Goal: Information Seeking & Learning: Learn about a topic

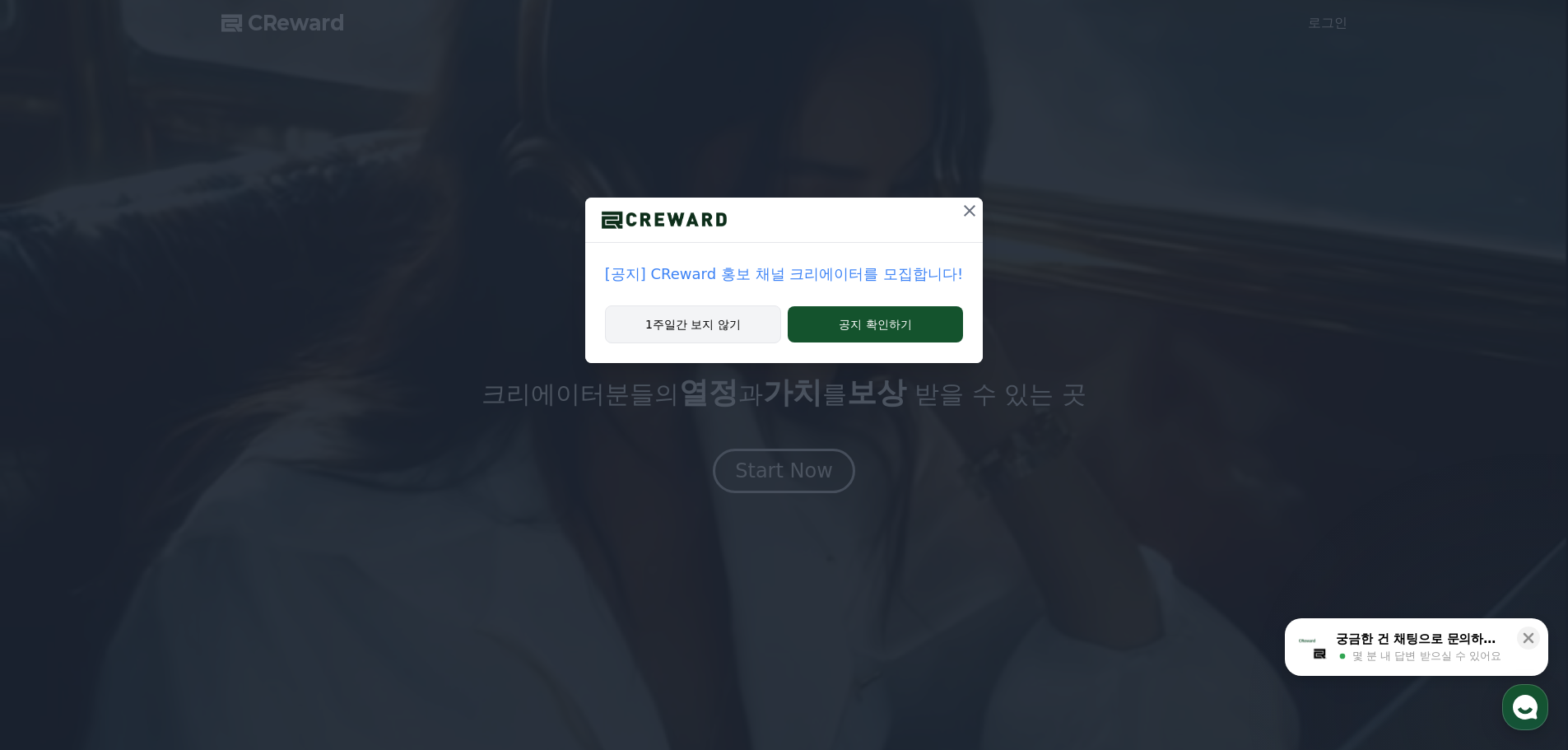
click at [649, 338] on button "1주일간 보지 않기" at bounding box center [693, 324] width 176 height 38
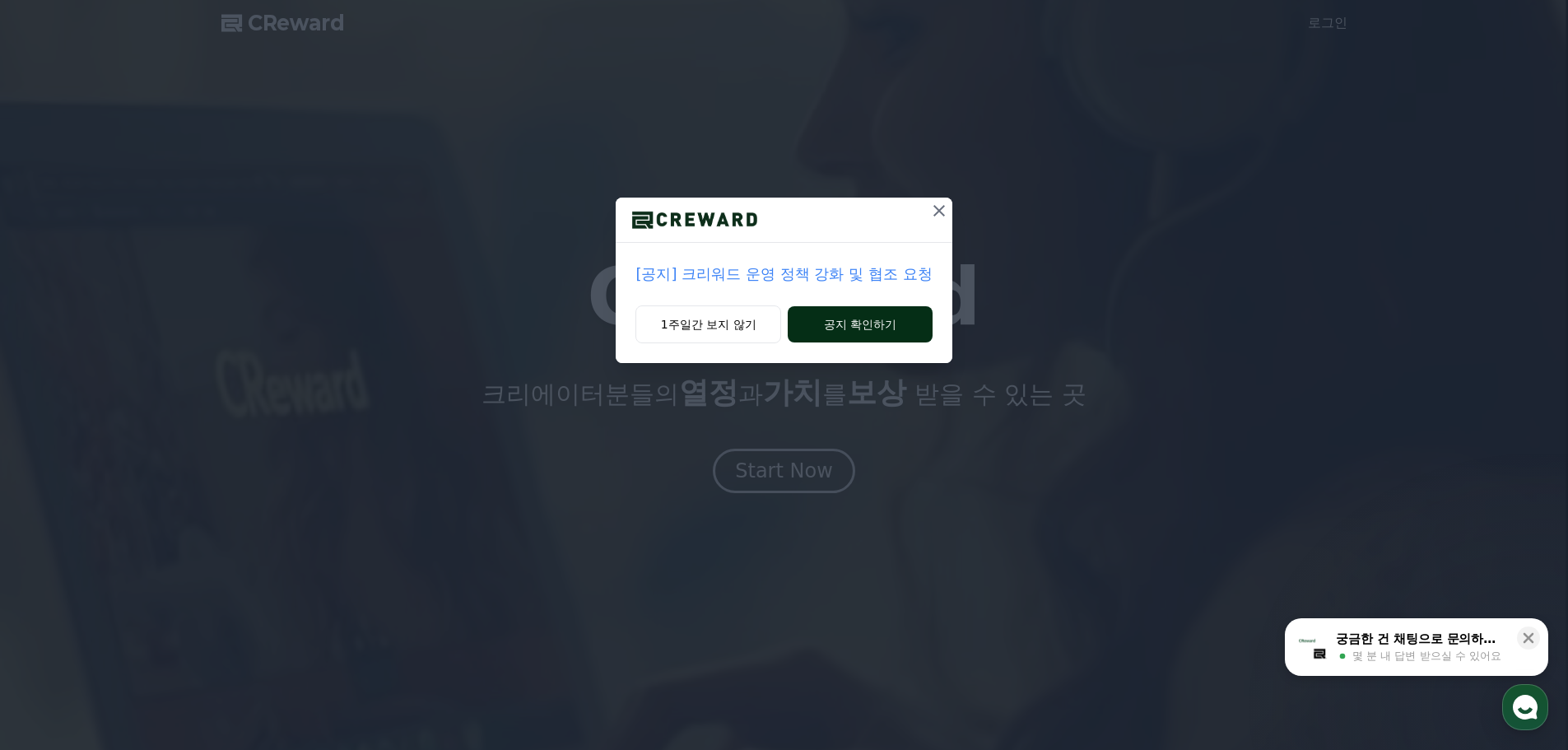
click at [854, 320] on button "공지 확인하기" at bounding box center [860, 324] width 144 height 36
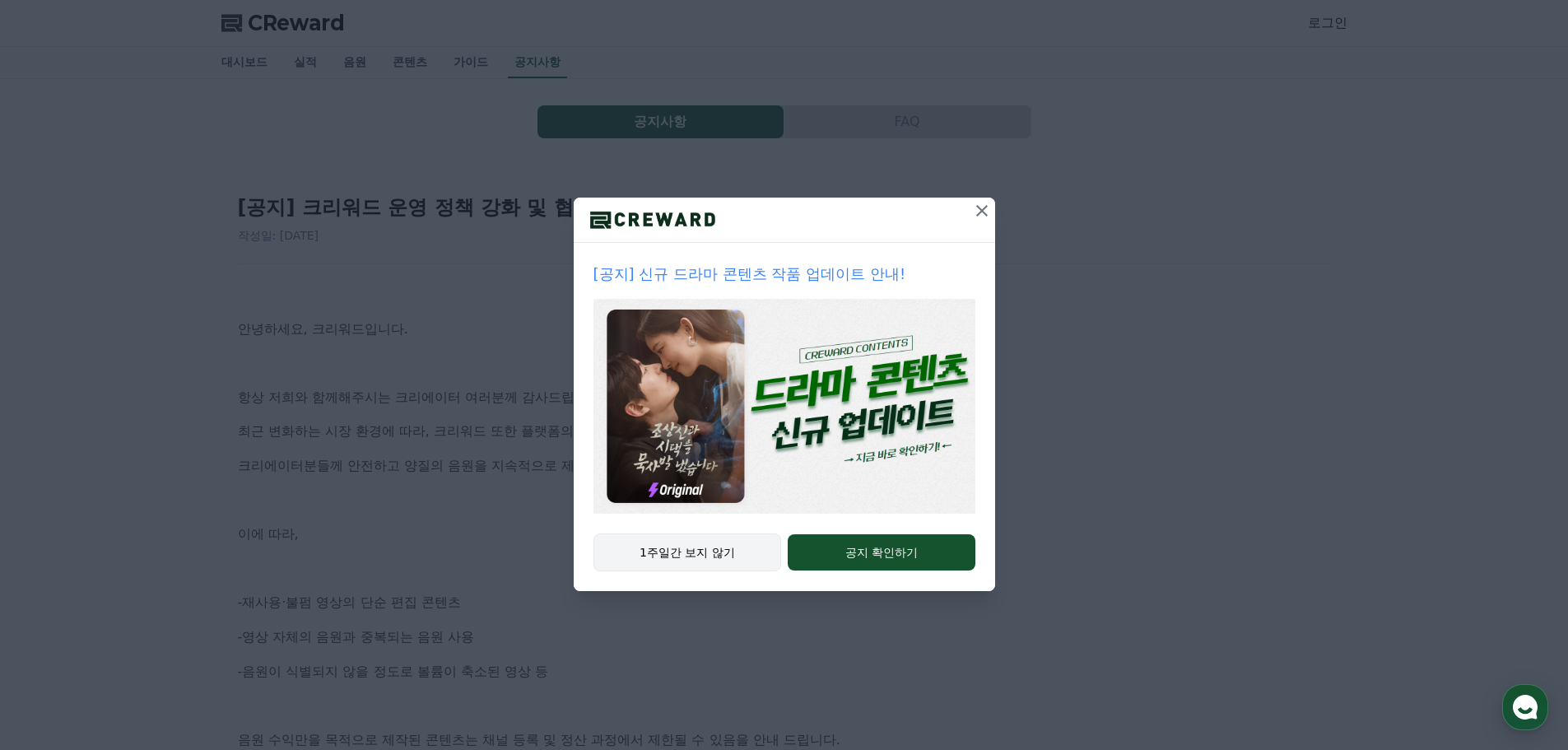
click at [696, 566] on button "1주일간 보지 않기" at bounding box center [687, 553] width 188 height 38
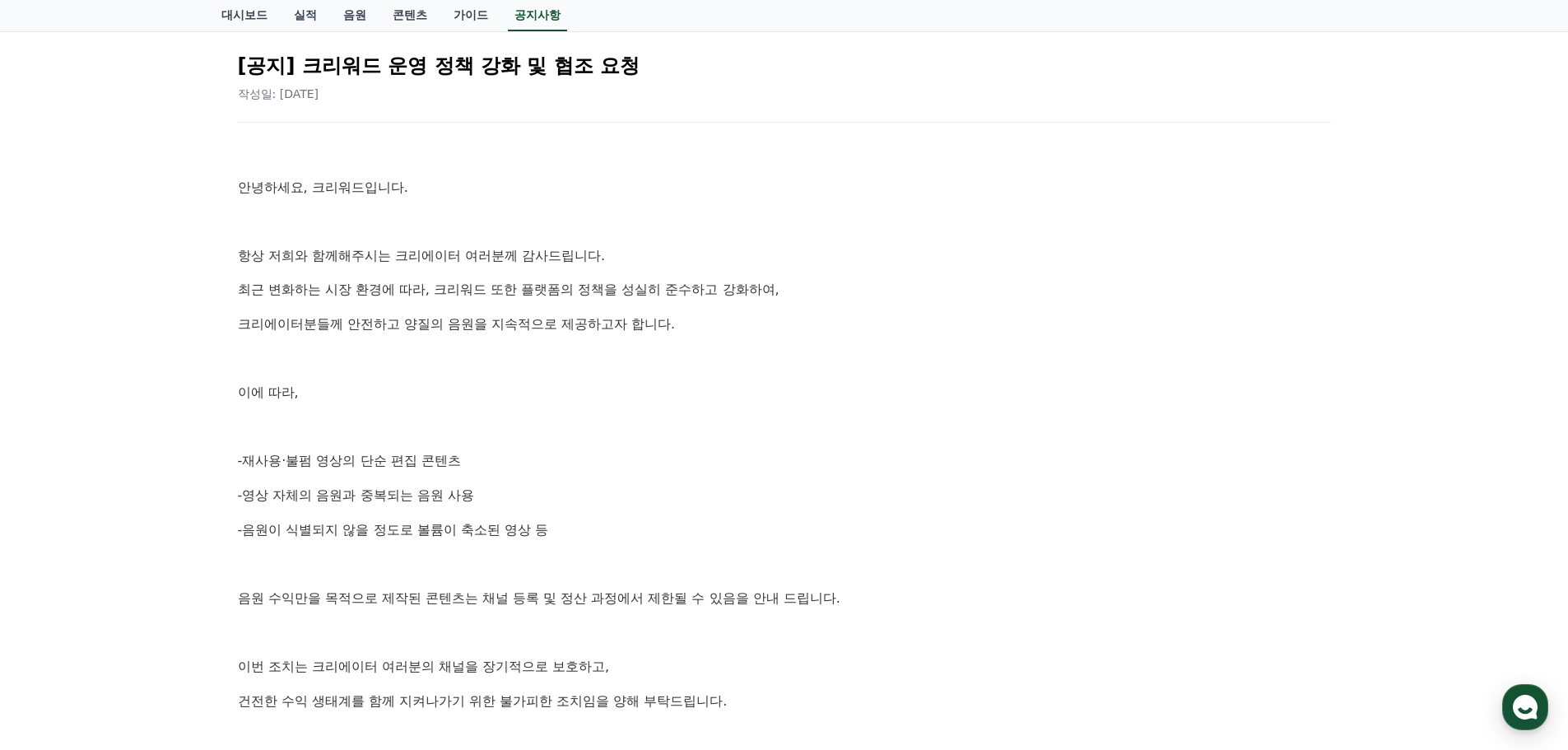
scroll to position [165, 0]
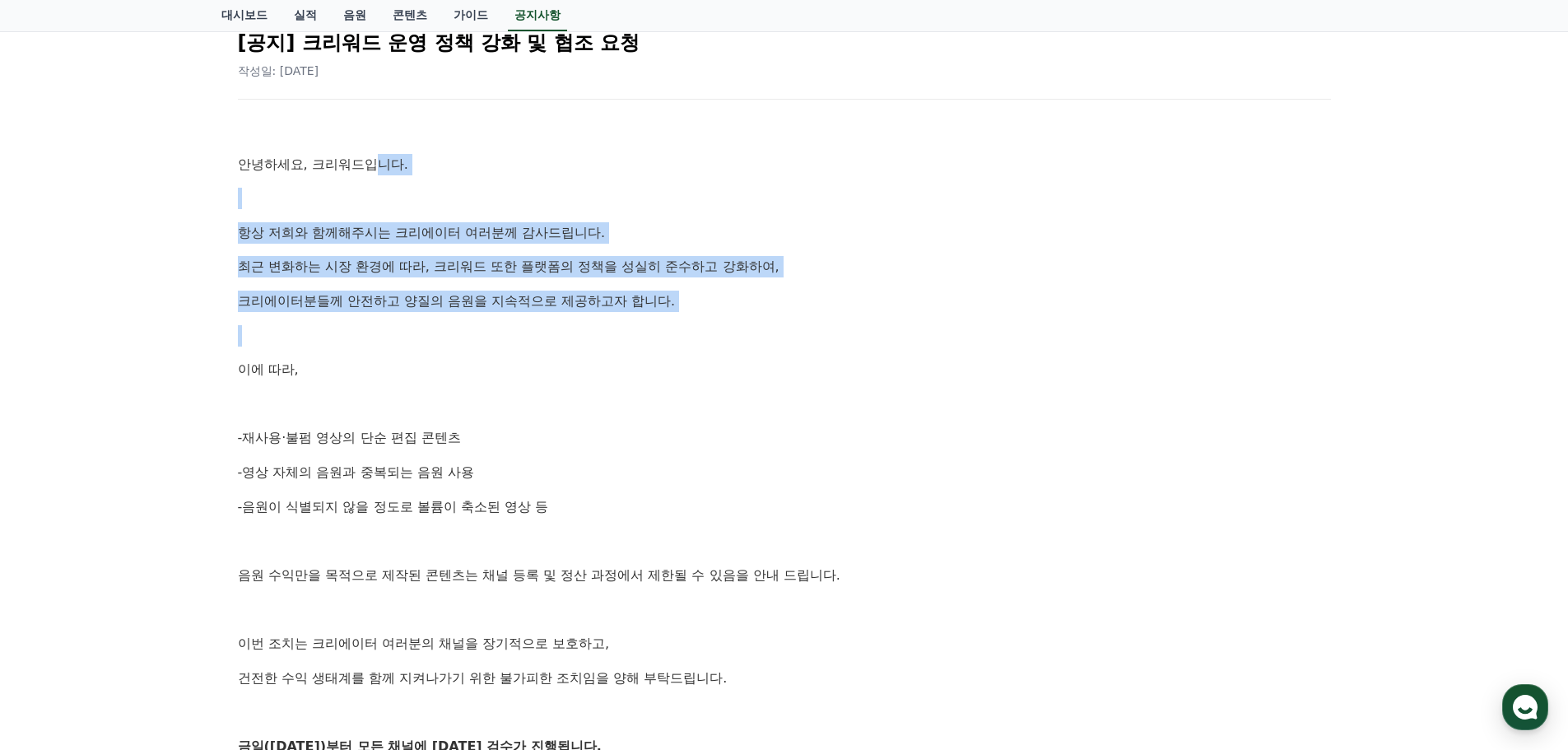
drag, startPoint x: 226, startPoint y: 363, endPoint x: 380, endPoint y: 160, distance: 254.8
click at [380, 160] on div "[공지] 크리워드 운영 정책 강화 및 협조 요청 작성일: 2025-09-15 안녕하세요, 크리워드입니다. 항상 저희와 함께해주시는 크리에이터 …" at bounding box center [784, 514] width 1126 height 1029
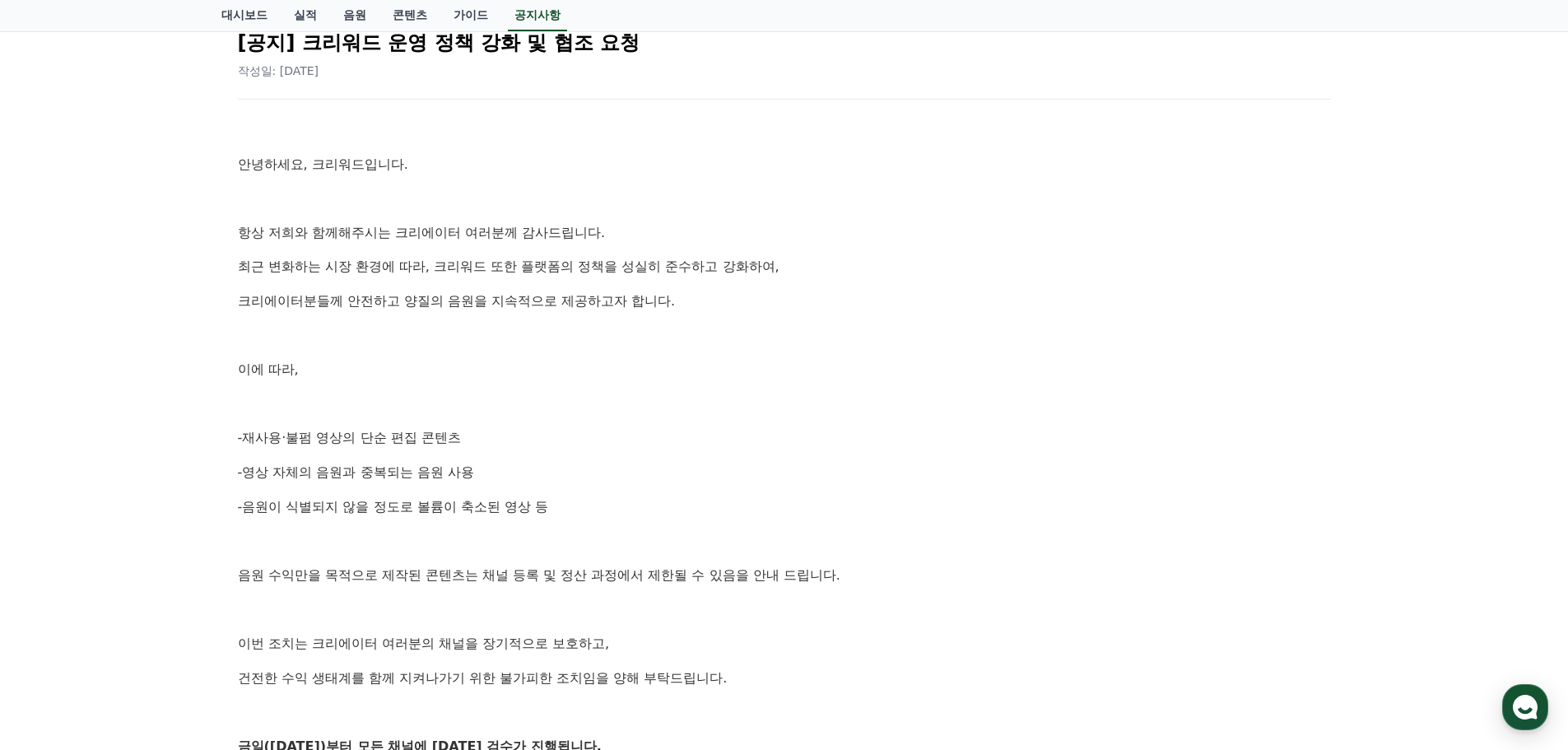
click at [286, 171] on p "안녕하세요, 크리워드입니다." at bounding box center [784, 164] width 1093 height 22
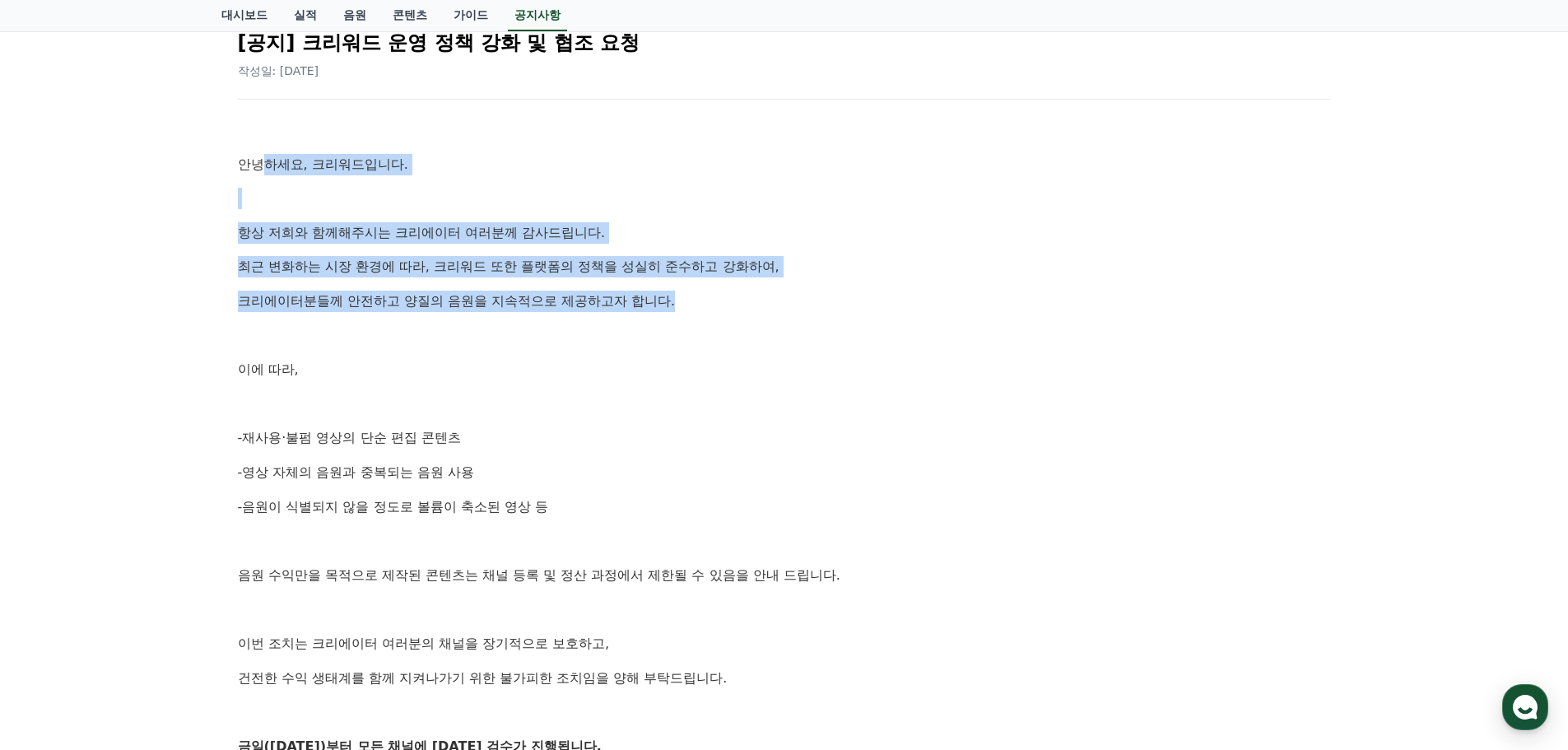
drag, startPoint x: 258, startPoint y: 156, endPoint x: 768, endPoint y: 310, distance: 532.7
click at [768, 310] on div "안녕하세요, 크리워드입니다. 항상 저희와 함께해주시는 크리에이터 여러분께 감사드립니다. 최근 변화하는 시장 환경에 따라, 크리워드 또한 플랫폼…" at bounding box center [784, 541] width 1093 height 843
click at [768, 310] on p "크리에이터분들께 안전하고 양질의 음원을 지속적으로 제공하고자 합니다." at bounding box center [784, 302] width 1093 height 22
drag, startPoint x: 247, startPoint y: 149, endPoint x: 293, endPoint y: 427, distance: 281.8
click at [293, 427] on div "안녕하세요, 크리워드입니다. 항상 저희와 함께해주시는 크리에이터 여러분께 감사드립니다. 최근 변화하는 시장 환경에 따라, 크리워드 또한 플랫폼…" at bounding box center [784, 541] width 1093 height 843
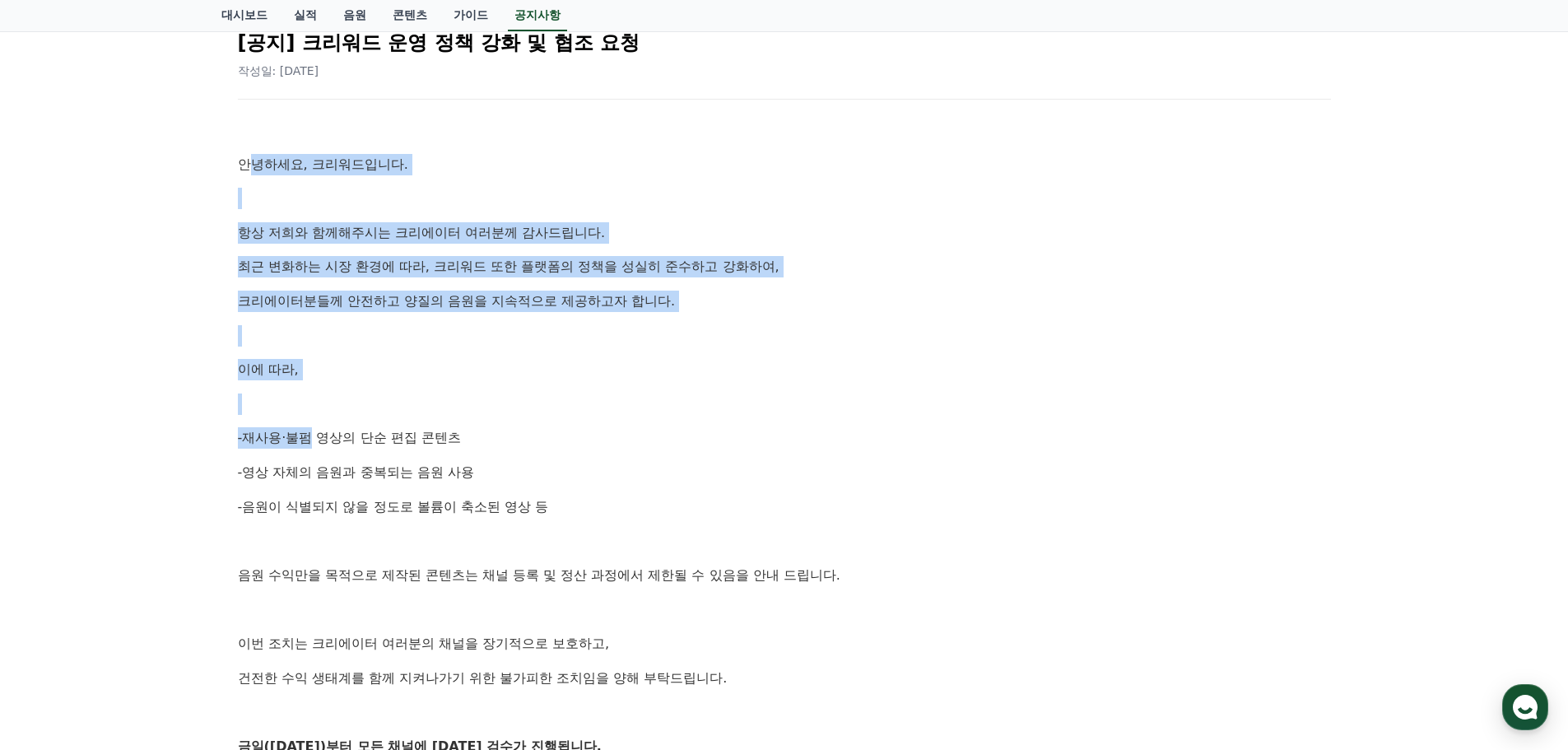
click at [267, 381] on div "안녕하세요, 크리워드입니다. 항상 저희와 함께해주시는 크리에이터 여러분께 감사드립니다. 최근 변화하는 시장 환경에 따라, 크리워드 또한 플랫폼…" at bounding box center [784, 541] width 1093 height 843
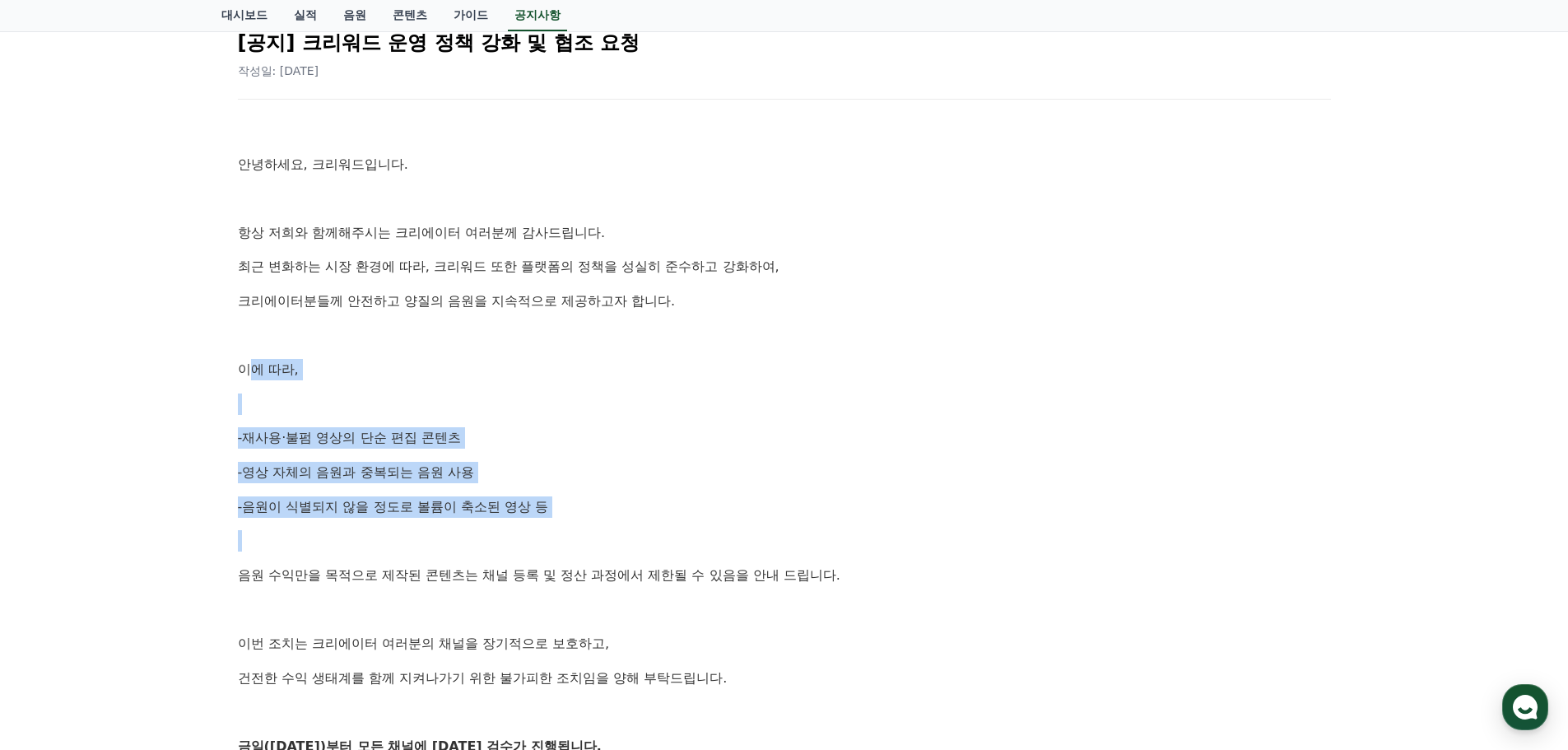
drag, startPoint x: 247, startPoint y: 361, endPoint x: 574, endPoint y: 524, distance: 365.4
click at [574, 524] on div "안녕하세요, 크리워드입니다. 항상 저희와 함께해주시는 크리에이터 여러분께 감사드립니다. 최근 변화하는 시장 환경에 따라, 크리워드 또한 플랫폼…" at bounding box center [784, 541] width 1093 height 843
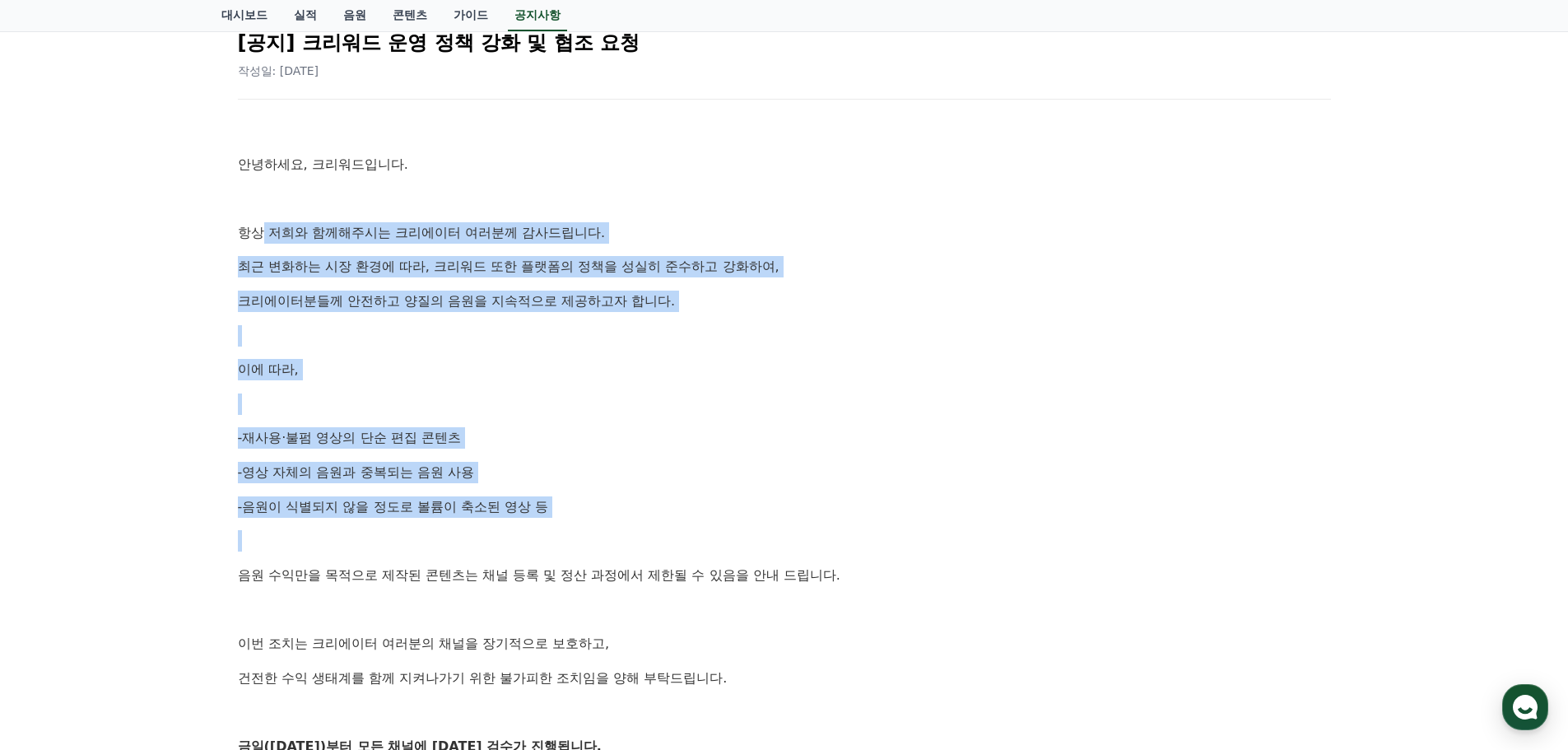
drag, startPoint x: 622, startPoint y: 521, endPoint x: 259, endPoint y: 226, distance: 467.8
click at [259, 226] on div "안녕하세요, 크리워드입니다. 항상 저희와 함께해주시는 크리에이터 여러분께 감사드립니다. 최근 변화하는 시장 환경에 따라, 크리워드 또한 플랫폼…" at bounding box center [784, 541] width 1093 height 843
click at [259, 226] on p "항상 저희와 함께해주시는 크리에이터 여러분께 감사드립니다." at bounding box center [784, 233] width 1093 height 22
drag, startPoint x: 296, startPoint y: 213, endPoint x: 594, endPoint y: 530, distance: 435.1
click at [594, 530] on div "안녕하세요, 크리워드입니다. 항상 저희와 함께해주시는 크리에이터 여러분께 감사드립니다. 최근 변화하는 시장 환경에 따라, 크리워드 또한 플랫폼…" at bounding box center [784, 541] width 1093 height 843
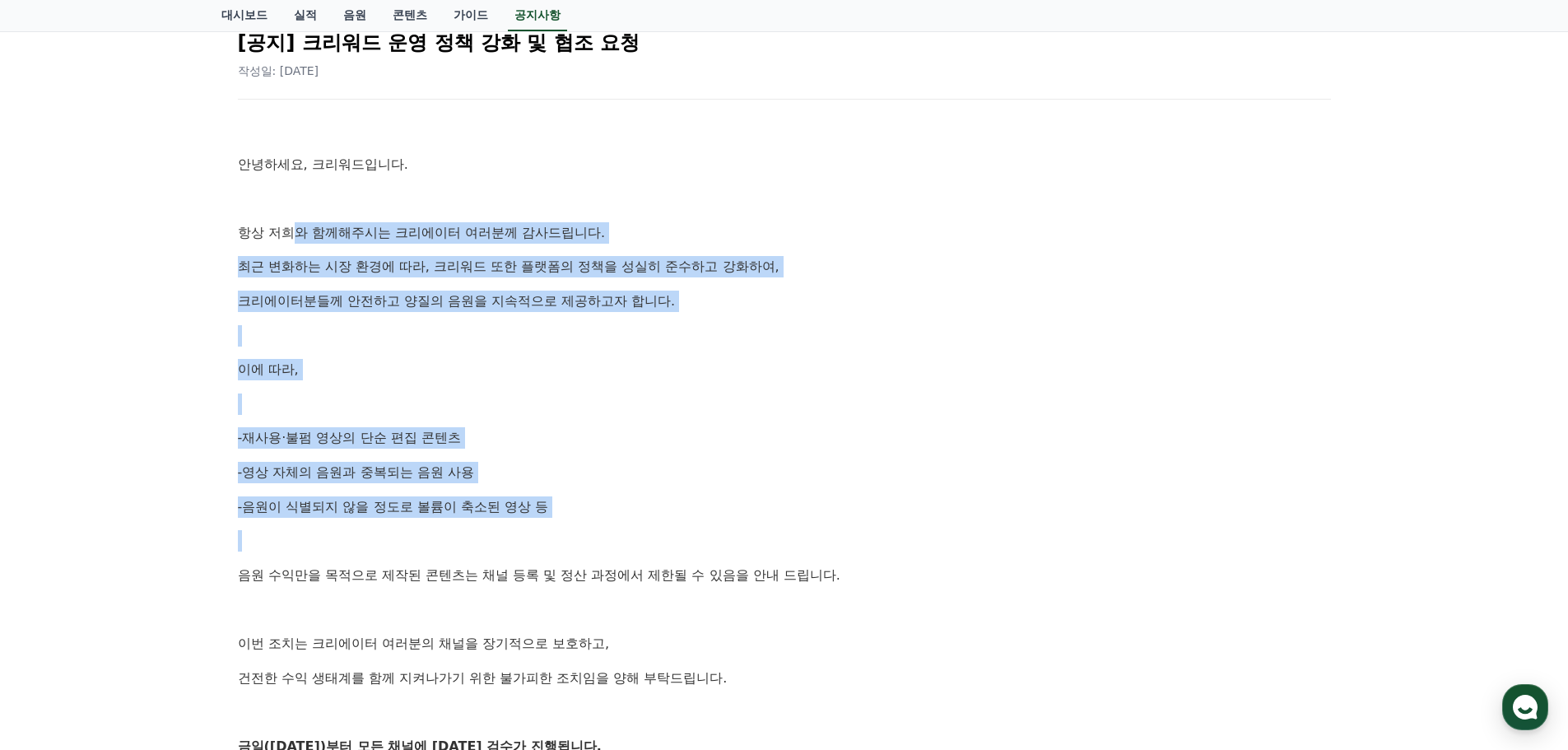
click at [594, 530] on div "안녕하세요, 크리워드입니다. 항상 저희와 함께해주시는 크리에이터 여러분께 감사드립니다. 최근 변화하는 시장 환경에 따라, 크리워드 또한 플랫폼…" at bounding box center [784, 541] width 1093 height 843
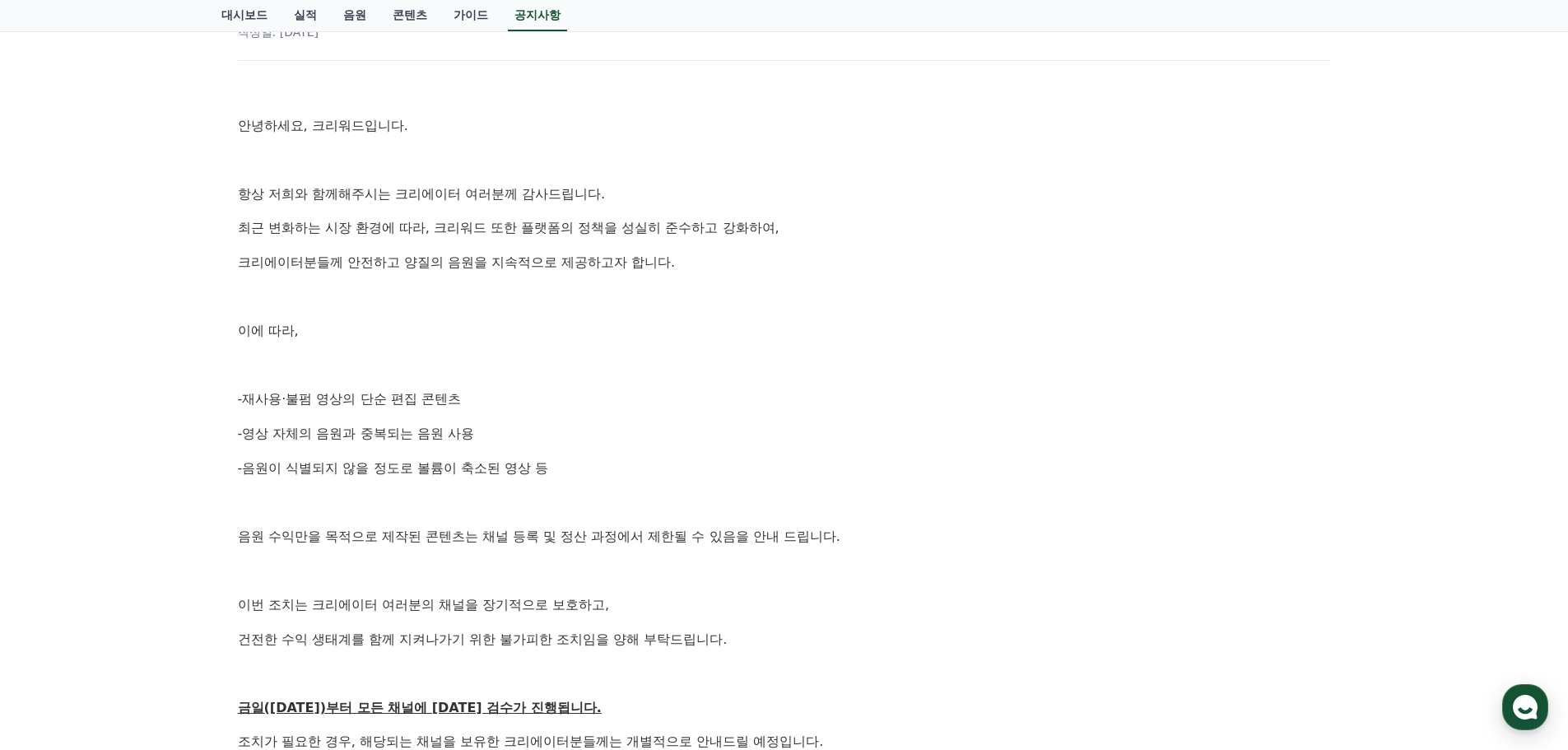
scroll to position [247, 0]
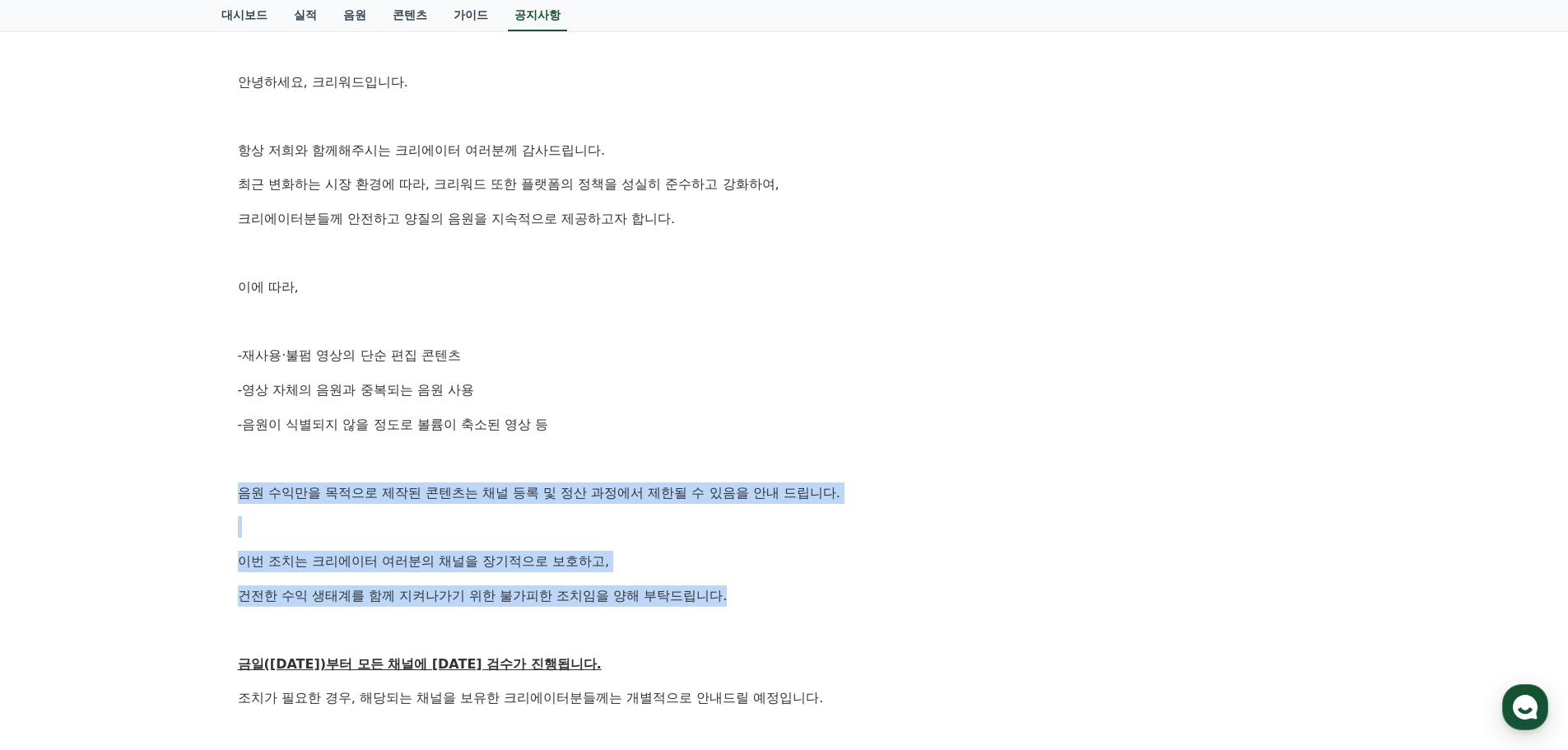
drag, startPoint x: 246, startPoint y: 499, endPoint x: 845, endPoint y: 585, distance: 605.1
click at [845, 585] on div "안녕하세요, 크리워드입니다. 항상 저희와 함께해주시는 크리에이터 여러분께 감사드립니다. 최근 변화하는 시장 환경에 따라, 크리워드 또한 플랫폼…" at bounding box center [784, 458] width 1093 height 843
click at [681, 584] on div "안녕하세요, 크리워드입니다. 항상 저희와 함께해주시는 크리에이터 여러분께 감사드립니다. 최근 변화하는 시장 환경에 따라, 크리워드 또한 플랫폼…" at bounding box center [784, 458] width 1093 height 843
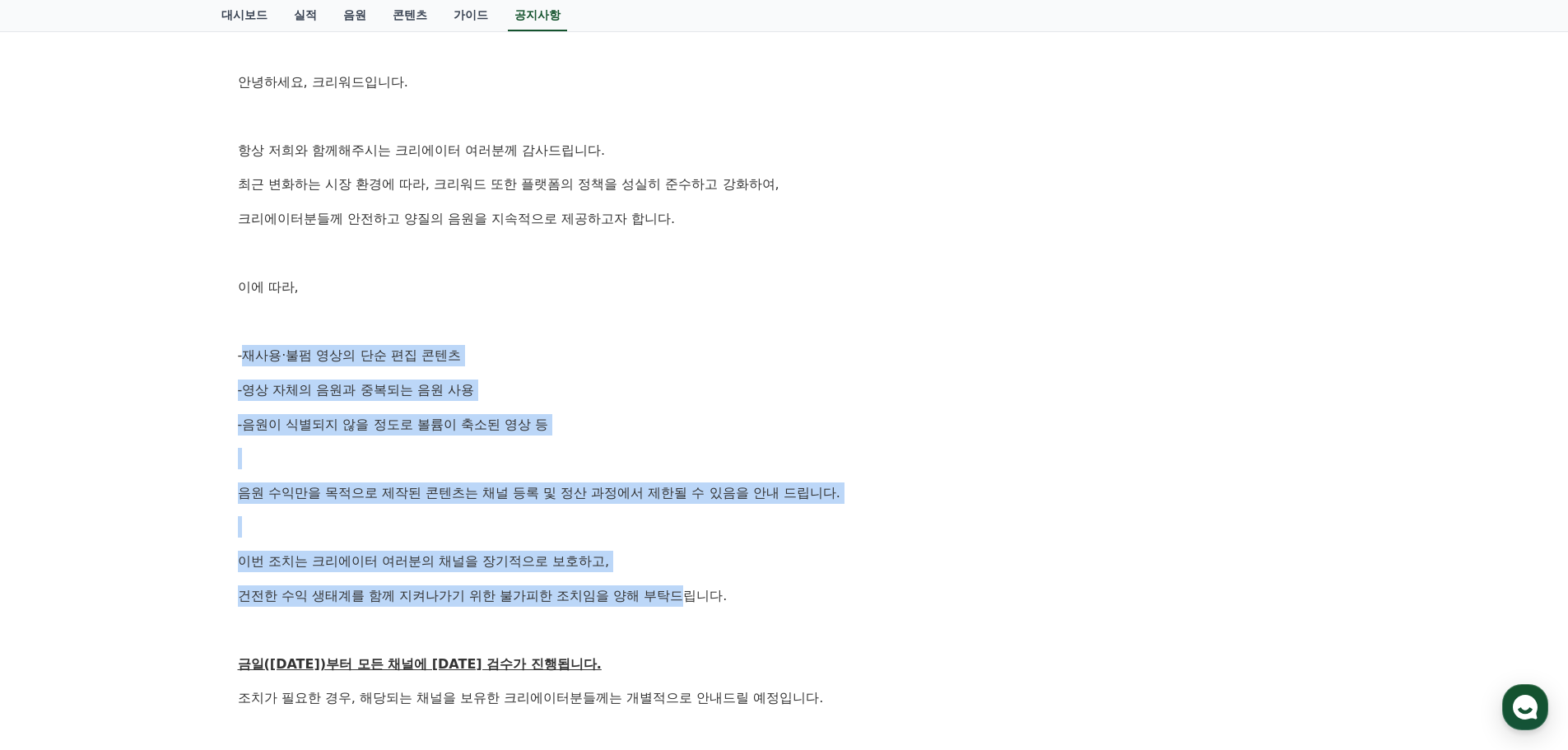
drag, startPoint x: 686, startPoint y: 599, endPoint x: 224, endPoint y: 333, distance: 533.1
click at [225, 333] on div "[공지] 크리워드 운영 정책 강화 및 협조 요청 작성일: 2025-09-15 안녕하세요, 크리워드입니다. 항상 저희와 함께해주시는 크리에이터 …" at bounding box center [784, 432] width 1126 height 1029
click at [224, 333] on div "[공지] 크리워드 운영 정책 강화 및 협조 요청 작성일: 2025-09-15 안녕하세요, 크리워드입니다. 항상 저희와 함께해주시는 크리에이터 …" at bounding box center [784, 432] width 1126 height 1029
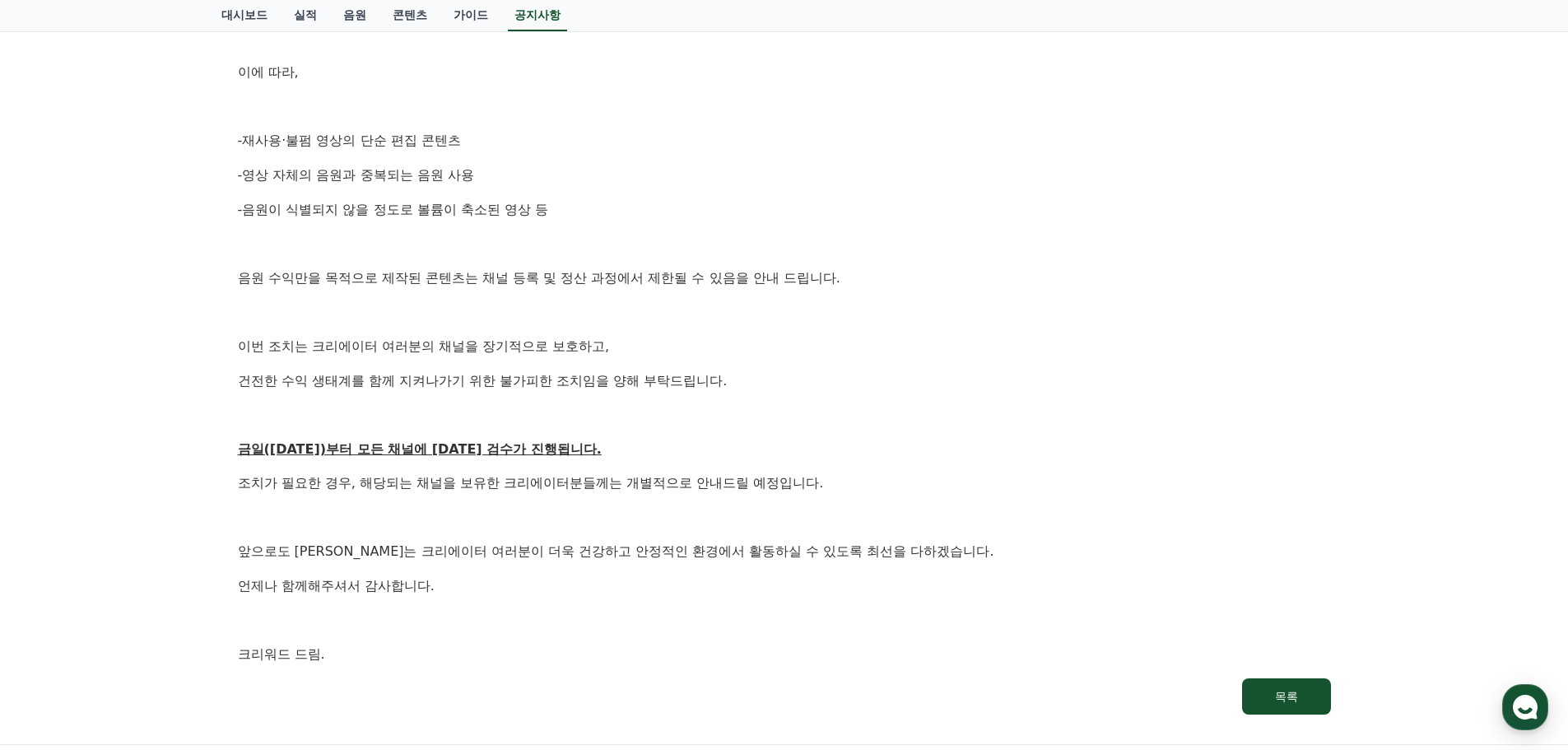
scroll to position [495, 0]
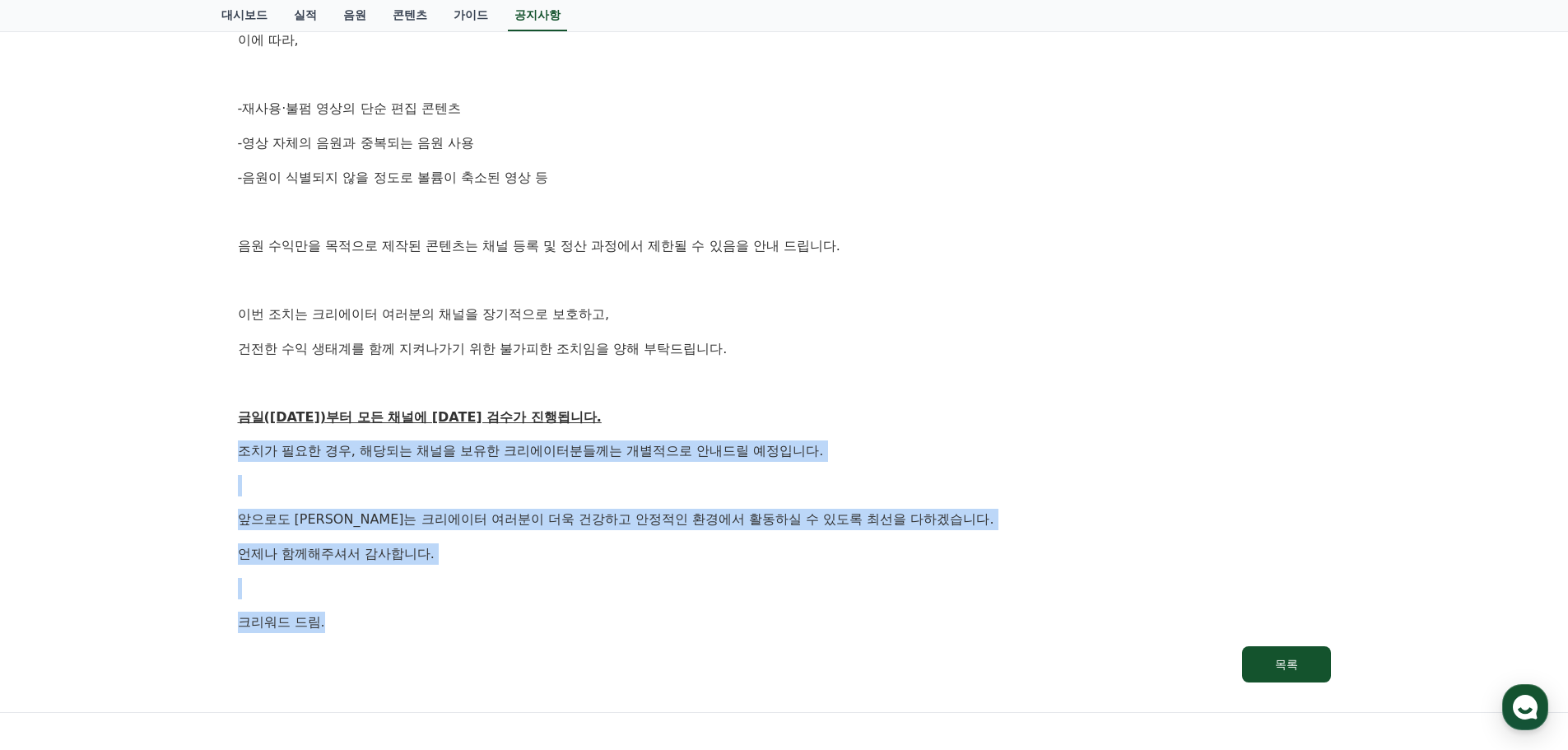
drag, startPoint x: 226, startPoint y: 456, endPoint x: 580, endPoint y: 616, distance: 388.5
click at [577, 615] on div "[공지] 크리워드 운영 정책 강화 및 협조 요청 작성일: 2025-09-15 안녕하세요, 크리워드입니다. 항상 저희와 함께해주시는 크리에이터 …" at bounding box center [784, 185] width 1126 height 1029
click at [588, 617] on p "크리워드 드림." at bounding box center [784, 623] width 1093 height 22
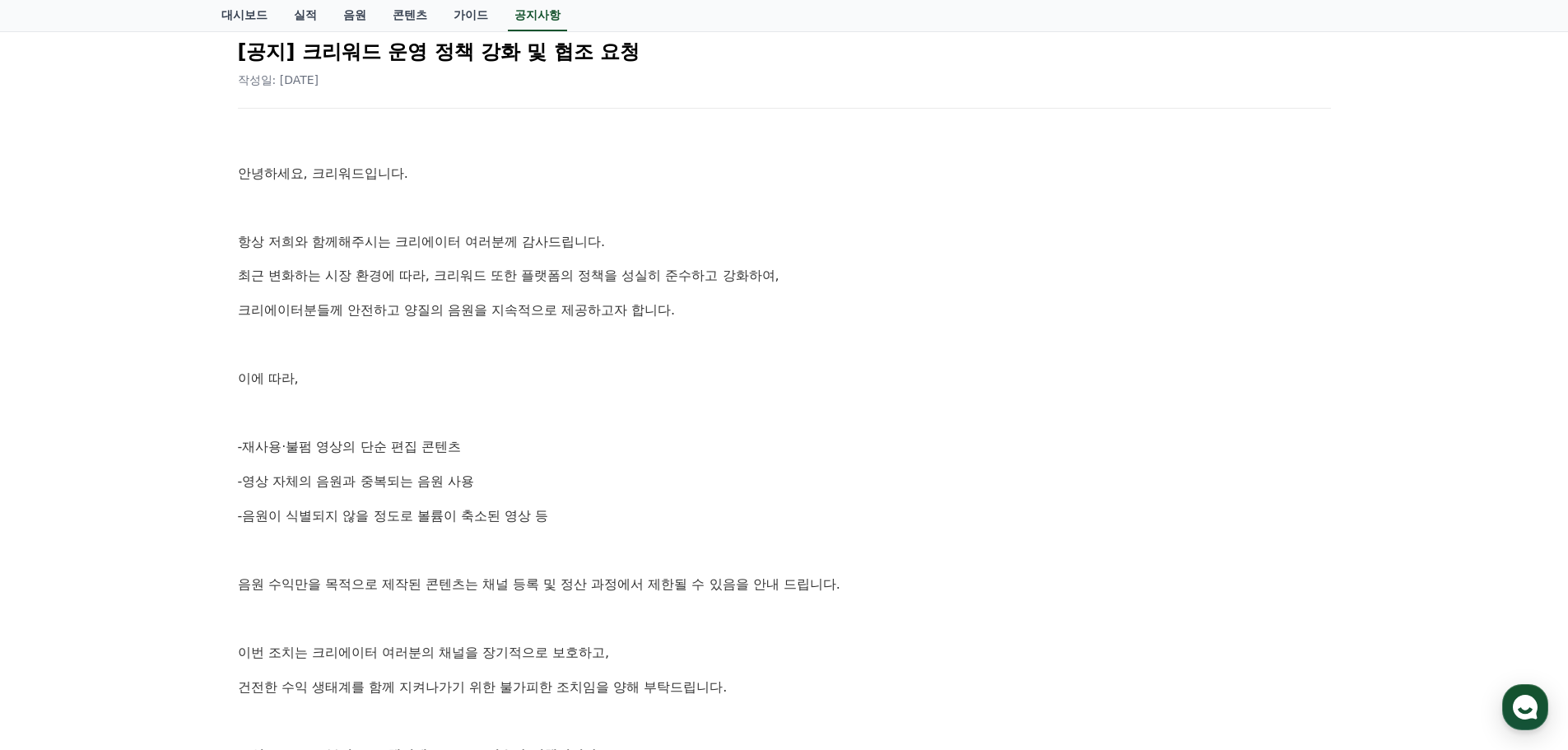
scroll to position [0, 0]
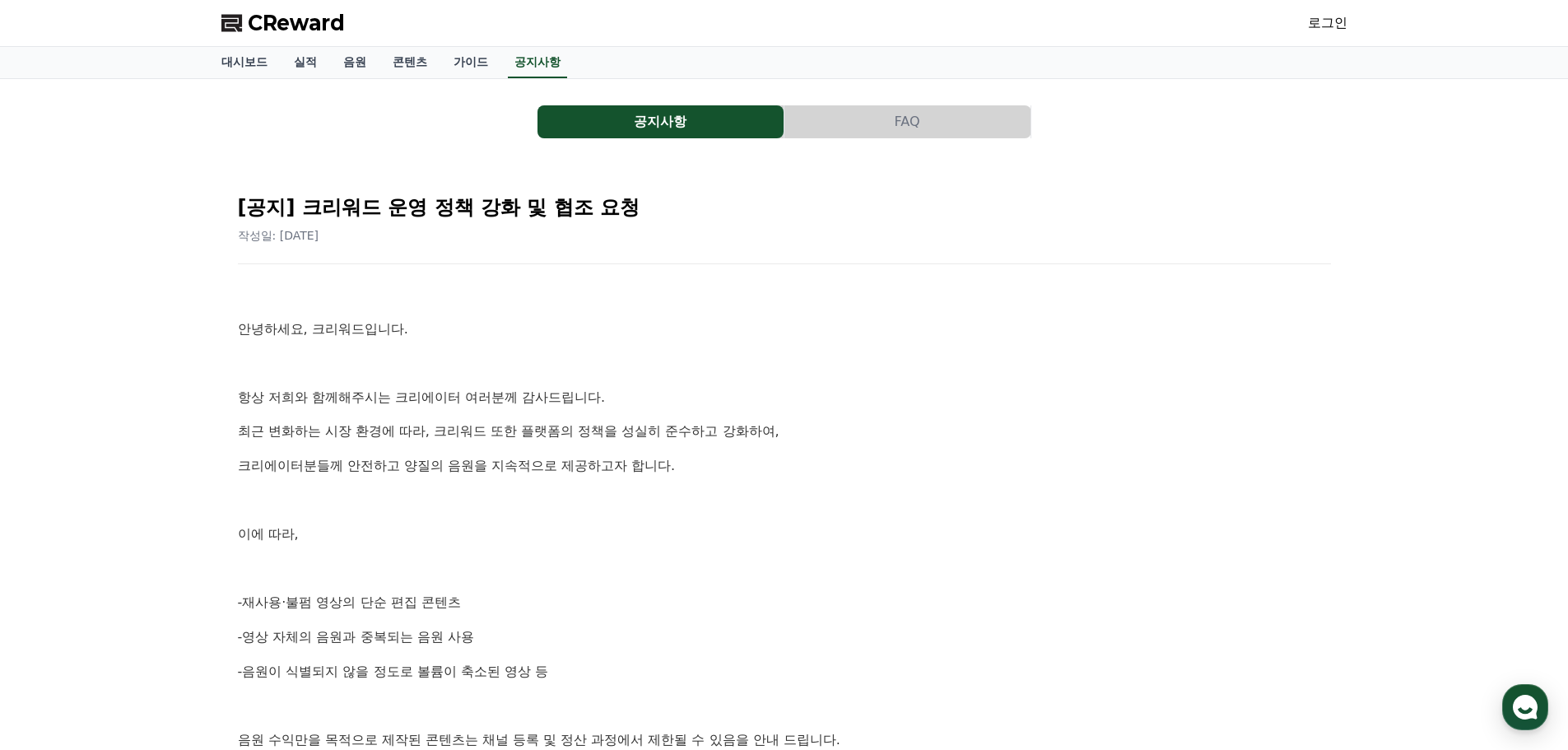
click at [914, 129] on button "FAQ" at bounding box center [907, 122] width 246 height 33
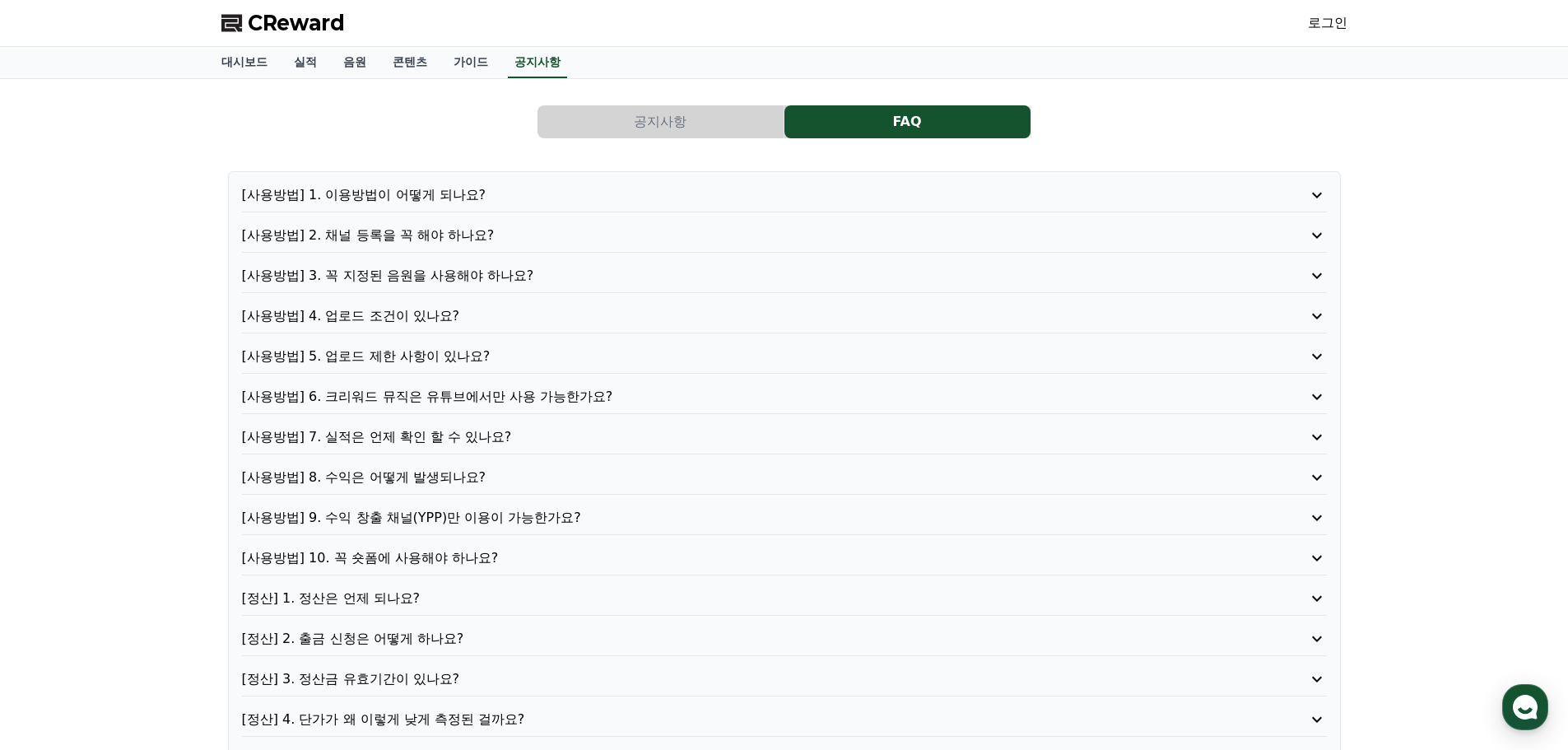
click at [603, 112] on button "공지사항" at bounding box center [660, 122] width 246 height 33
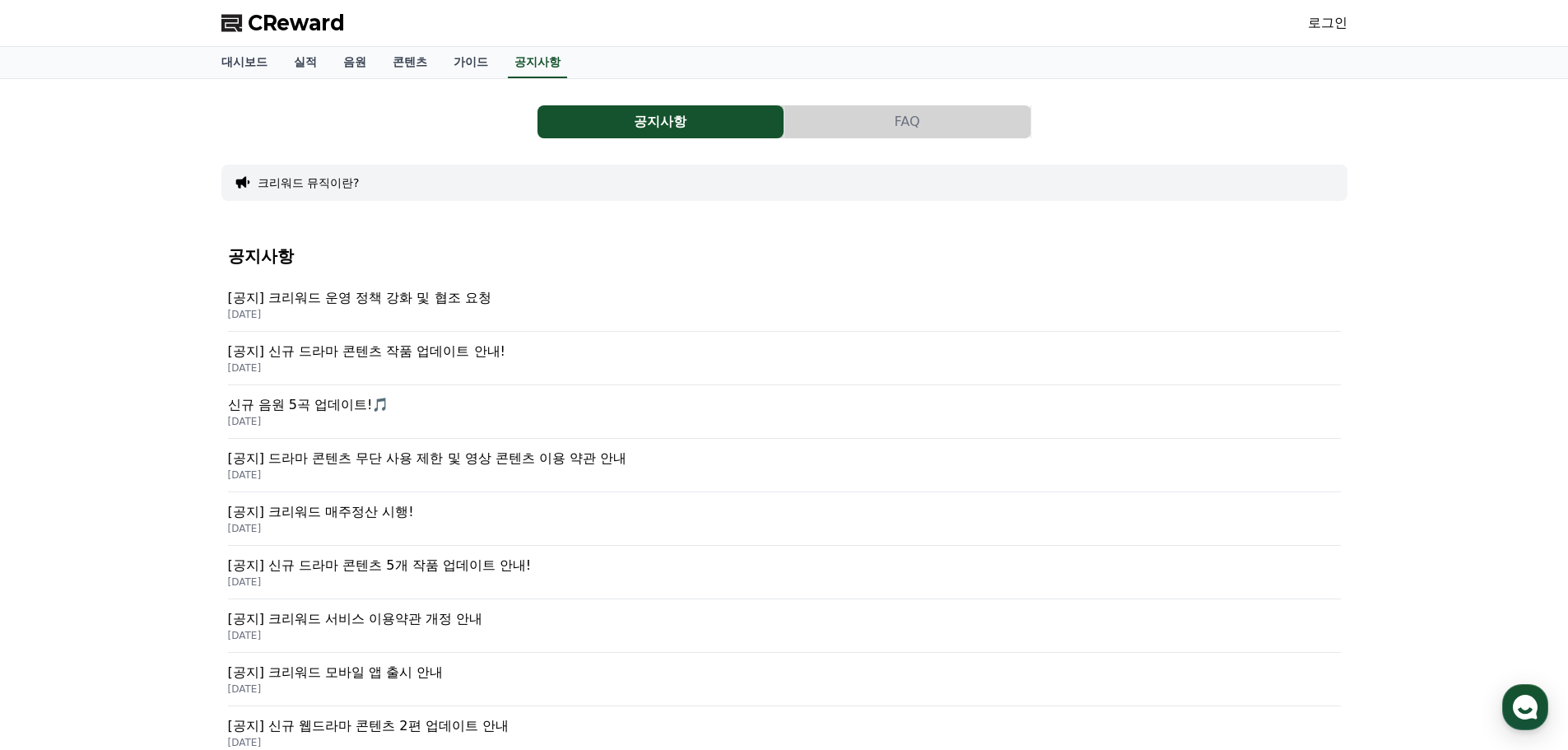
click at [383, 279] on div "[공지] 크리워드 운영 정책 강화 및 협조 요청 2025-09-15" at bounding box center [784, 305] width 1113 height 54
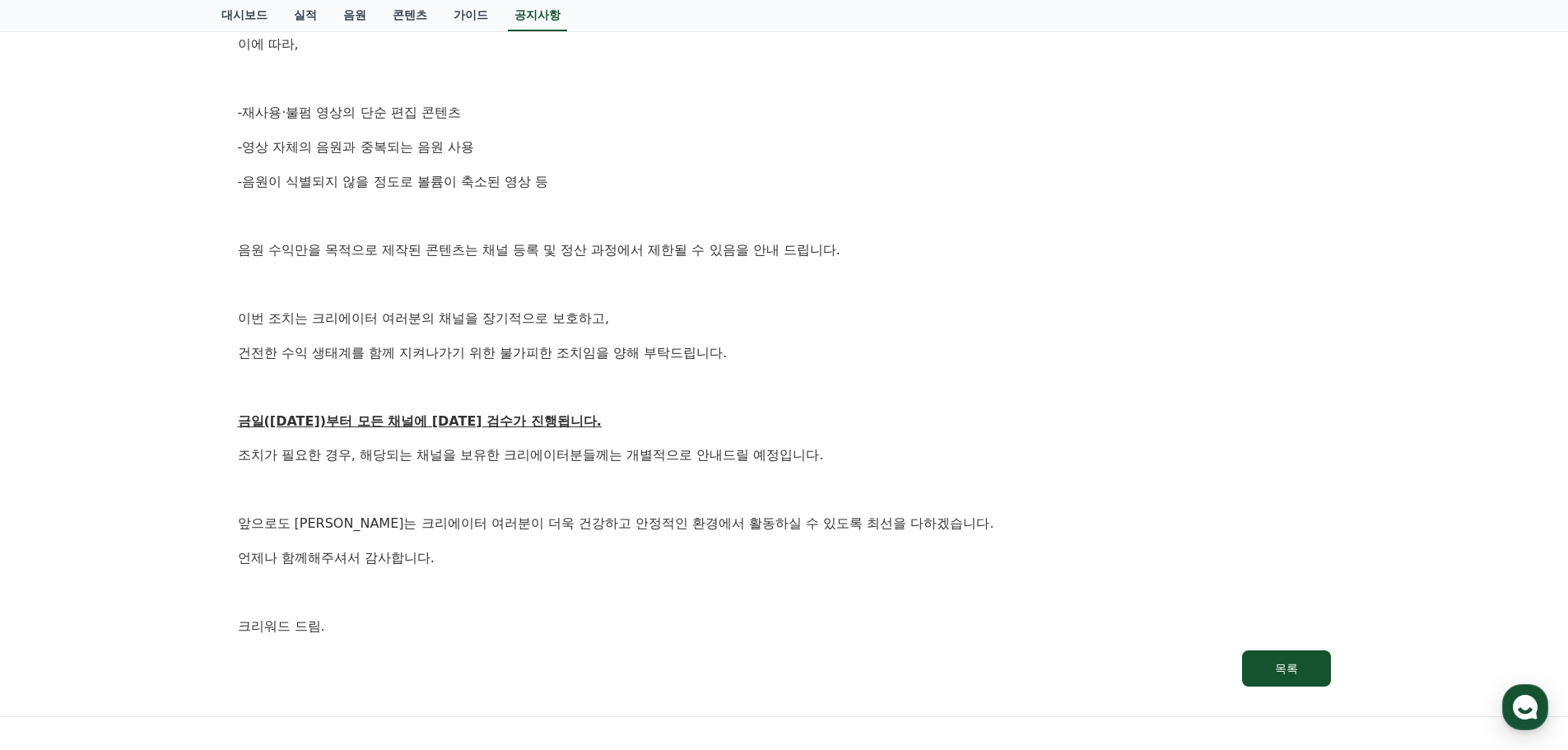
scroll to position [495, 0]
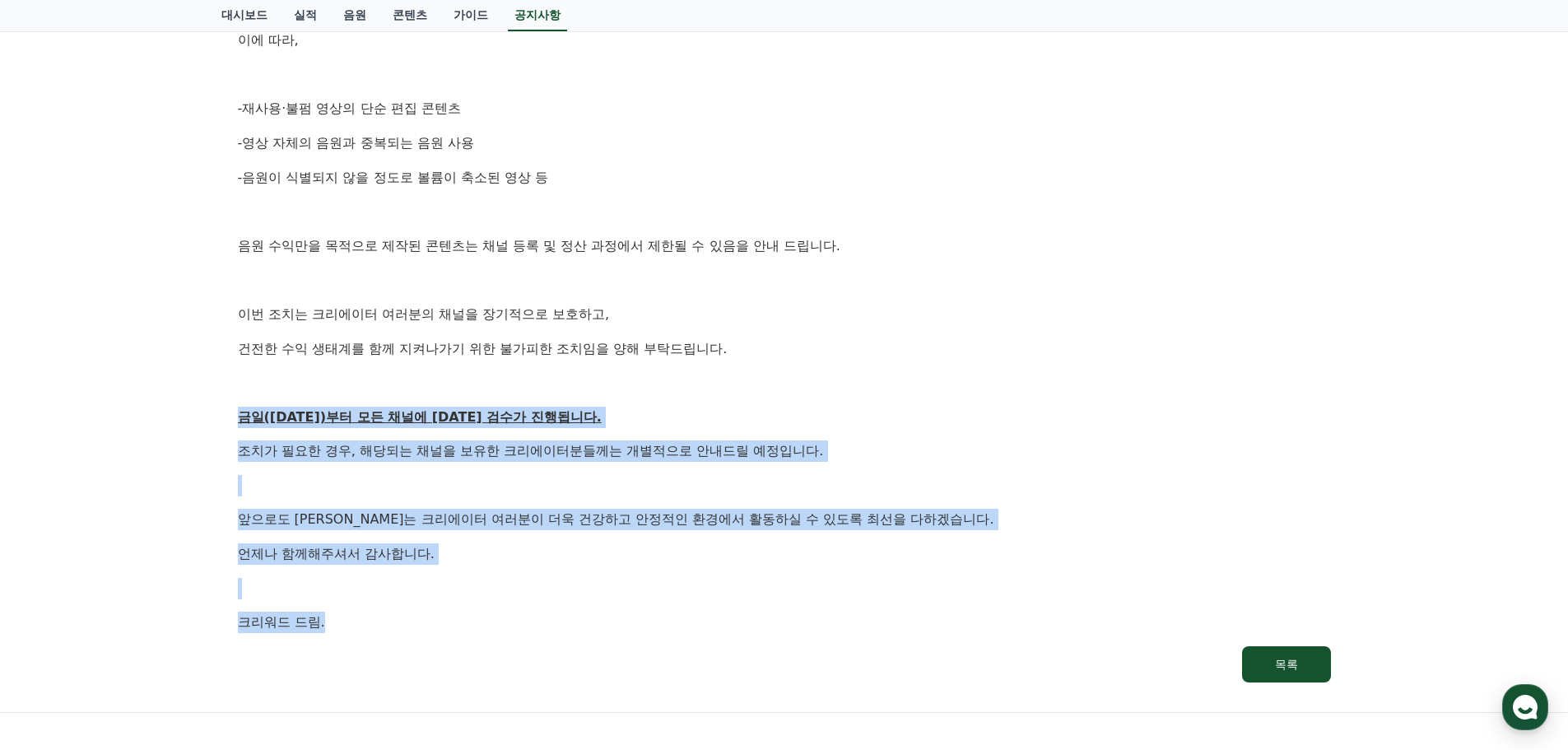
drag, startPoint x: 231, startPoint y: 414, endPoint x: 759, endPoint y: 632, distance: 571.2
click at [759, 632] on div "[공지] 크리워드 운영 정책 강화 및 협조 요청 작성일: 2025-09-15 안녕하세요, 크리워드입니다. 항상 저희와 함께해주시는 크리에이터 …" at bounding box center [784, 185] width 1113 height 1016
click at [759, 632] on p "크리워드 드림." at bounding box center [784, 623] width 1093 height 22
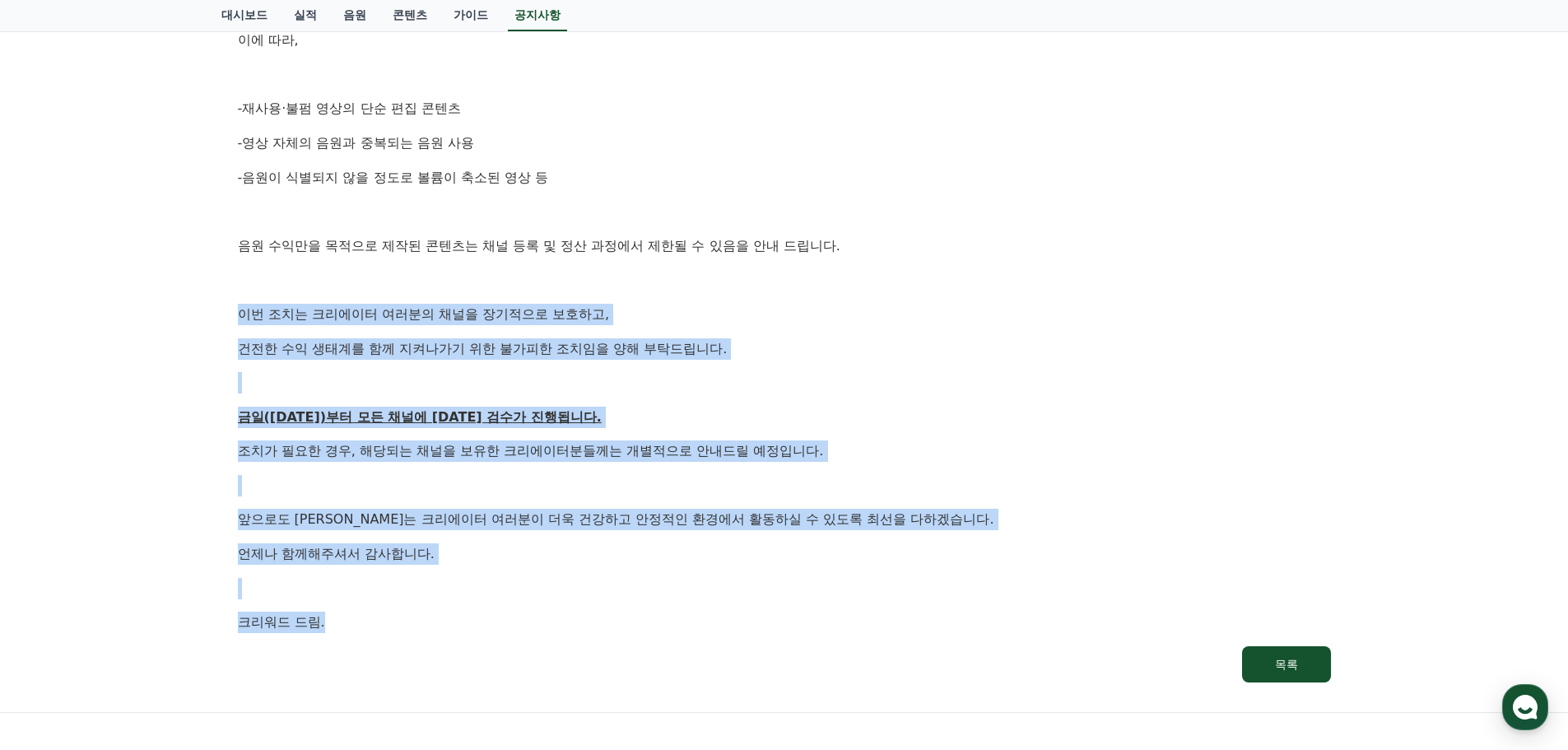
drag, startPoint x: 766, startPoint y: 632, endPoint x: 223, endPoint y: 314, distance: 629.3
click at [223, 314] on div "[공지] 크리워드 운영 정책 강화 및 협조 요청 작성일: 2025-09-15 안녕하세요, 크리워드입니다. 항상 저희와 함께해주시는 크리에이터 …" at bounding box center [784, 185] width 1126 height 1029
click at [707, 497] on div "안녕하세요, 크리워드입니다. 항상 저희와 함께해주시는 크리에이터 여러분께 감사드립니다. 최근 변화하는 시장 환경에 따라, 크리워드 또한 플랫폼…" at bounding box center [784, 211] width 1093 height 843
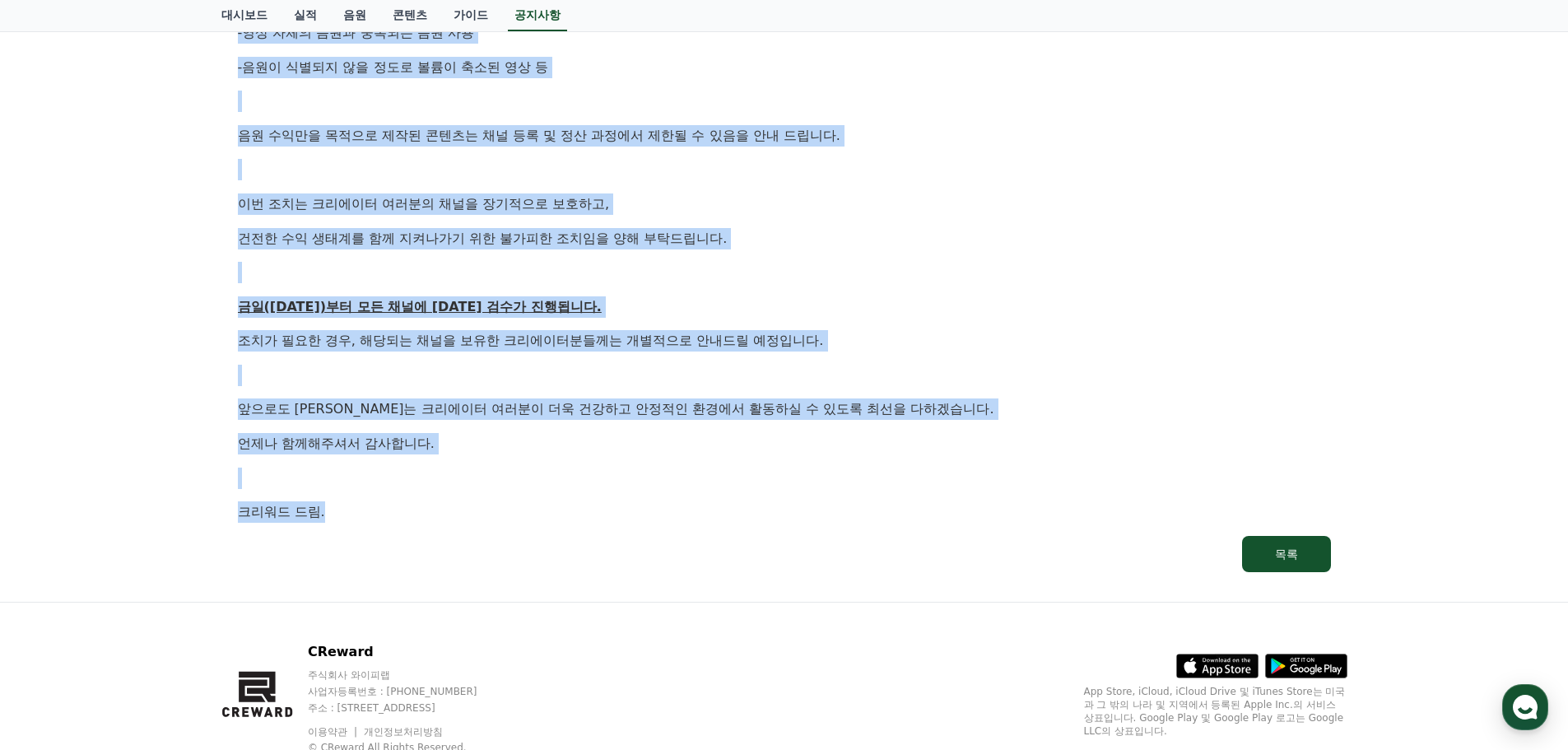
scroll to position [659, 0]
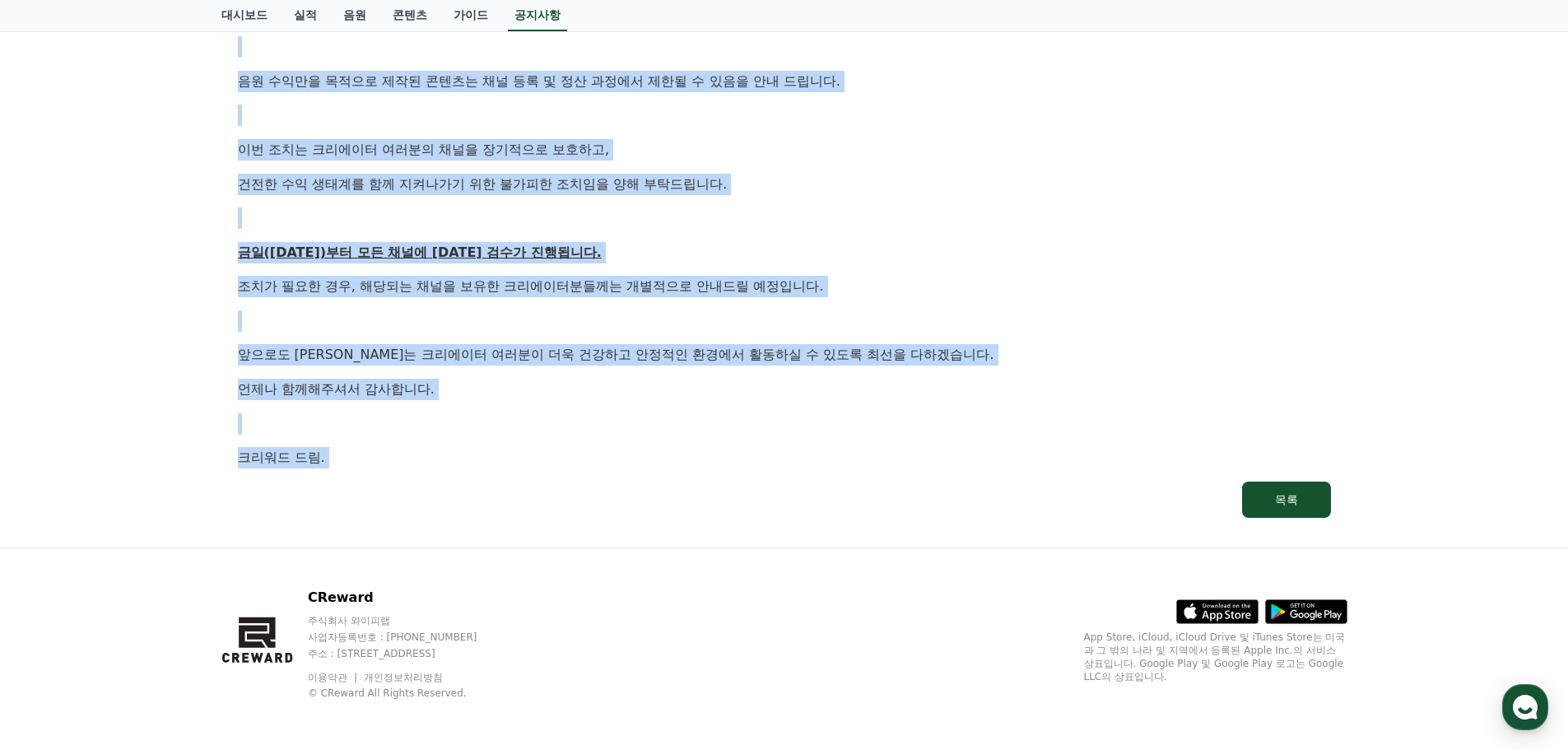
drag, startPoint x: 193, startPoint y: 120, endPoint x: 630, endPoint y: 511, distance: 586.4
click at [630, 511] on link "목록" at bounding box center [784, 499] width 1093 height 36
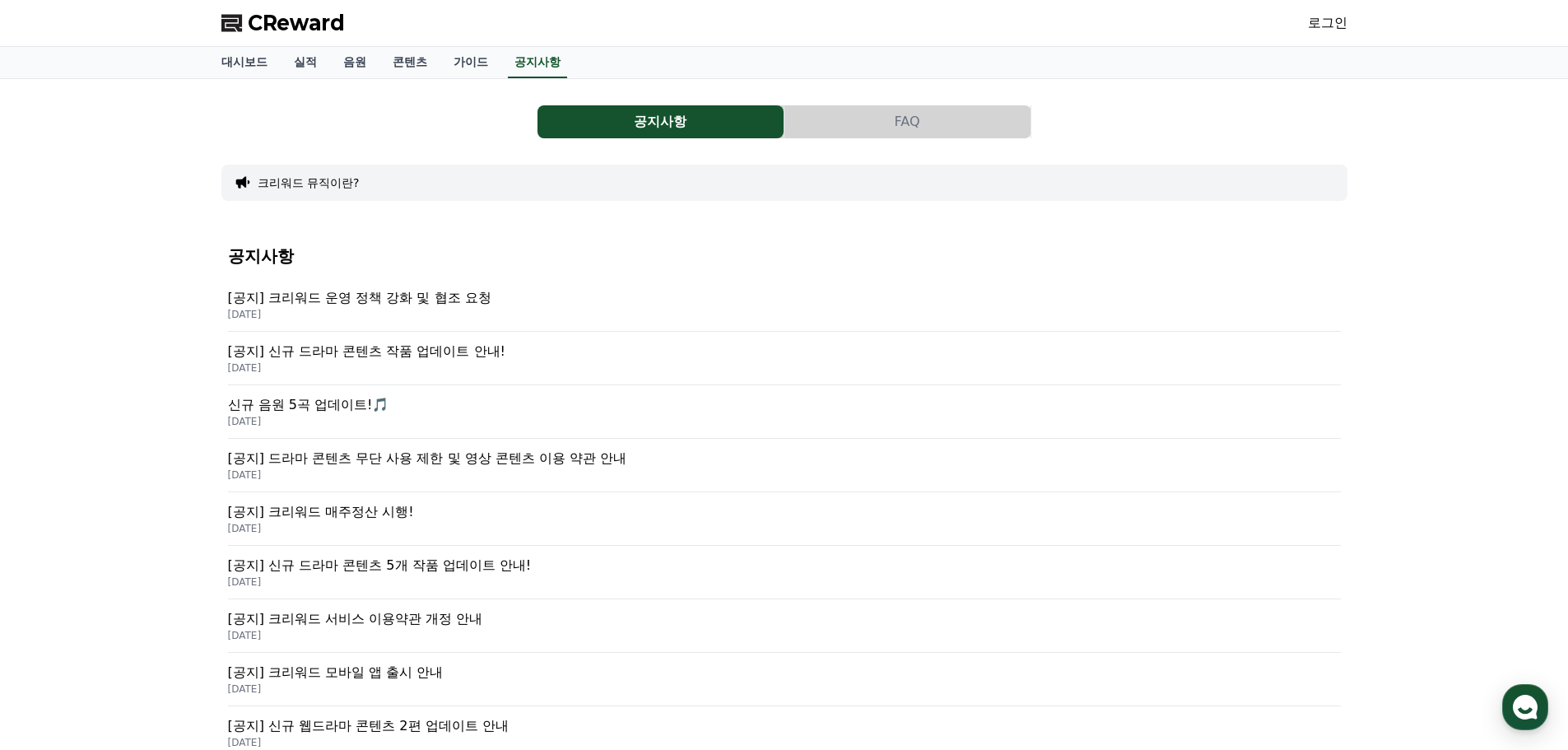
click at [401, 282] on div "[공지] 크리워드 운영 정책 강화 및 협조 요청 2025-09-15" at bounding box center [784, 305] width 1113 height 54
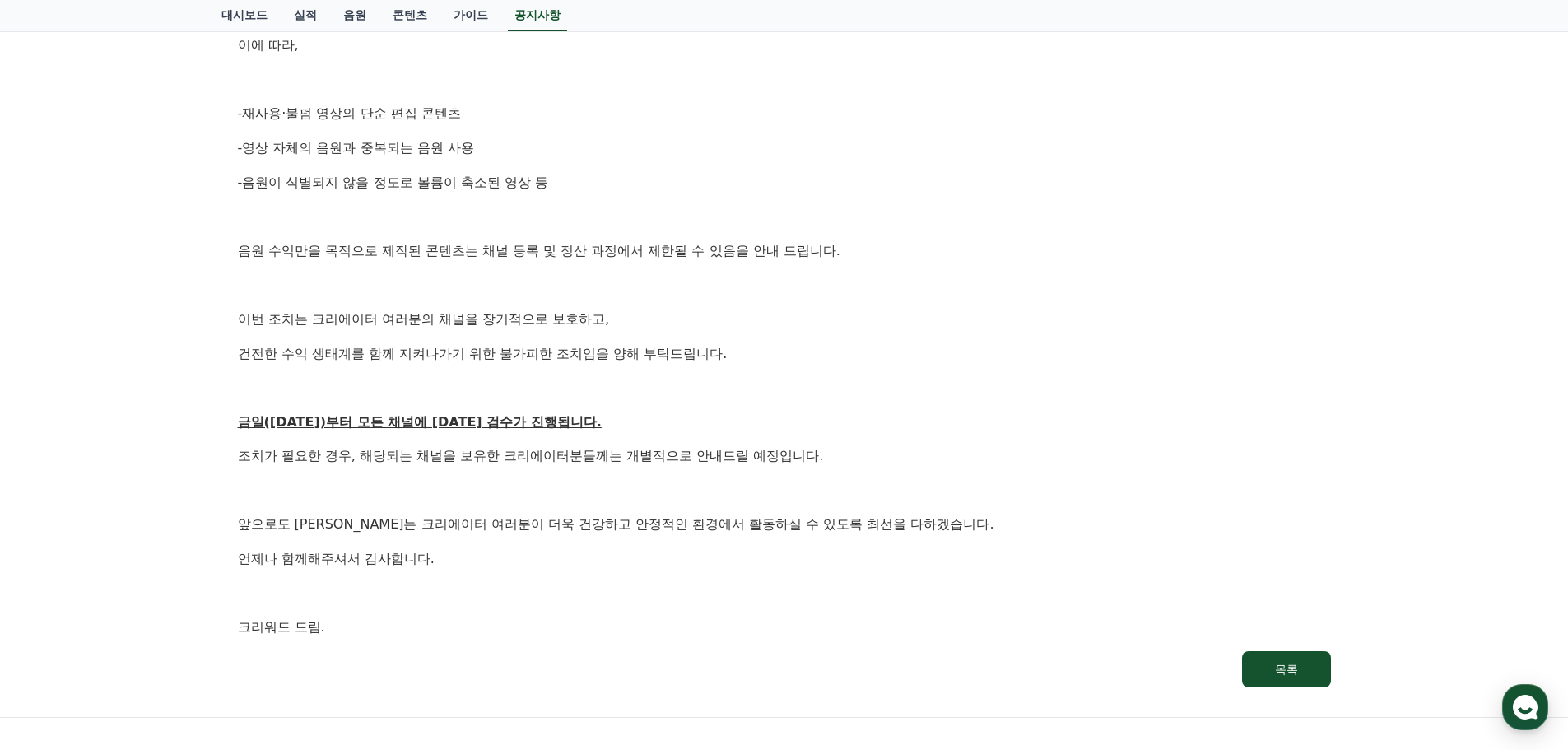
scroll to position [495, 0]
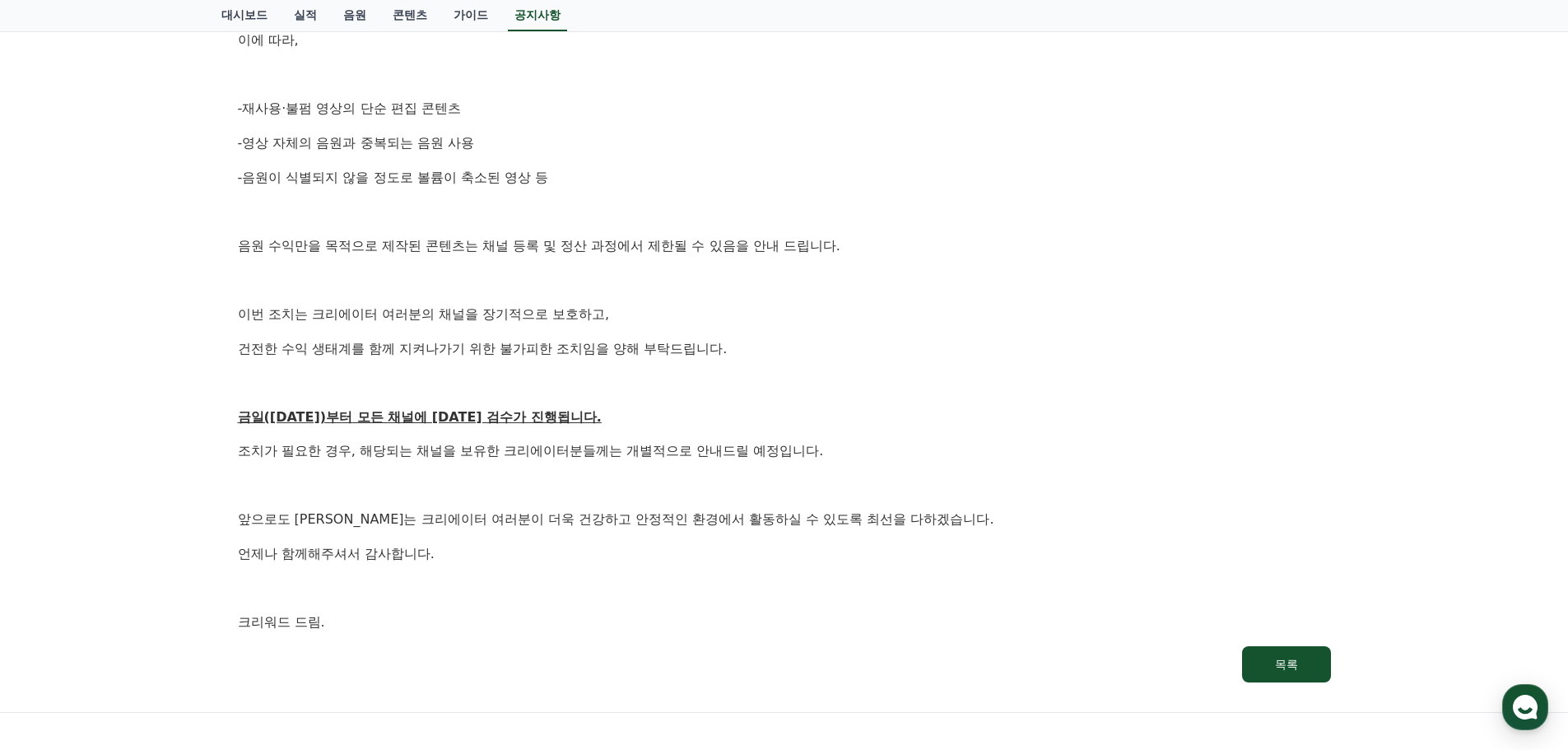
click at [678, 259] on div "안녕하세요, 크리워드입니다. 항상 저희와 함께해주시는 크리에이터 여러분께 감사드립니다. 최근 변화하는 시장 환경에 따라, 크리워드 또한 플랫폼…" at bounding box center [784, 211] width 1093 height 843
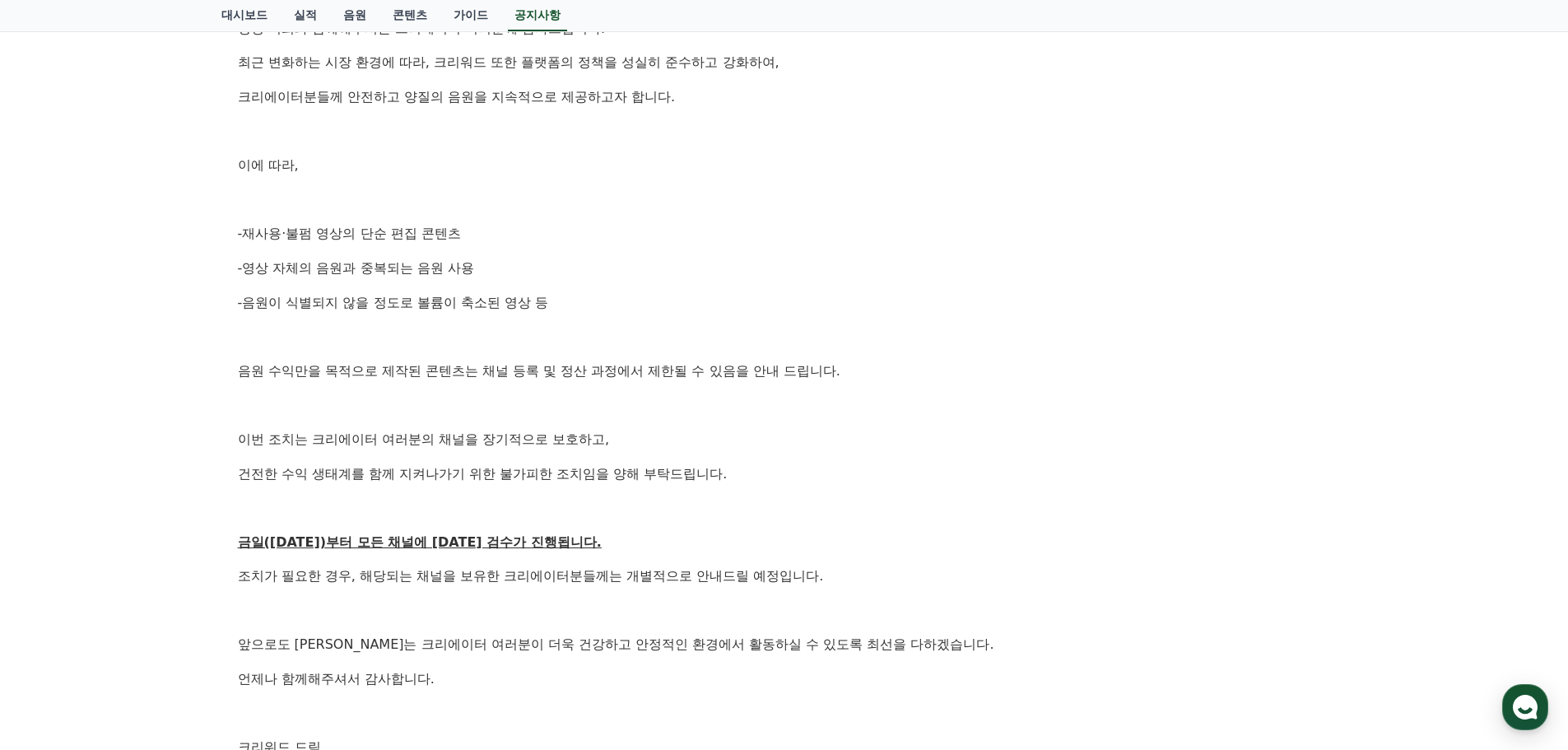
scroll to position [412, 0]
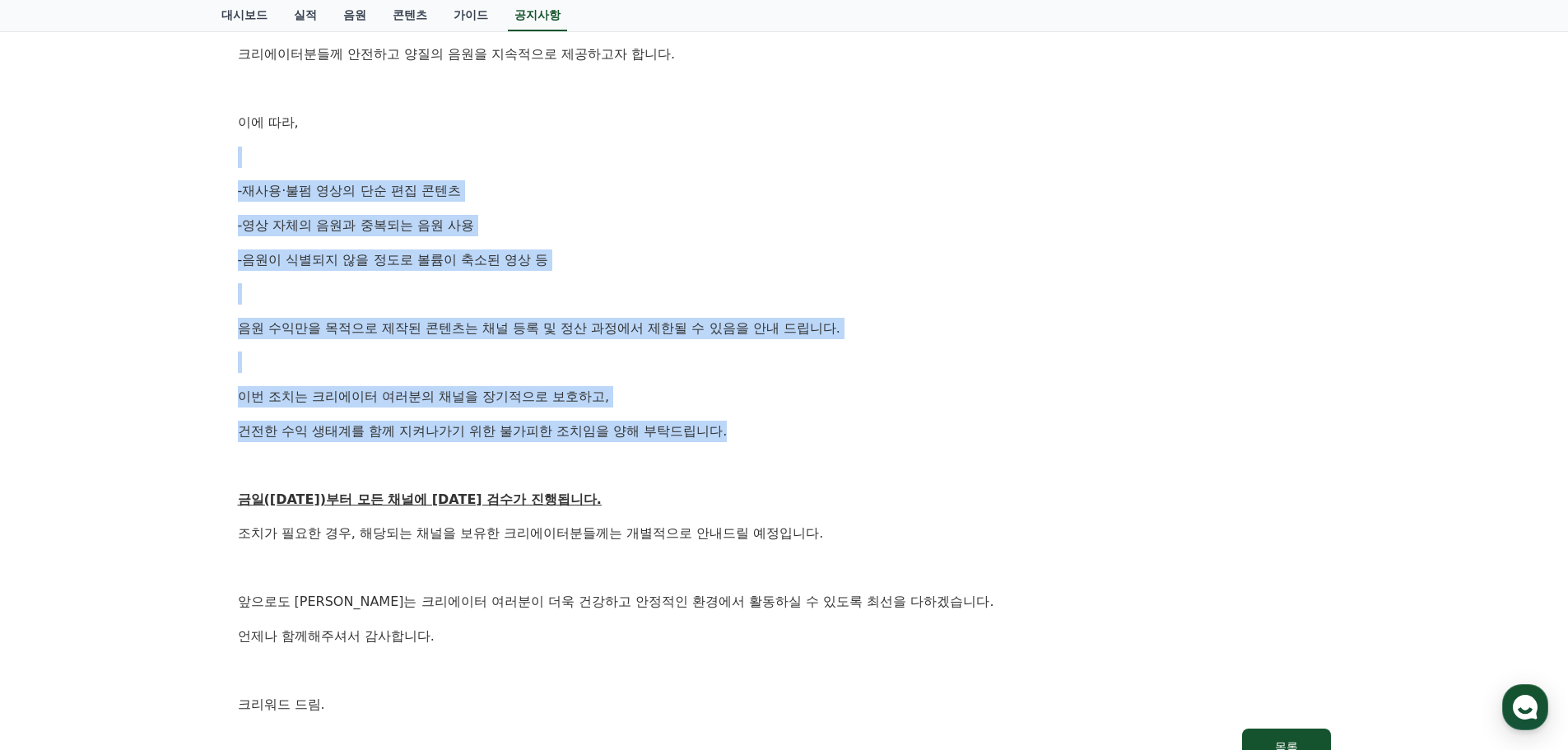
drag, startPoint x: 272, startPoint y: 136, endPoint x: 888, endPoint y: 467, distance: 699.3
click at [846, 456] on div "안녕하세요, 크리워드입니다. 항상 저희와 함께해주시는 크리에이터 여러분께 감사드립니다. 최근 변화하는 시장 환경에 따라, 크리워드 또한 플랫폼…" at bounding box center [784, 293] width 1093 height 843
click at [891, 462] on p at bounding box center [784, 465] width 1093 height 22
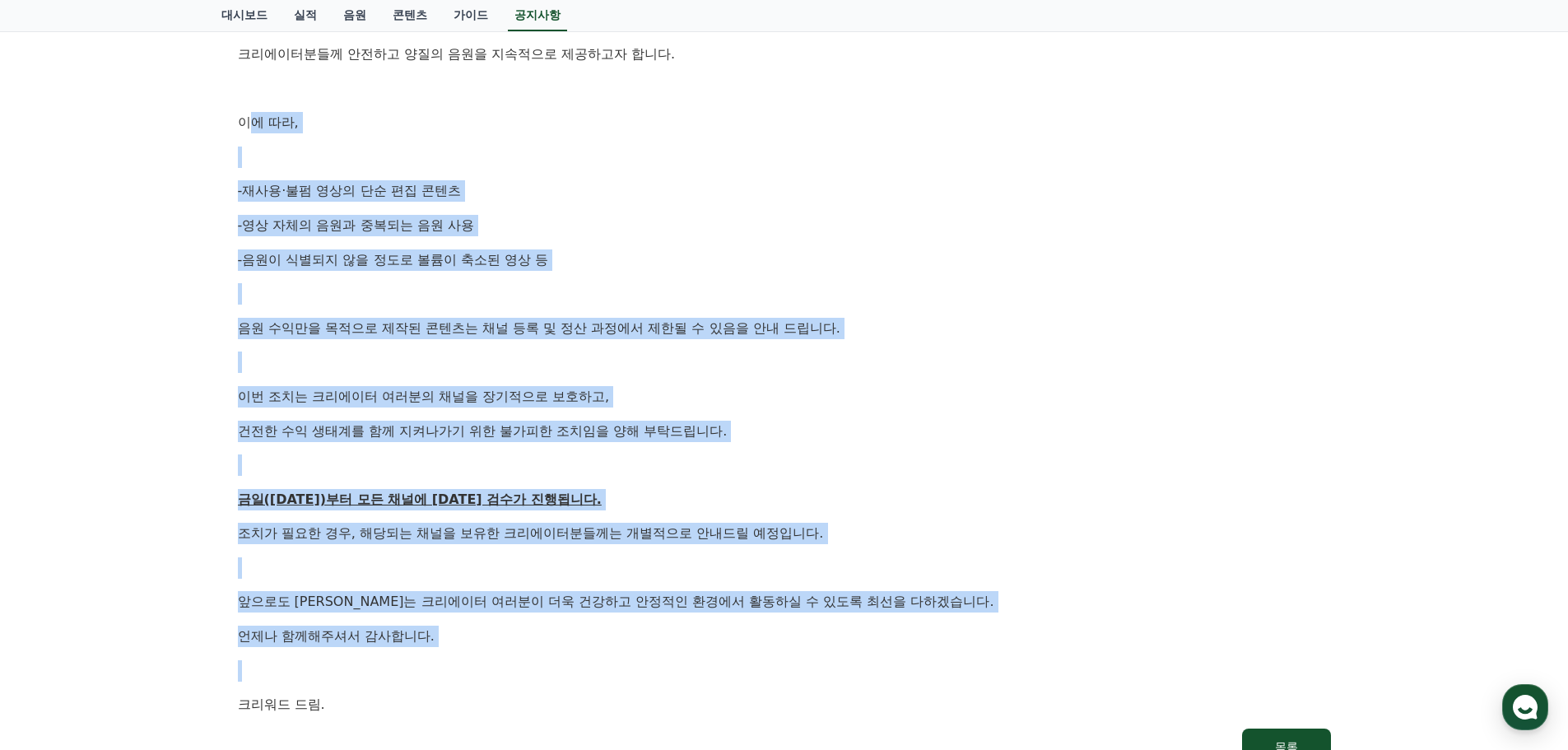
drag, startPoint x: 1053, startPoint y: 655, endPoint x: 255, endPoint y: 102, distance: 970.9
click at [255, 102] on div "안녕하세요, 크리워드입니다. 항상 저희와 함께해주시는 크리에이터 여러분께 감사드립니다. 최근 변화하는 시장 환경에 따라, 크리워드 또한 플랫폼…" at bounding box center [784, 293] width 1093 height 843
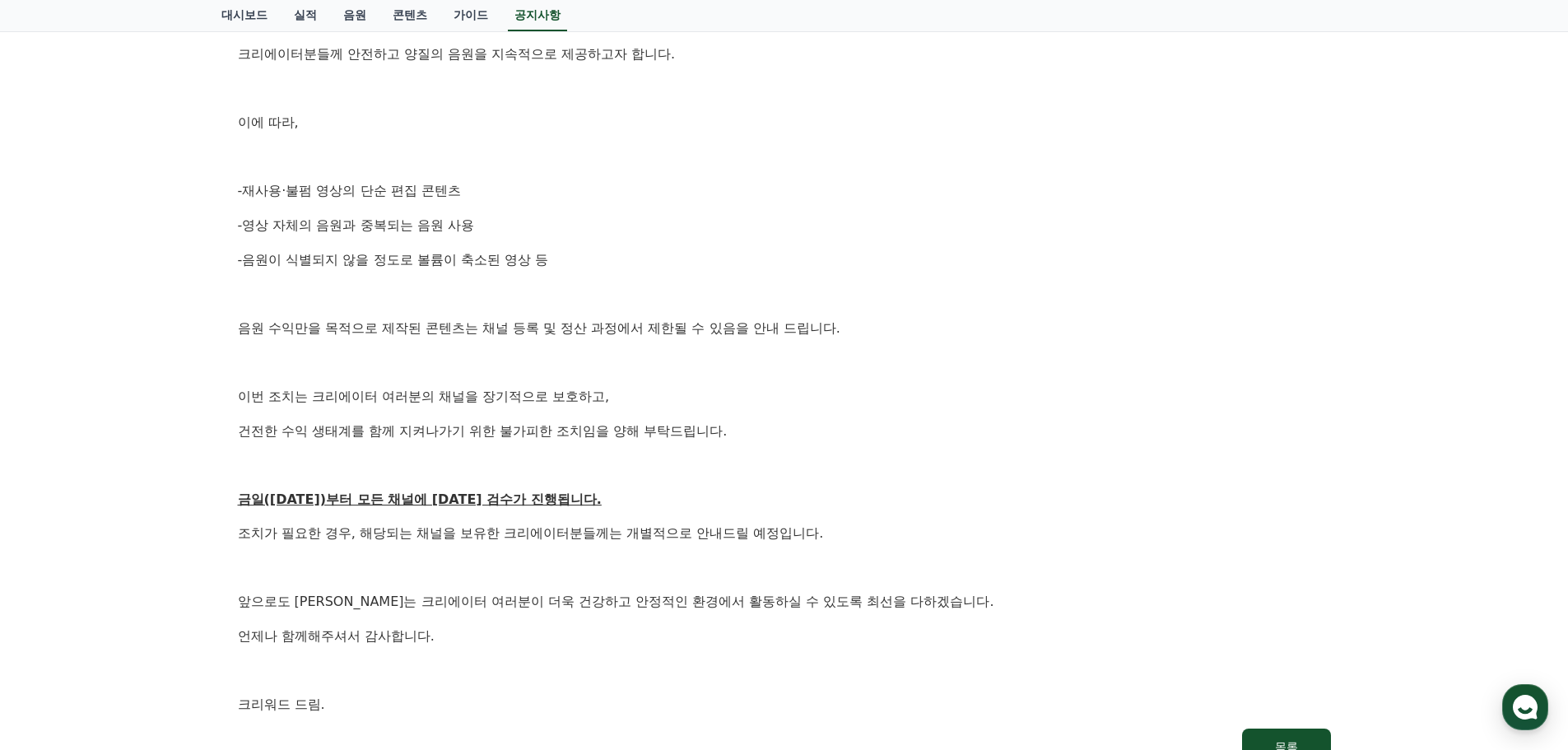
click at [228, 72] on div "[공지] 크리워드 운영 정책 강화 및 협조 요청 작성일: 2025-09-15 안녕하세요, 크리워드입니다. 항상 저희와 함께해주시는 크리에이터 …" at bounding box center [784, 268] width 1113 height 1016
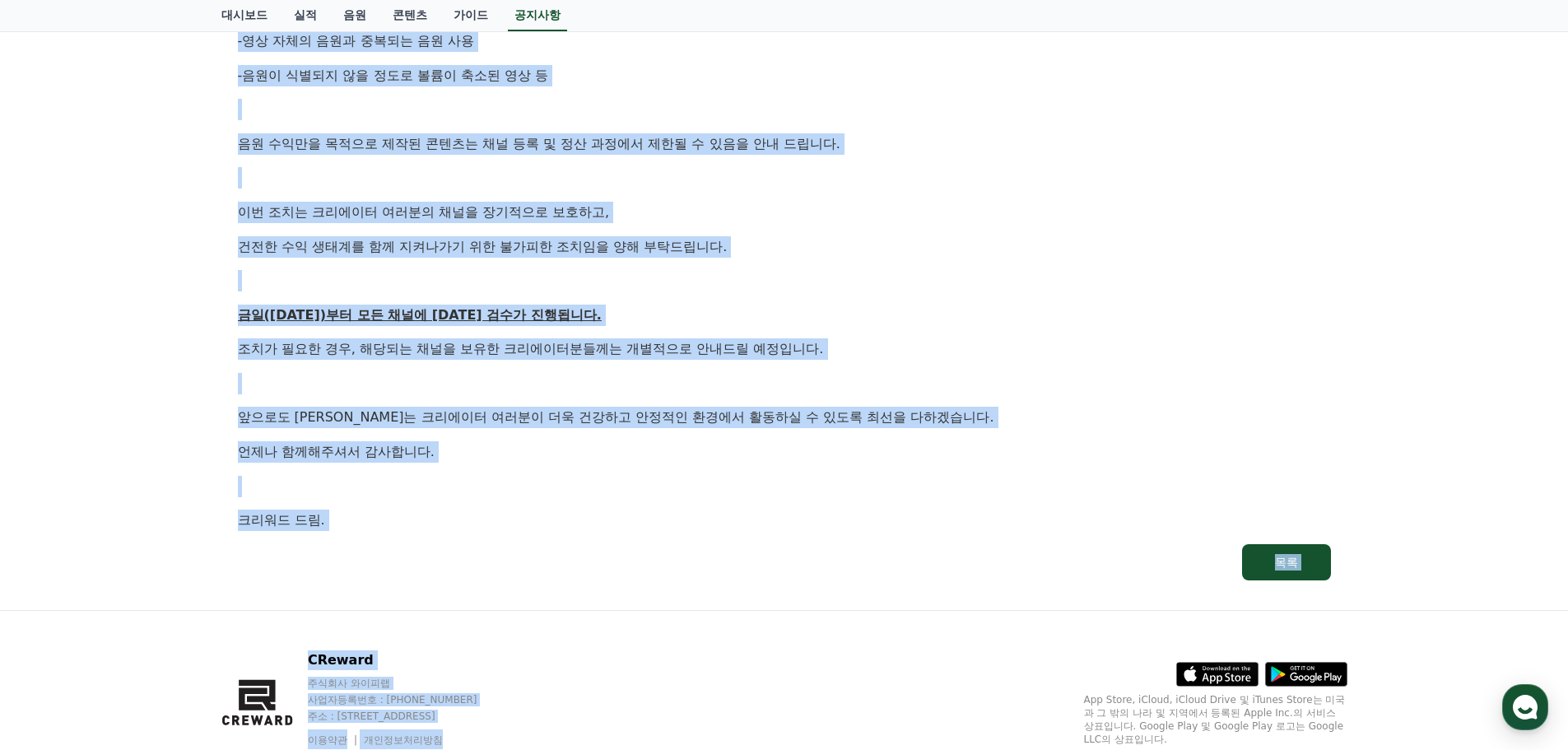
drag, startPoint x: 227, startPoint y: 57, endPoint x: 788, endPoint y: 752, distance: 893.2
click at [788, 750] on html "CReward 로그인 대시보드 실적 음원 콘텐츠 가이드 공지사항 공지사항 FAQ [공지] 크리워드 운영 정책 강화 및 협조 요청 작성일: 20…" at bounding box center [784, 109] width 1568 height 1412
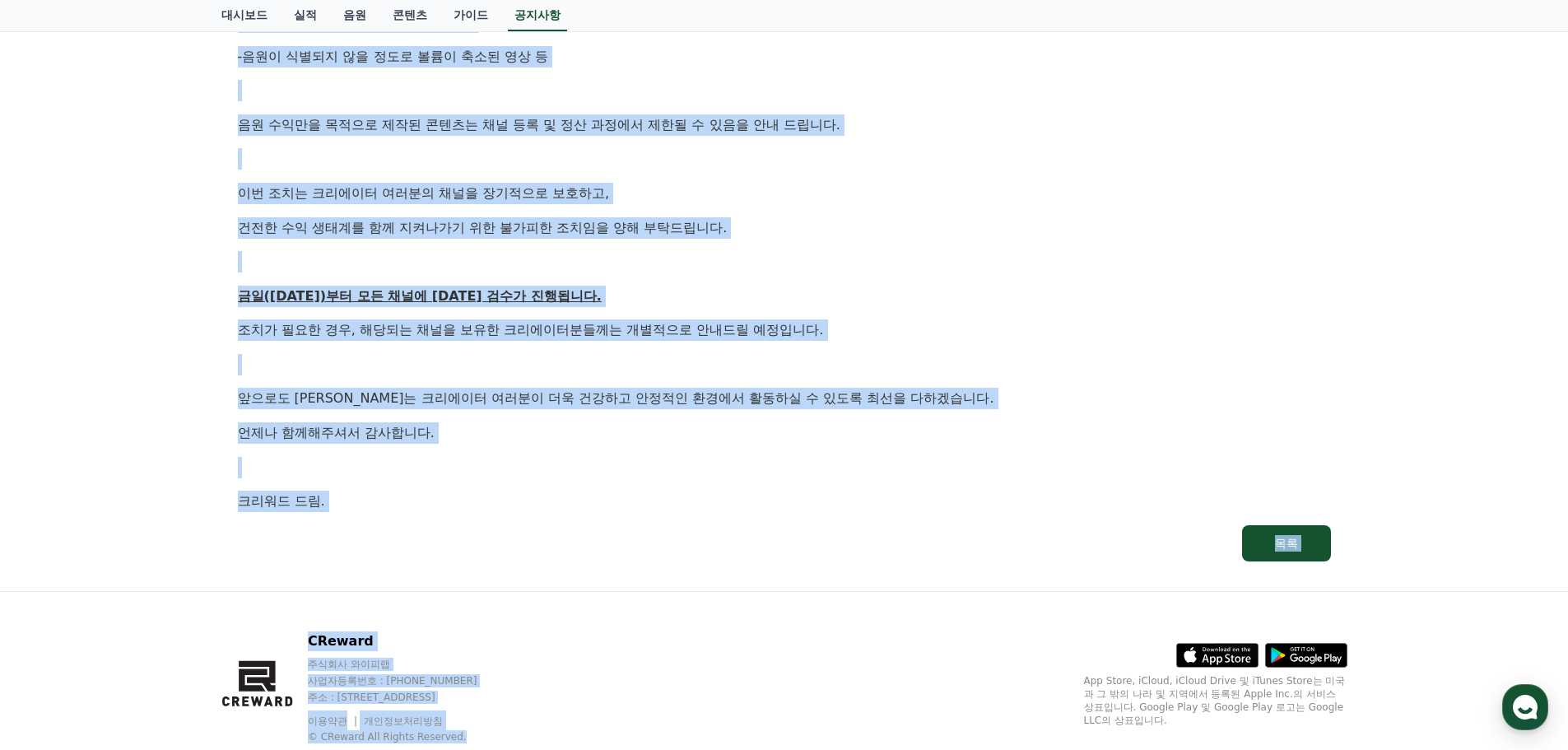
click at [768, 624] on div "CReward 주식회사 와이피랩 사업자등록번호 : 655-81-03655 주소 : 경기도 김포시 양촌읍 양곡로 495, 3층 305-비이16호…" at bounding box center [784, 694] width 1153 height 204
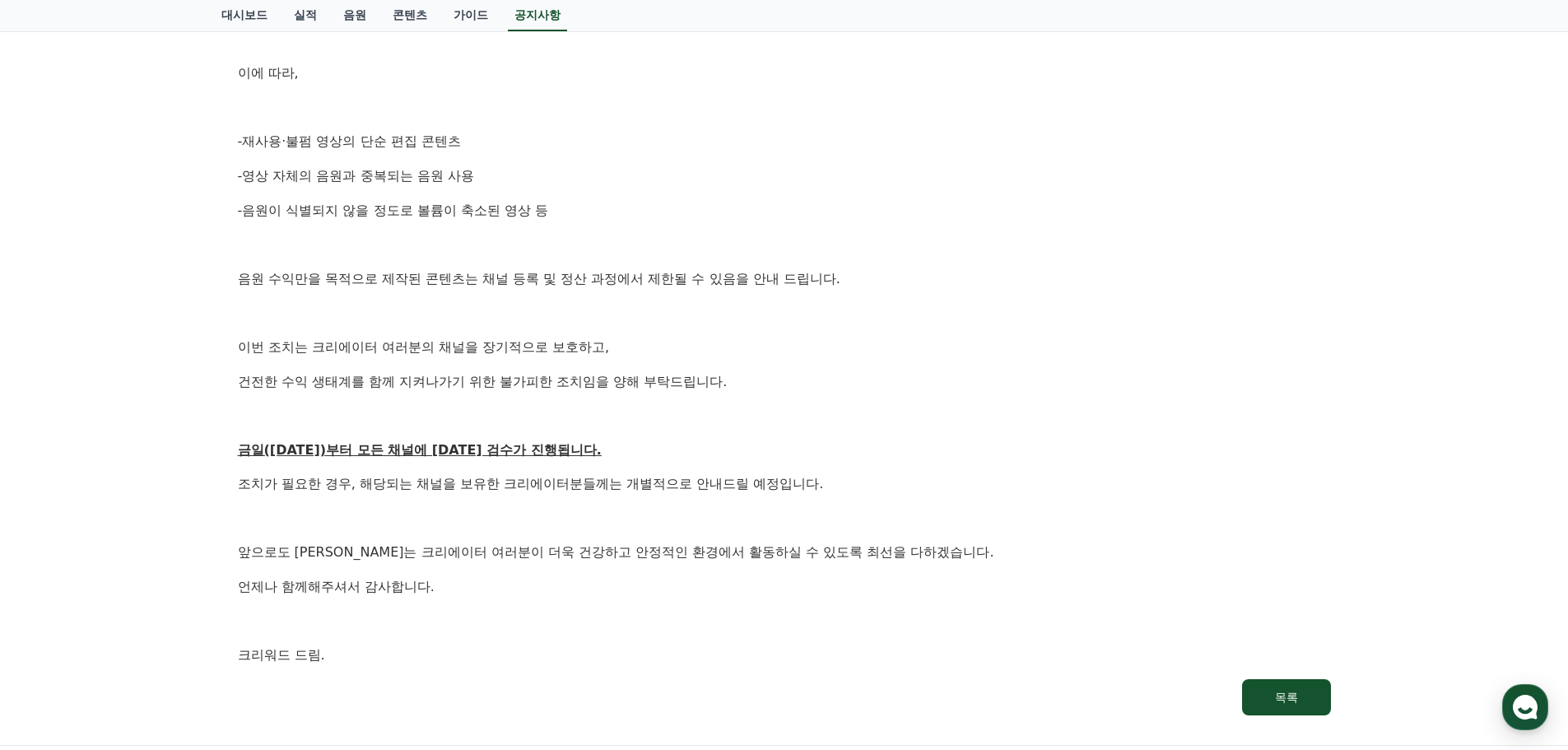
scroll to position [285, 0]
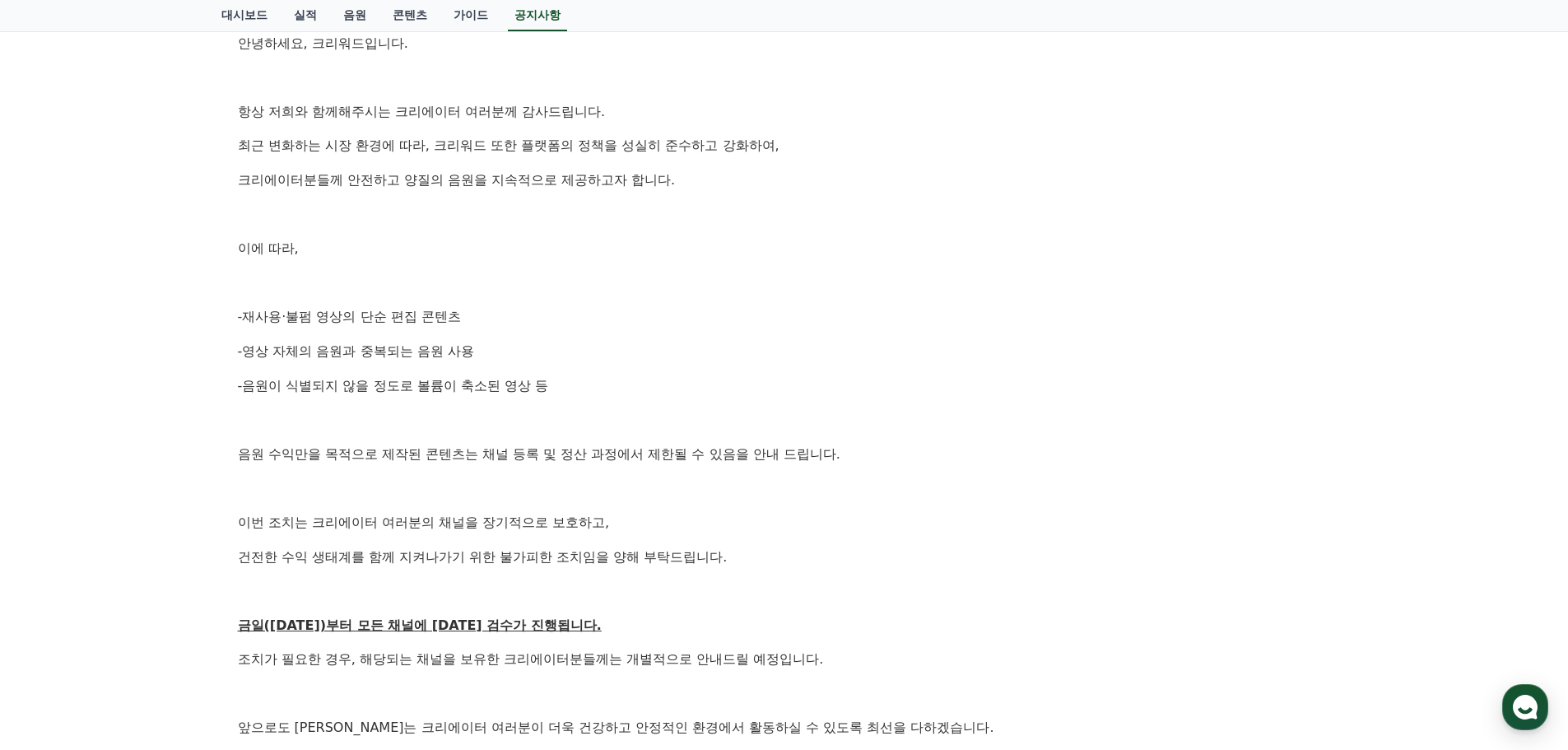
click at [1069, 459] on p "음원 수익만을 목적으로 제작된 콘텐츠는 채널 등록 및 정산 과정에서 제한될 수 있음을 안내 드립니다." at bounding box center [784, 454] width 1093 height 22
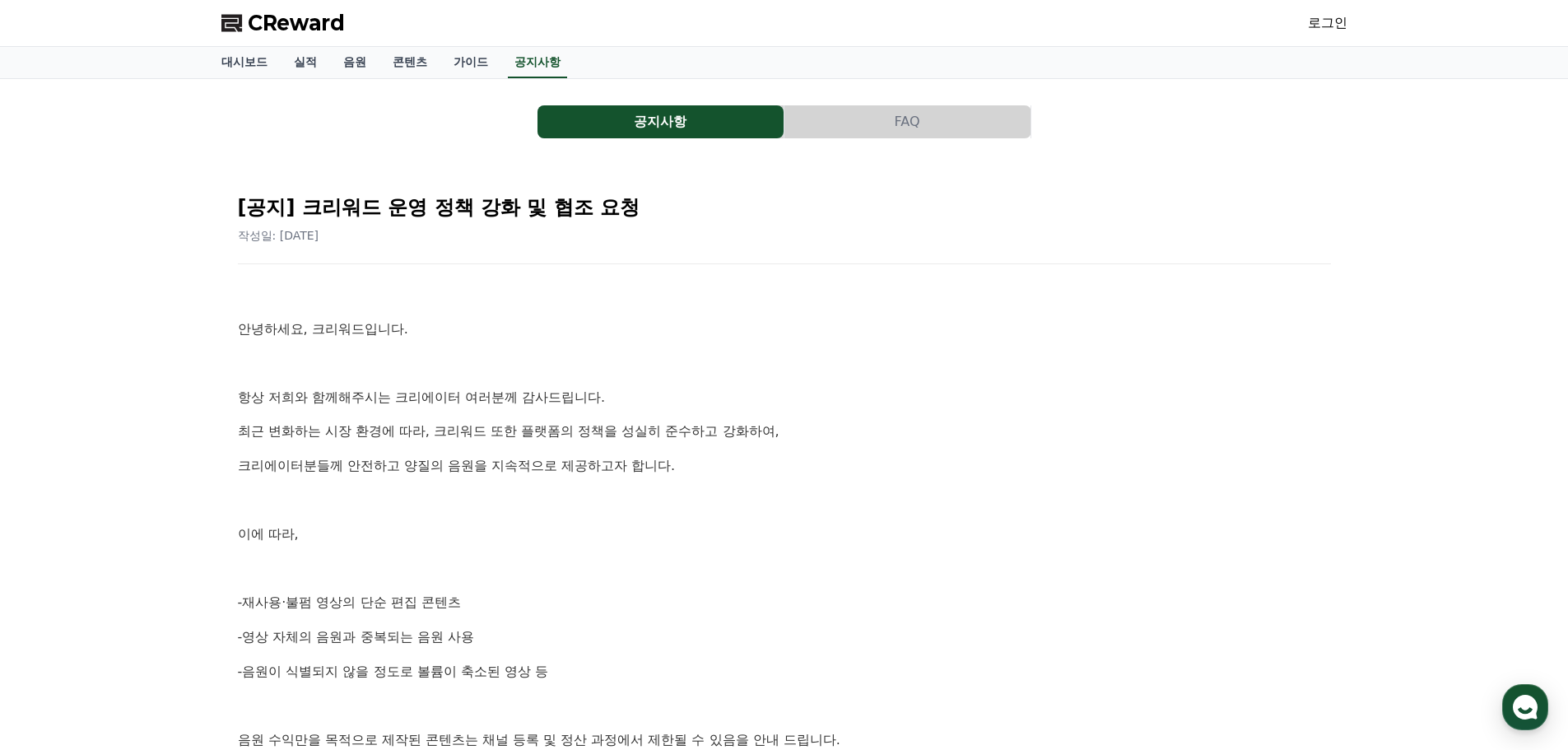
click at [876, 115] on button "FAQ" at bounding box center [907, 122] width 246 height 33
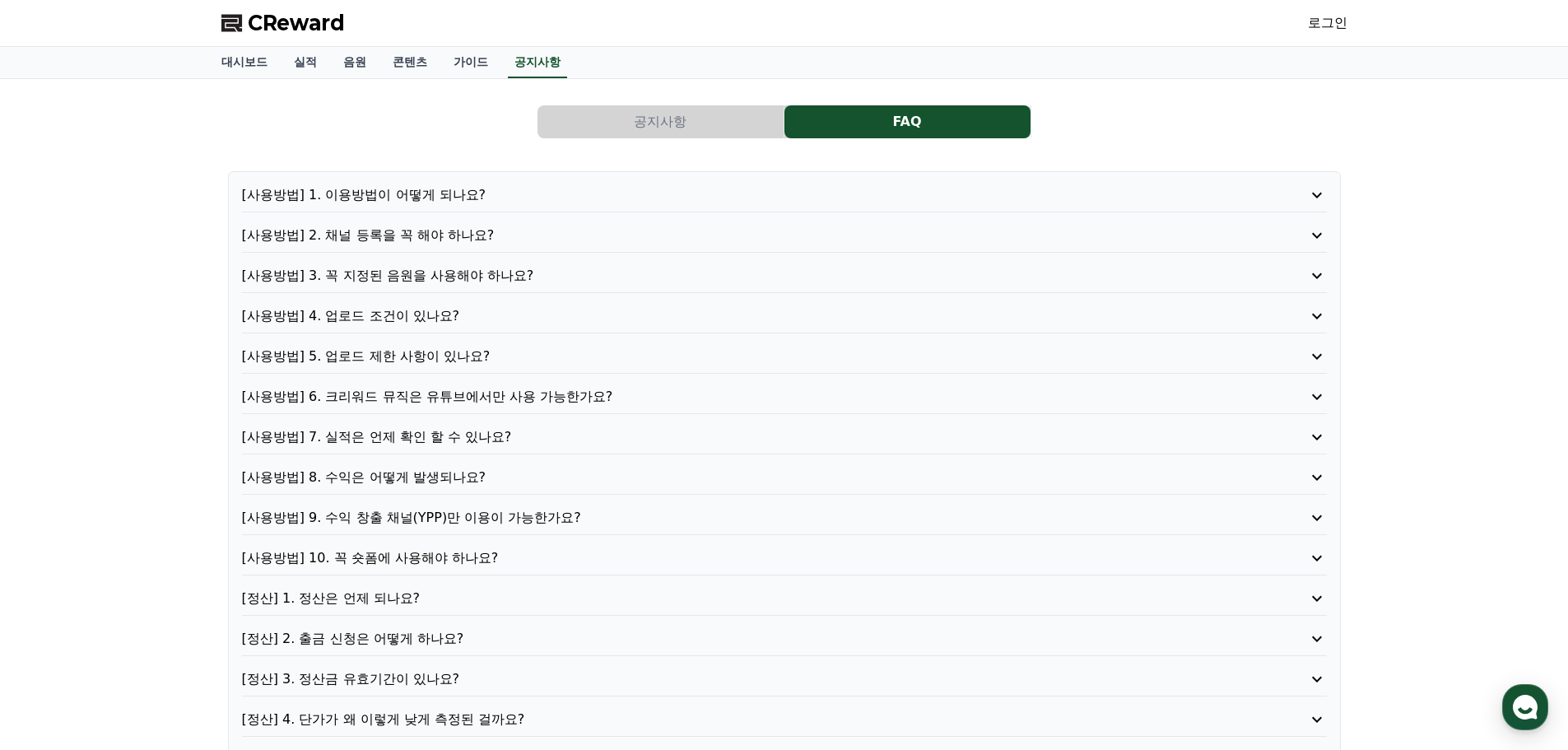
click at [678, 113] on button "공지사항" at bounding box center [660, 122] width 246 height 33
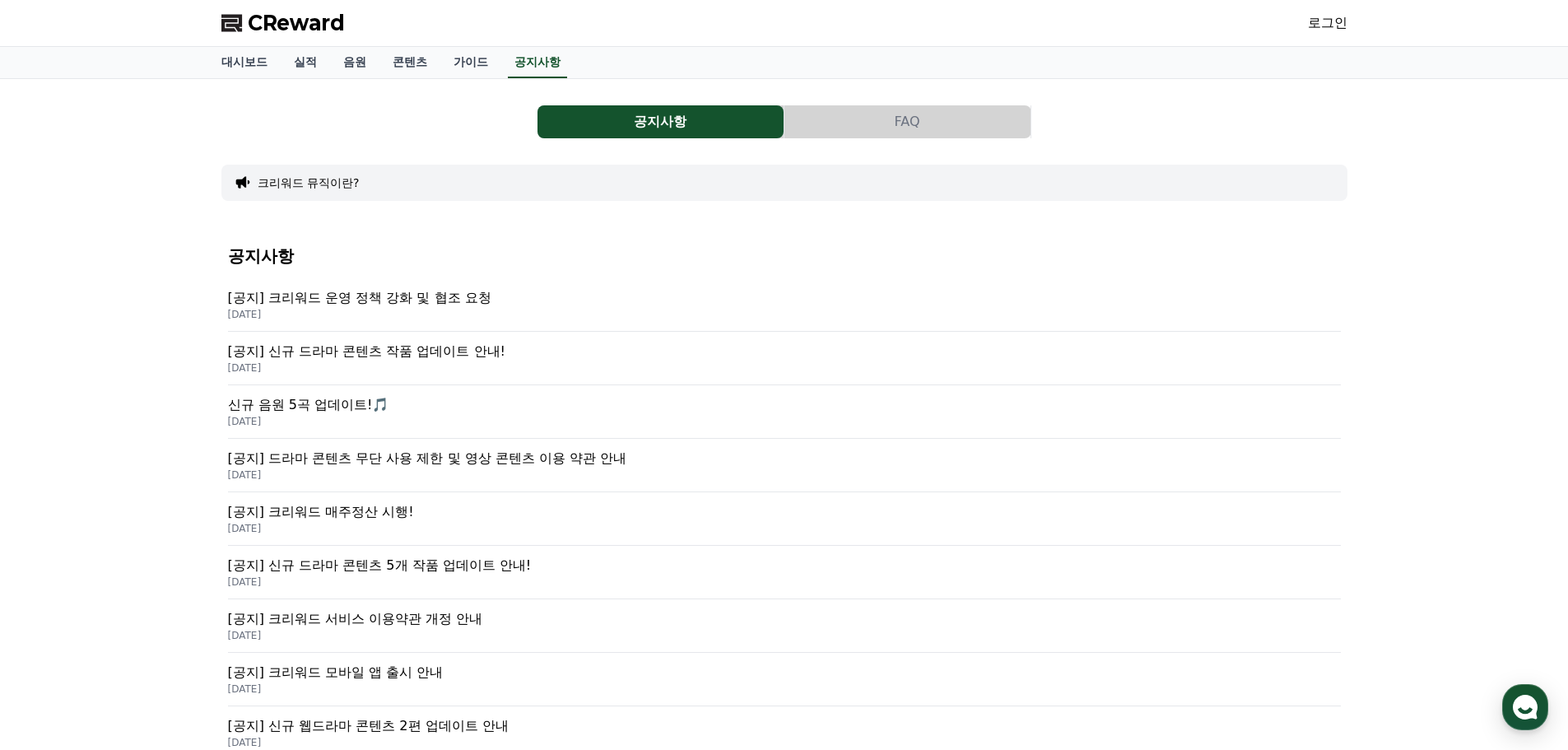
click at [400, 298] on p "[공지] 크리워드 운영 정책 강화 및 협조 요청" at bounding box center [784, 298] width 1113 height 20
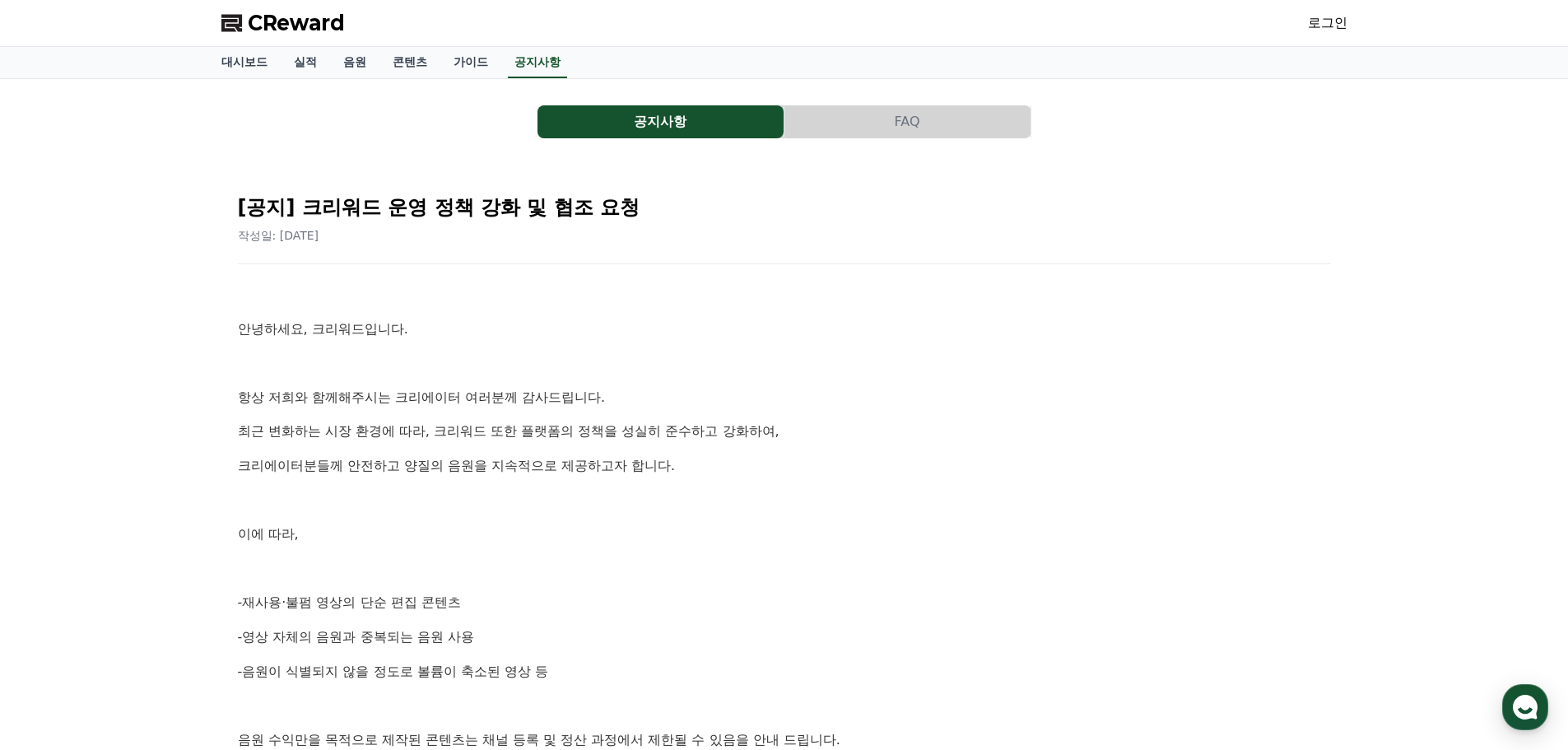
scroll to position [412, 0]
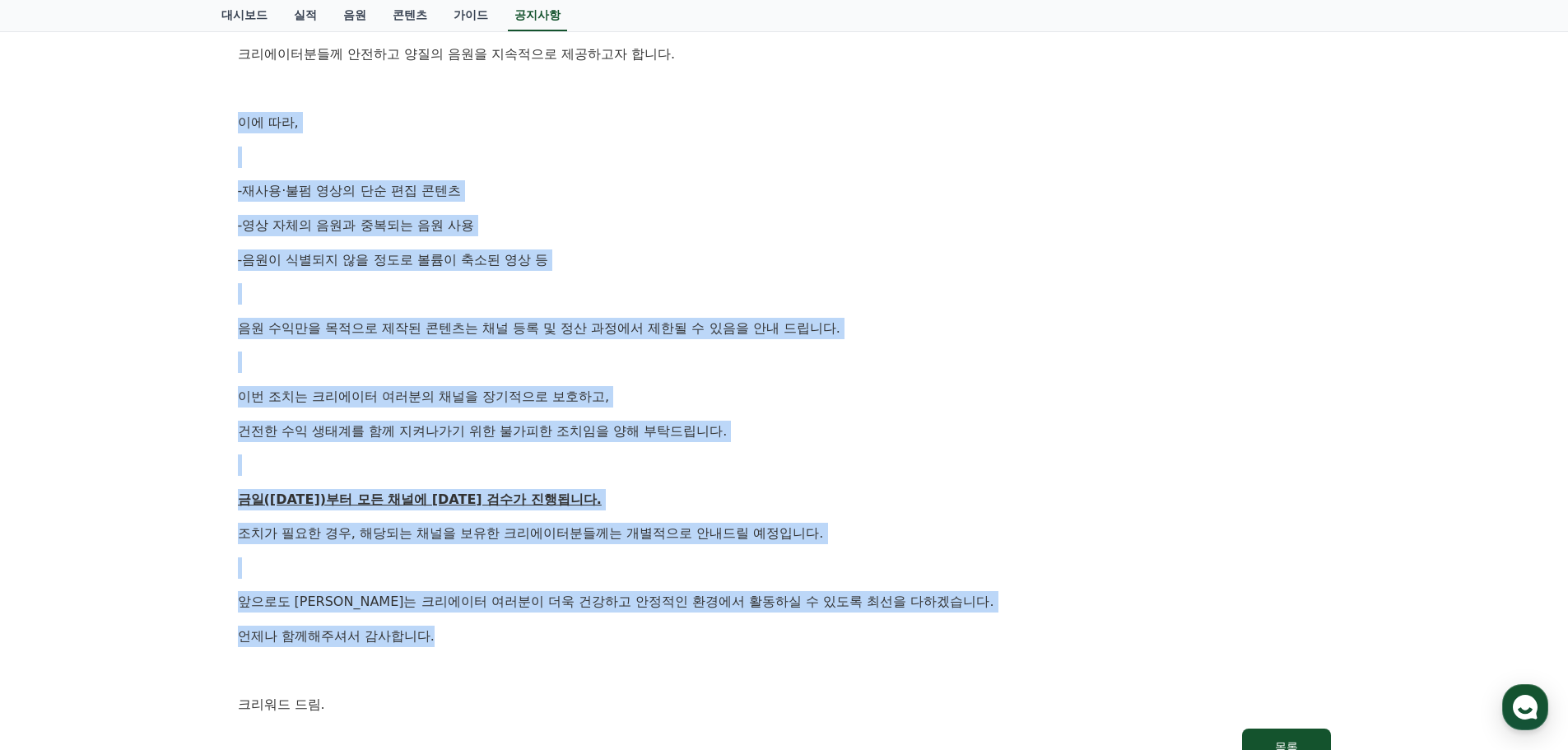
drag, startPoint x: 233, startPoint y: 115, endPoint x: 1059, endPoint y: 634, distance: 975.5
click at [1058, 634] on div "[공지] 크리워드 운영 정책 강화 및 협조 요청 작성일: 2025-09-15 안녕하세요, 크리워드입니다. 항상 저희와 함께해주시는 크리에이터 …" at bounding box center [784, 268] width 1113 height 1016
click at [822, 532] on p "조치가 필요한 경우, 해당되는 채널을 보유한 크리에이터분들께는 개별적으로 안내드릴 예정입니다." at bounding box center [784, 533] width 1093 height 22
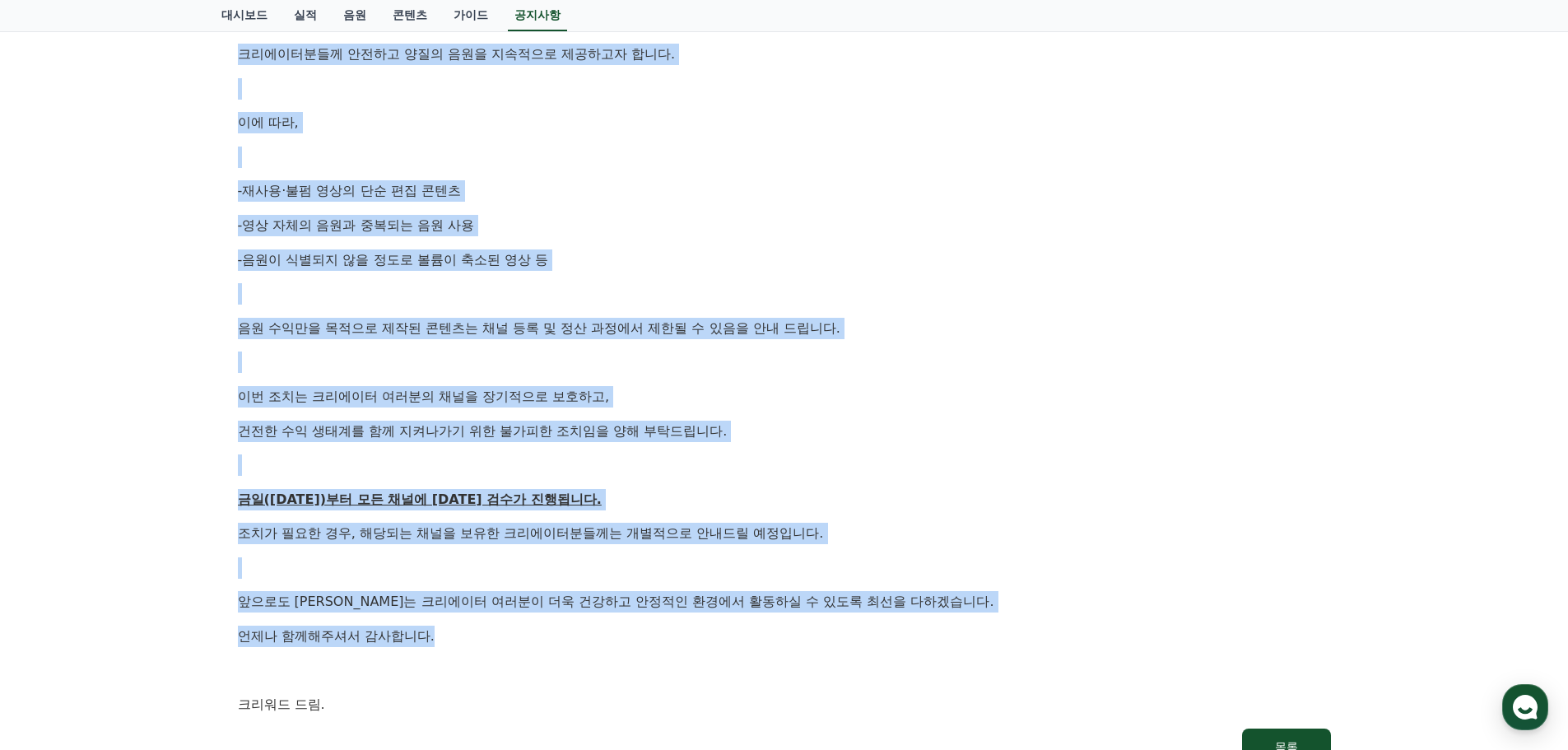
drag, startPoint x: 473, startPoint y: 645, endPoint x: 226, endPoint y: 63, distance: 632.2
click at [226, 63] on div "[공지] 크리워드 운영 정책 강화 및 협조 요청 작성일: 2025-09-15 안녕하세요, 크리워드입니다. 항상 저희와 함께해주시는 크리에이터 …" at bounding box center [784, 268] width 1126 height 1029
drag, startPoint x: 546, startPoint y: 256, endPoint x: 549, endPoint y: 243, distance: 13.3
click at [546, 257] on p "-음원이 식별되지 않을 정도로 볼륨이 축소된 영상 등" at bounding box center [784, 260] width 1093 height 22
click at [463, 145] on div "안녕하세요, 크리워드입니다. 항상 저희와 함께해주시는 크리에이터 여러분께 감사드립니다. 최근 변화하는 시장 환경에 따라, 크리워드 또한 플랫폼…" at bounding box center [784, 293] width 1093 height 843
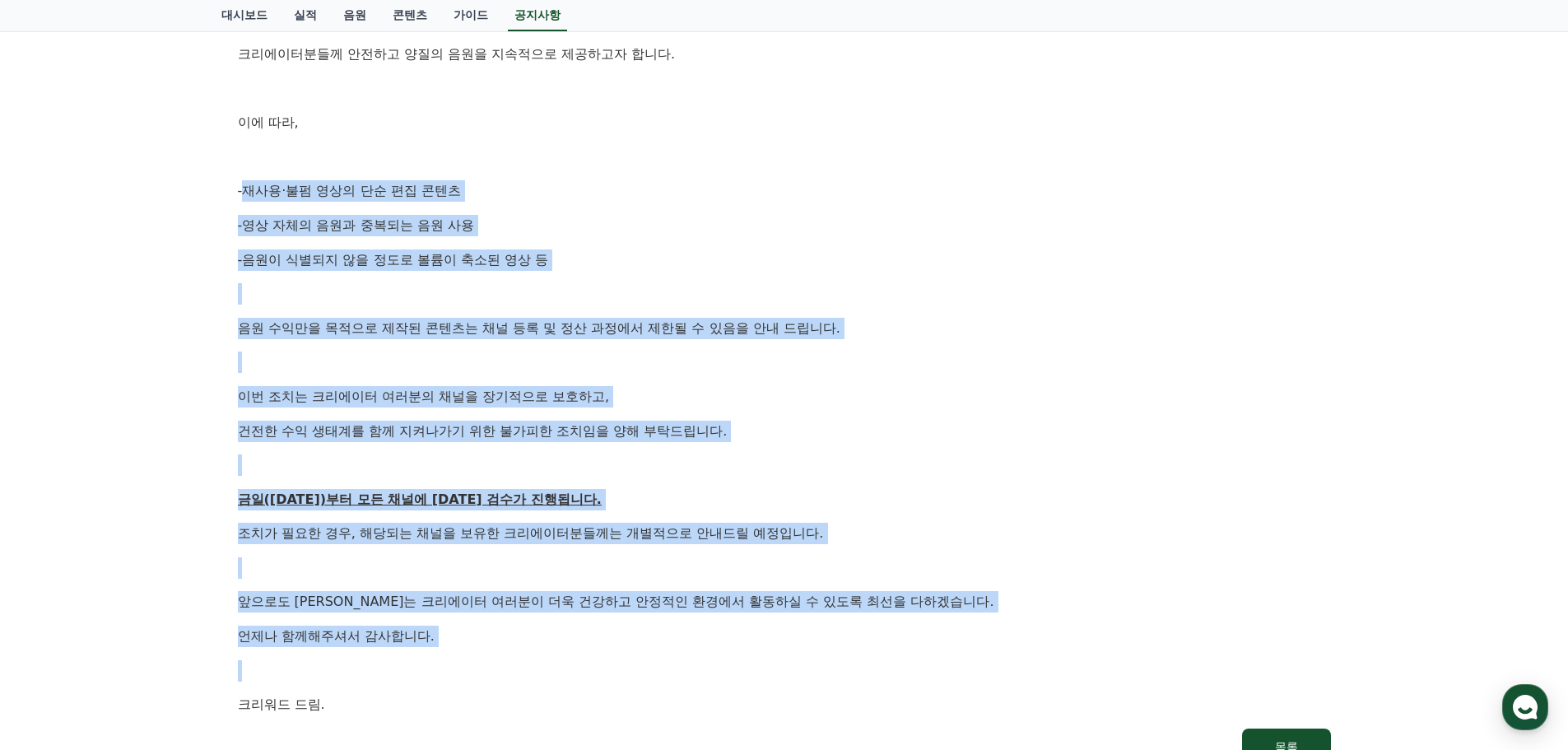
drag, startPoint x: 223, startPoint y: 179, endPoint x: 946, endPoint y: 660, distance: 868.4
click at [946, 660] on div "[공지] 크리워드 운영 정책 강화 및 협조 요청 작성일: 2025-09-15 안녕하세요, 크리워드입니다. 항상 저희와 함께해주시는 크리에이터 …" at bounding box center [784, 268] width 1126 height 1029
click at [554, 630] on p "언제나 함께해주셔서 감사합니다." at bounding box center [784, 636] width 1093 height 22
drag, startPoint x: 622, startPoint y: 662, endPoint x: 306, endPoint y: 150, distance: 601.7
click at [306, 150] on div "안녕하세요, 크리워드입니다. 항상 저희와 함께해주시는 크리에이터 여러분께 감사드립니다. 최근 변화하는 시장 환경에 따라, 크리워드 또한 플랫폼…" at bounding box center [784, 293] width 1093 height 843
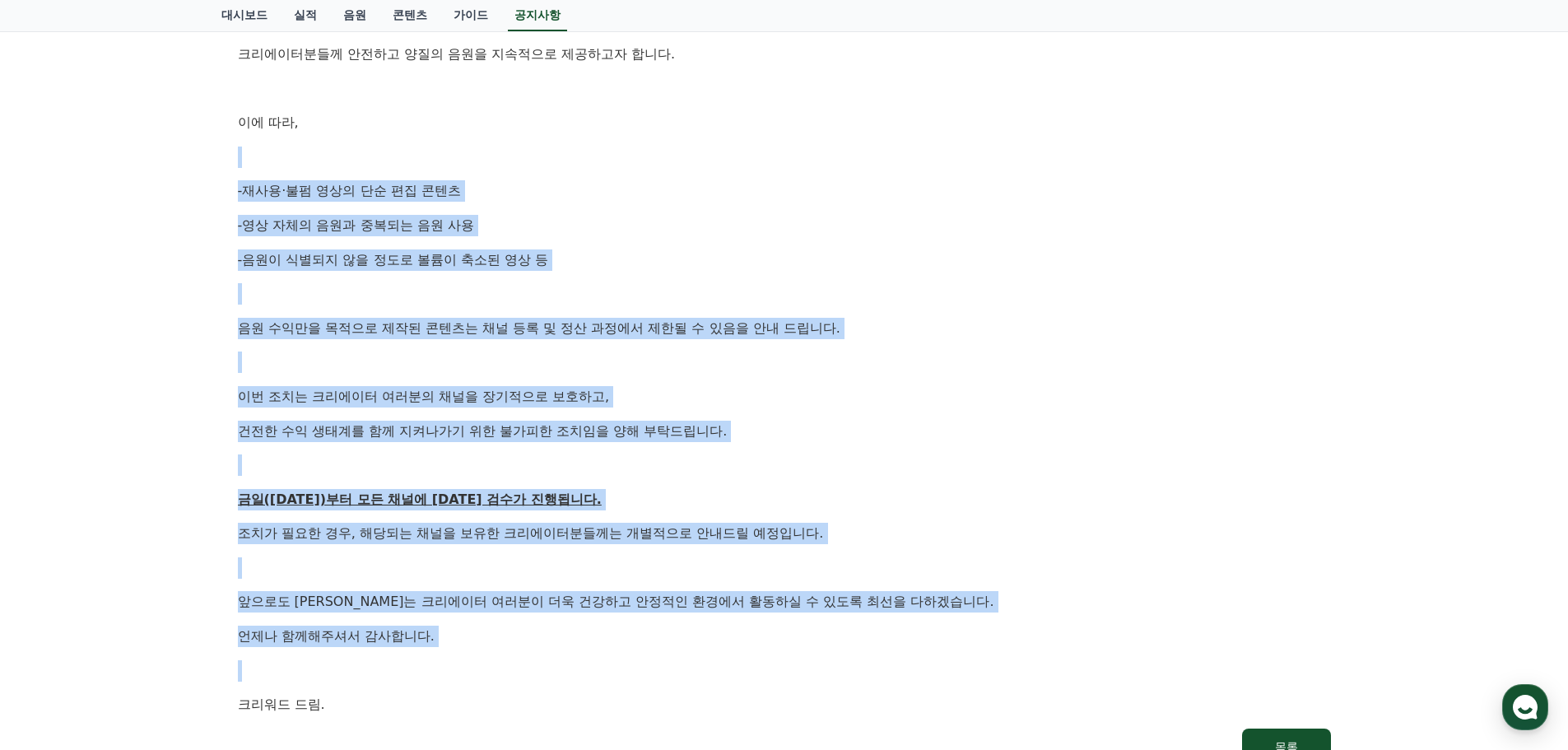
click at [306, 150] on p at bounding box center [784, 157] width 1093 height 22
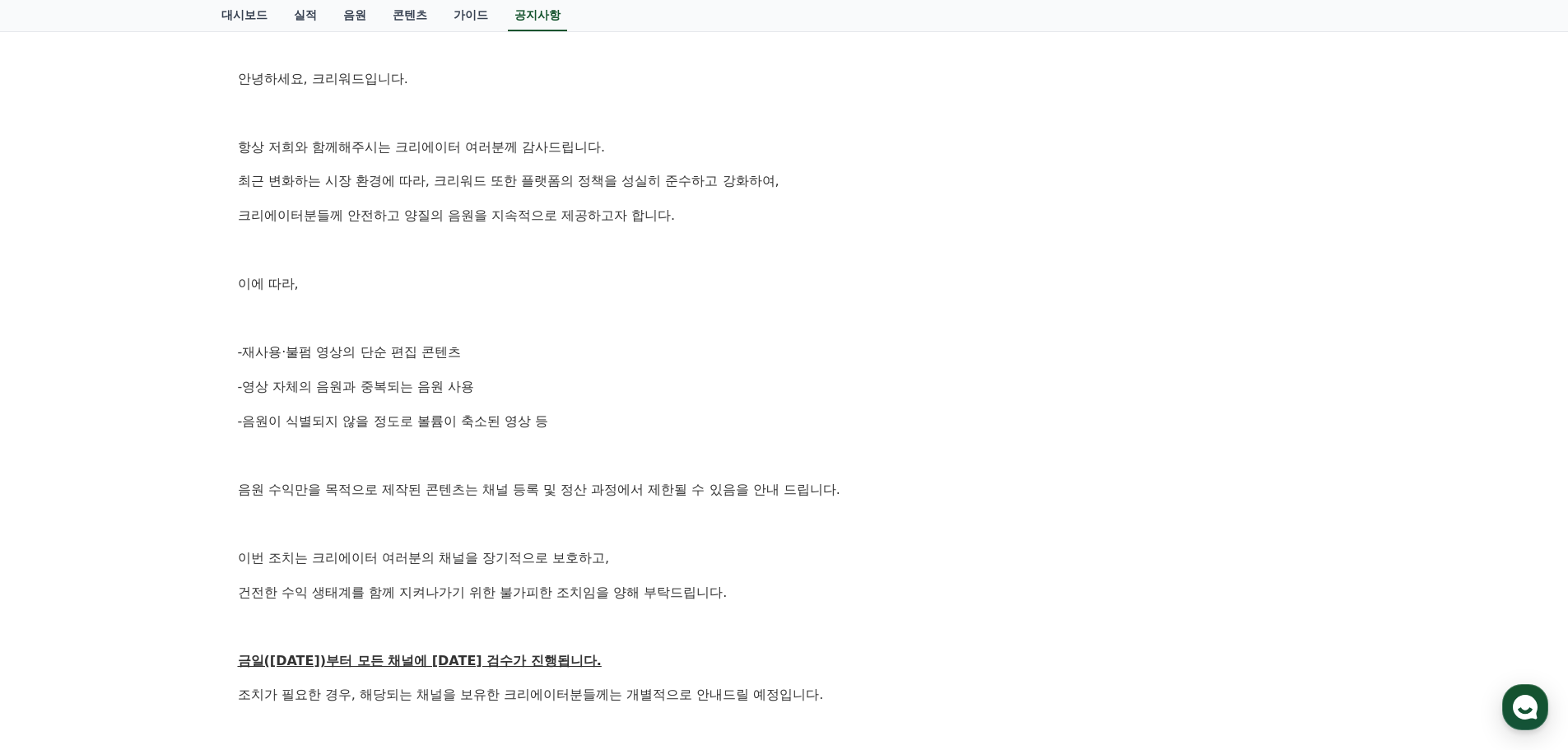
scroll to position [247, 0]
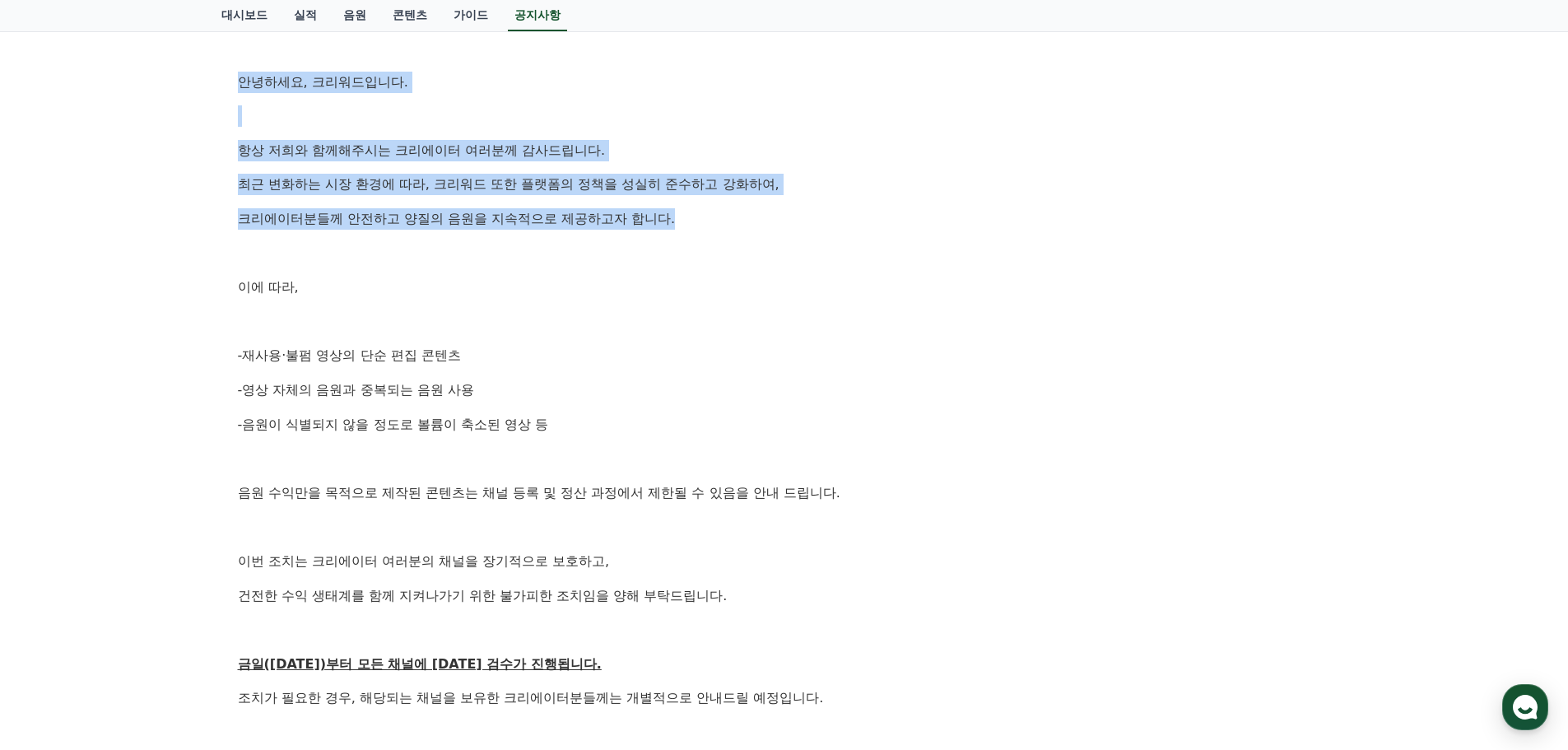
drag, startPoint x: 241, startPoint y: 90, endPoint x: 707, endPoint y: 218, distance: 483.3
click at [707, 218] on div "안녕하세요, 크리워드입니다. 항상 저희와 함께해주시는 크리에이터 여러분께 감사드립니다. 최근 변화하는 시장 환경에 따라, 크리워드 또한 플랫폼…" at bounding box center [784, 458] width 1093 height 843
click at [329, 182] on p "최근 변화하는 시장 환경에 따라, 크리워드 또한 플랫폼의 정책을 성실히 준수하고 강화하여," at bounding box center [784, 184] width 1093 height 22
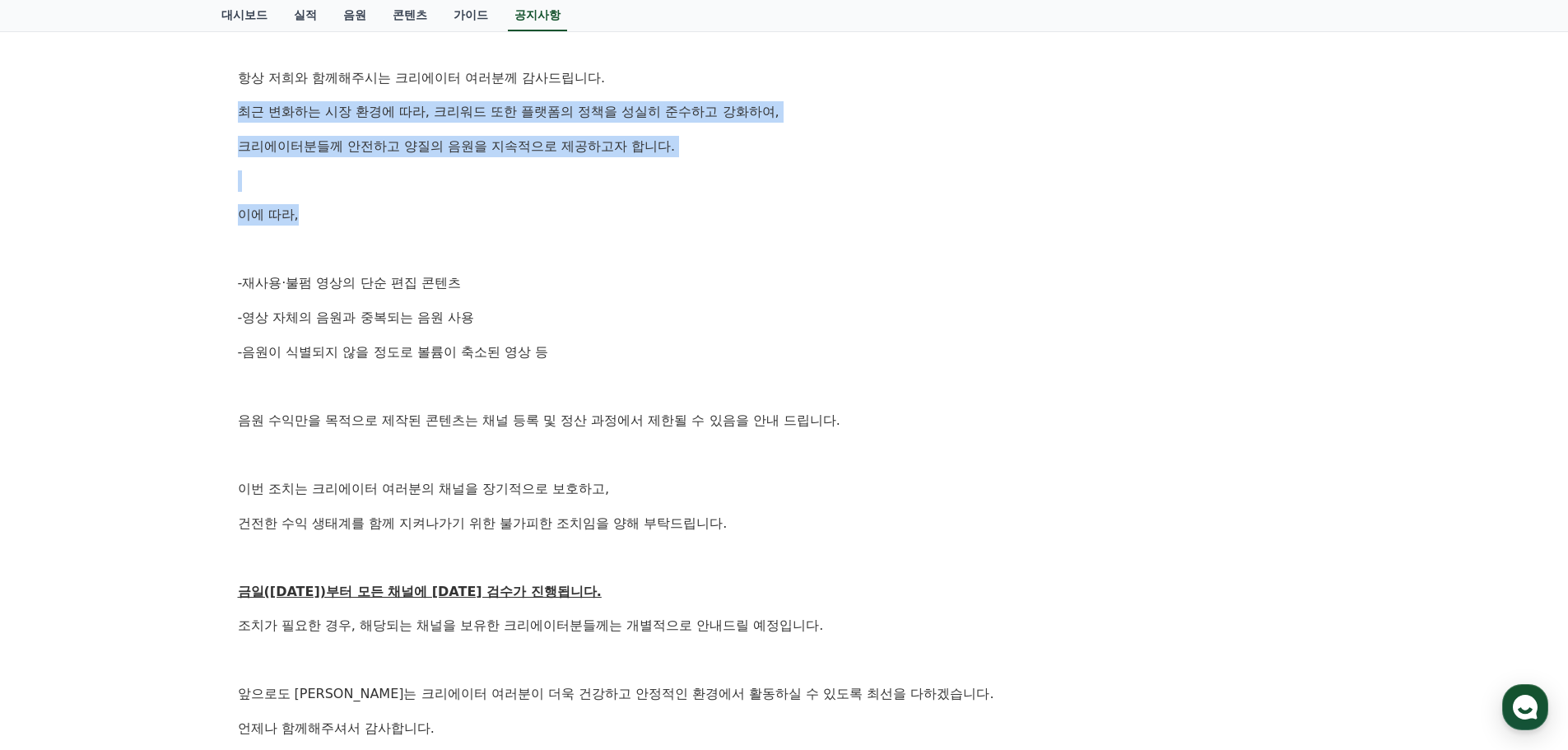
scroll to position [330, 0]
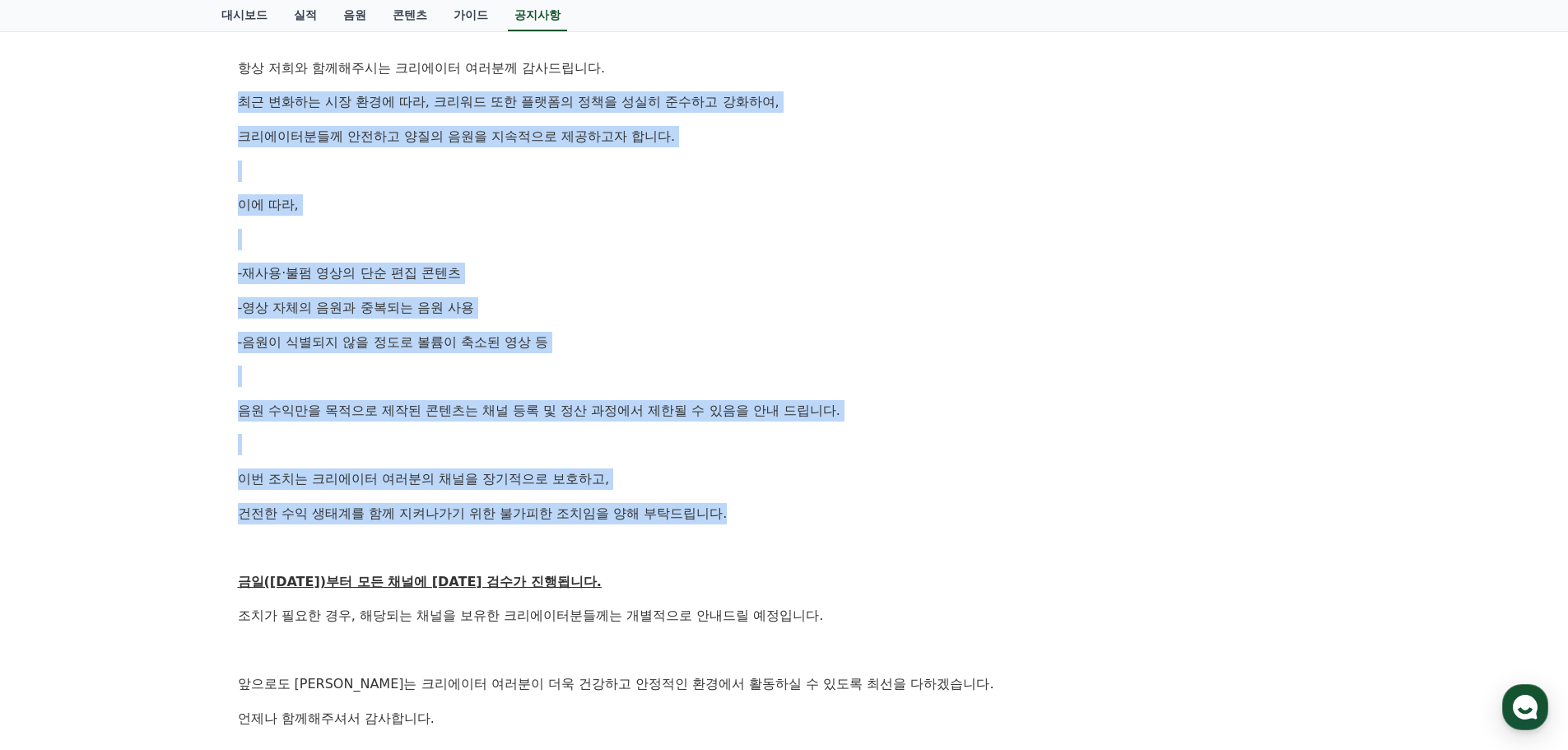
drag, startPoint x: 206, startPoint y: 174, endPoint x: 865, endPoint y: 516, distance: 742.5
click at [864, 516] on div "공지사항 FAQ [공지] 크리워드 운영 정책 강화 및 협조 요청 작성일: 2025-09-15 안녕하세요, 크리워드입니다. 항상 저희와 함께해주…" at bounding box center [784, 313] width 1568 height 1128
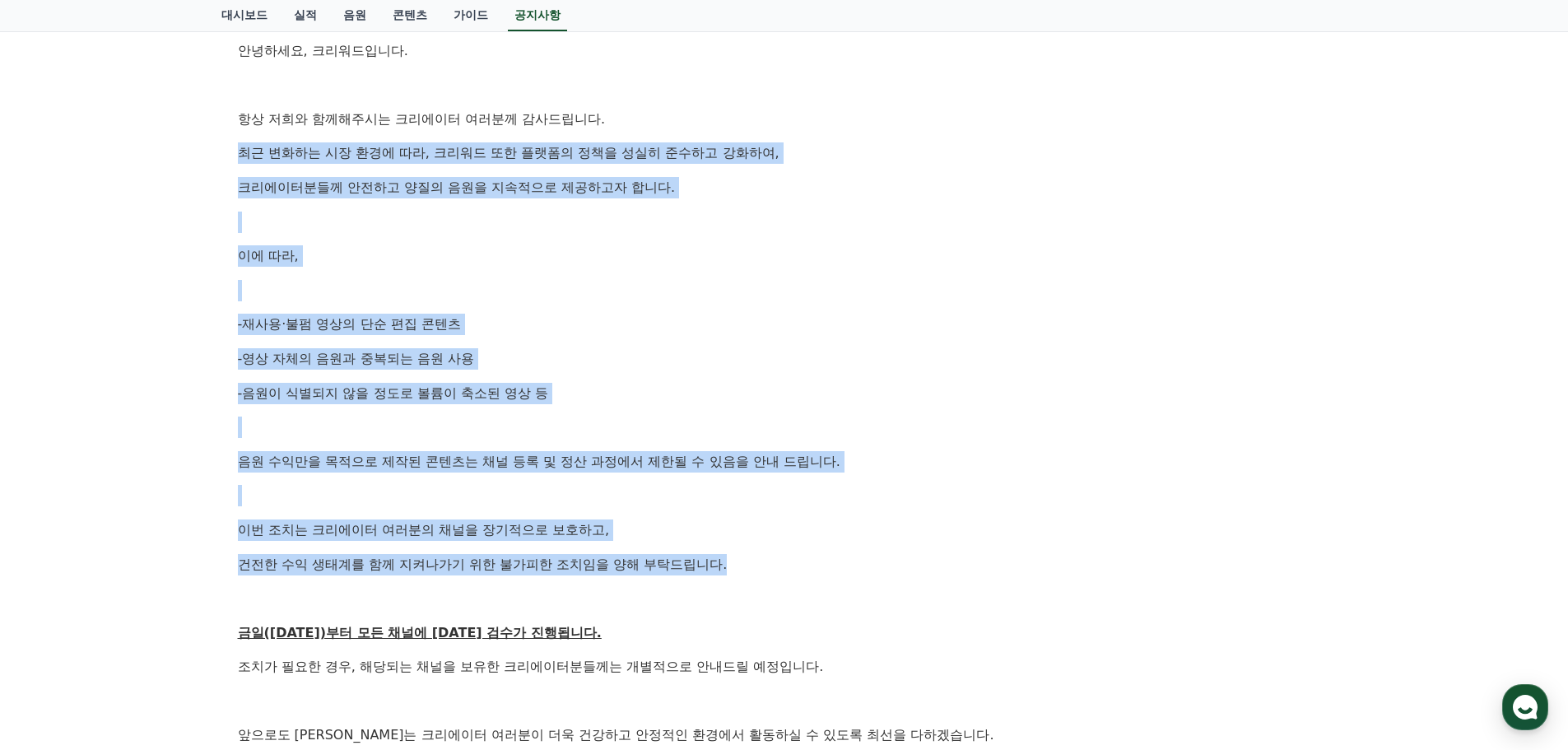
scroll to position [0, 0]
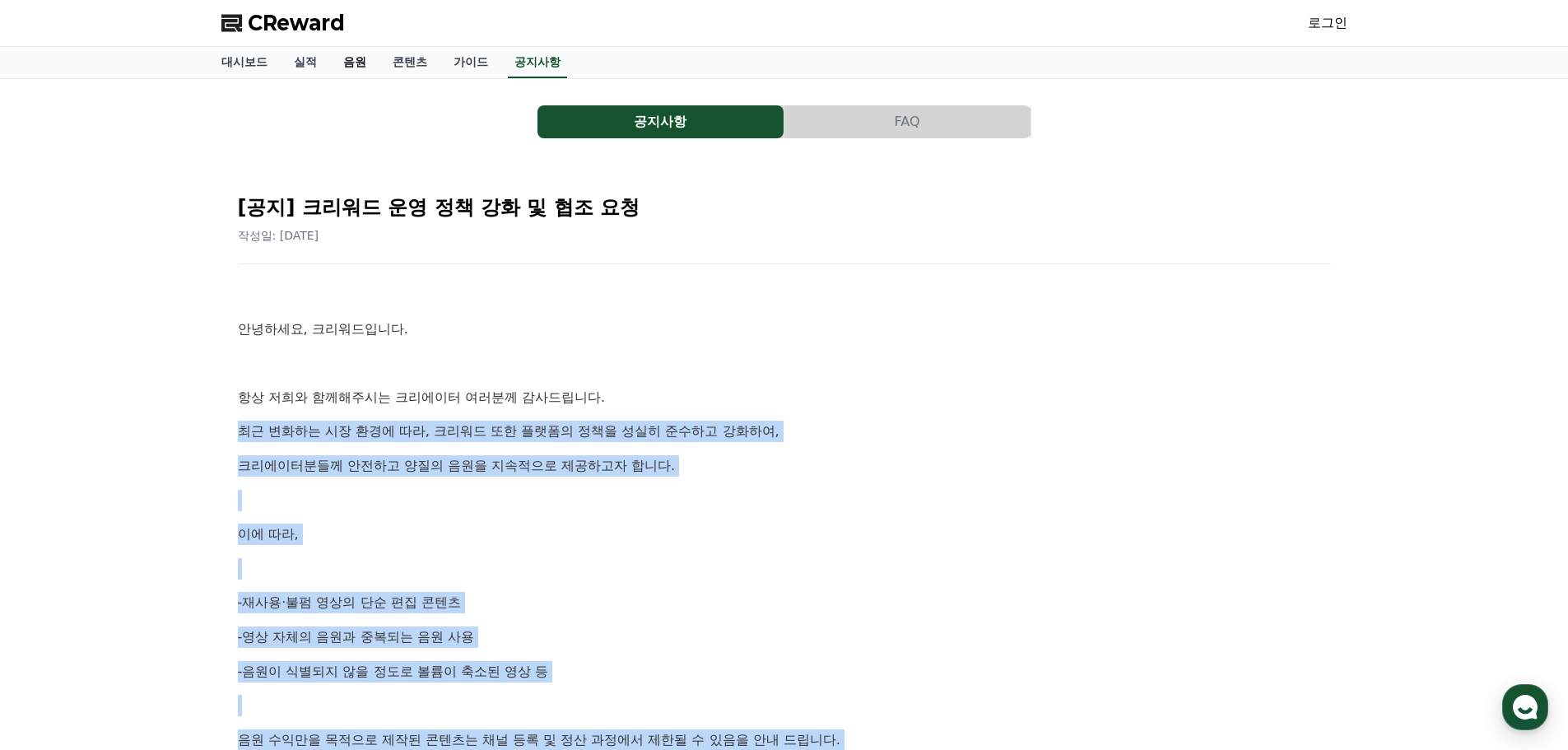
click at [355, 68] on link "음원" at bounding box center [355, 62] width 49 height 31
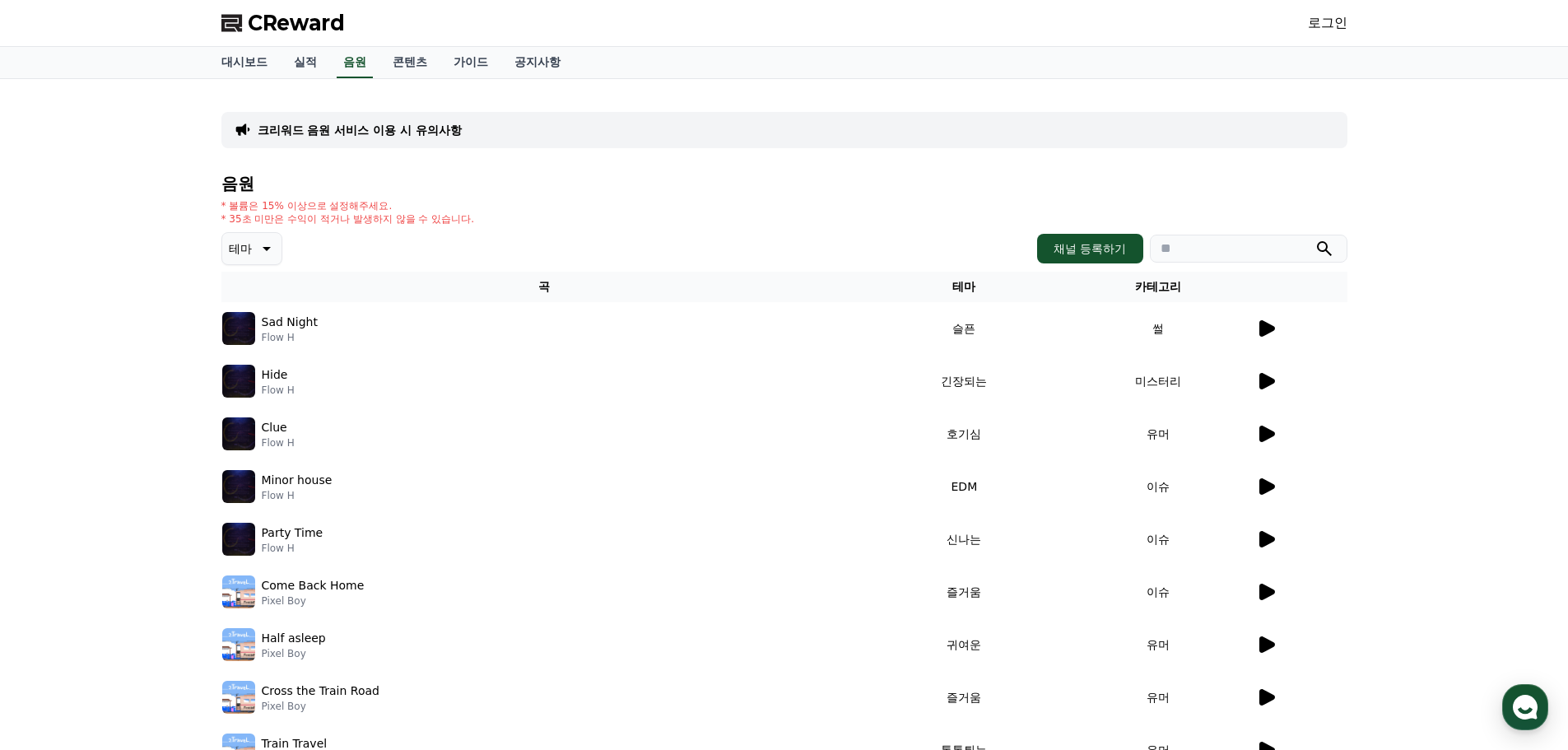
click at [1261, 329] on icon at bounding box center [1268, 328] width 16 height 16
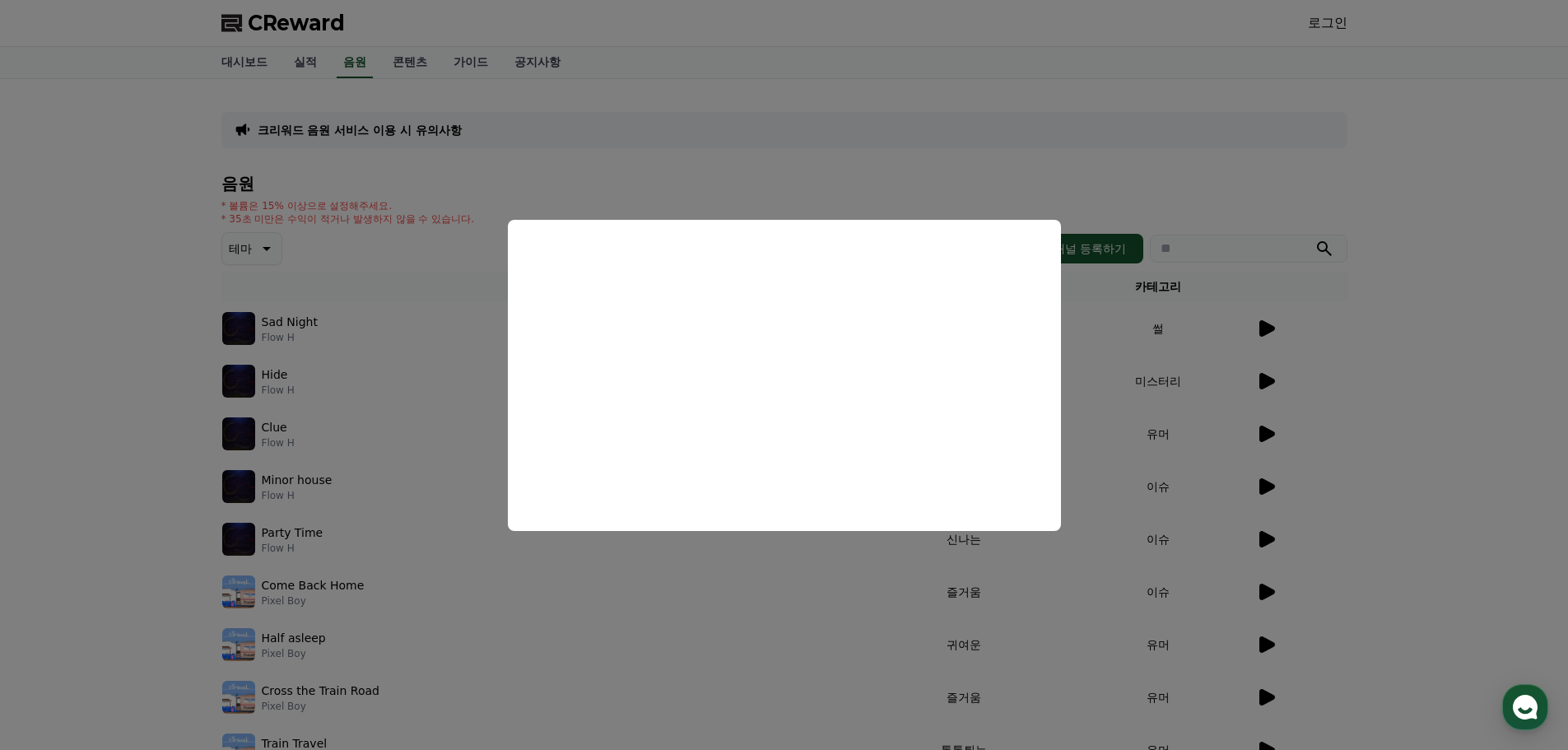
click at [1355, 414] on button "close modal" at bounding box center [784, 375] width 1568 height 750
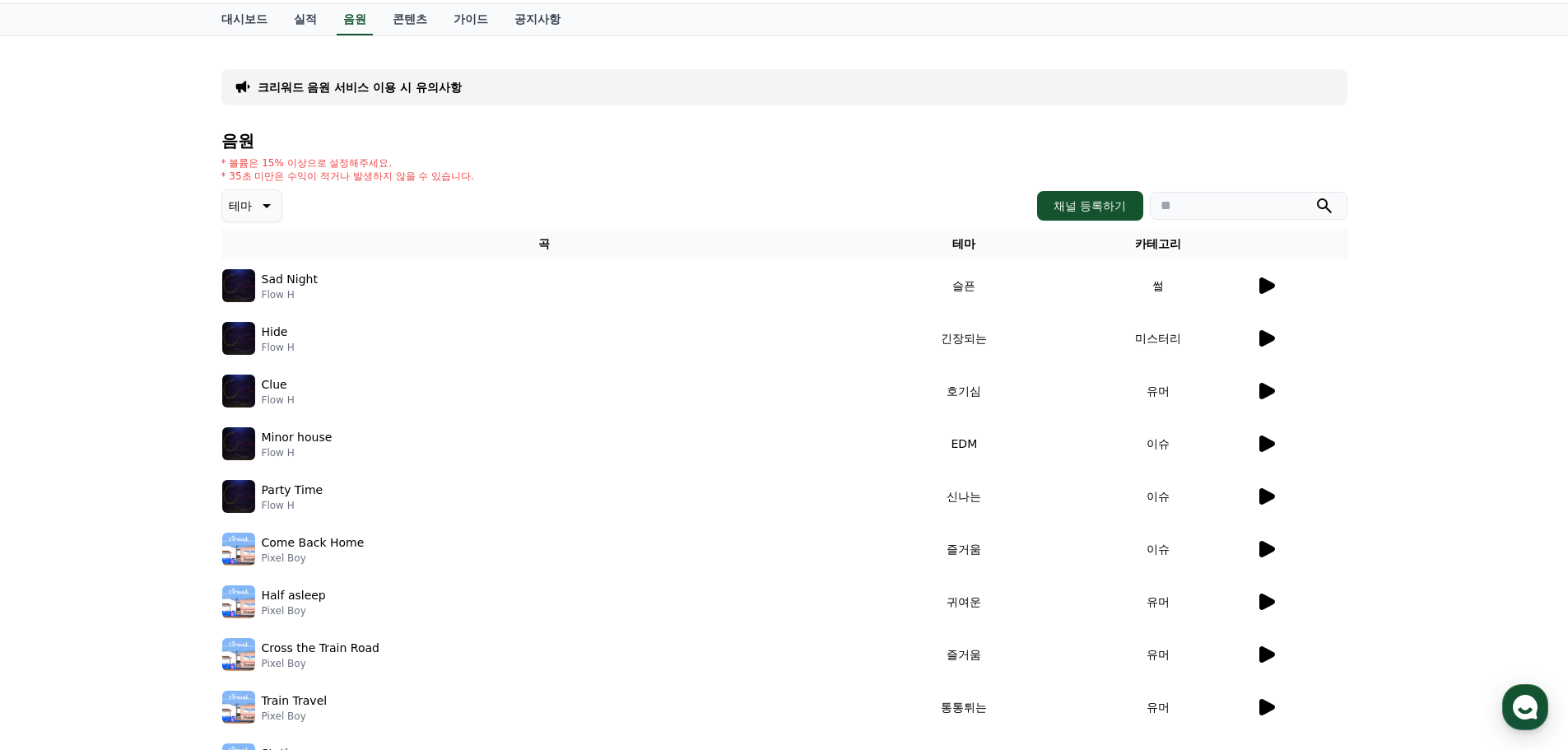
scroll to position [247, 0]
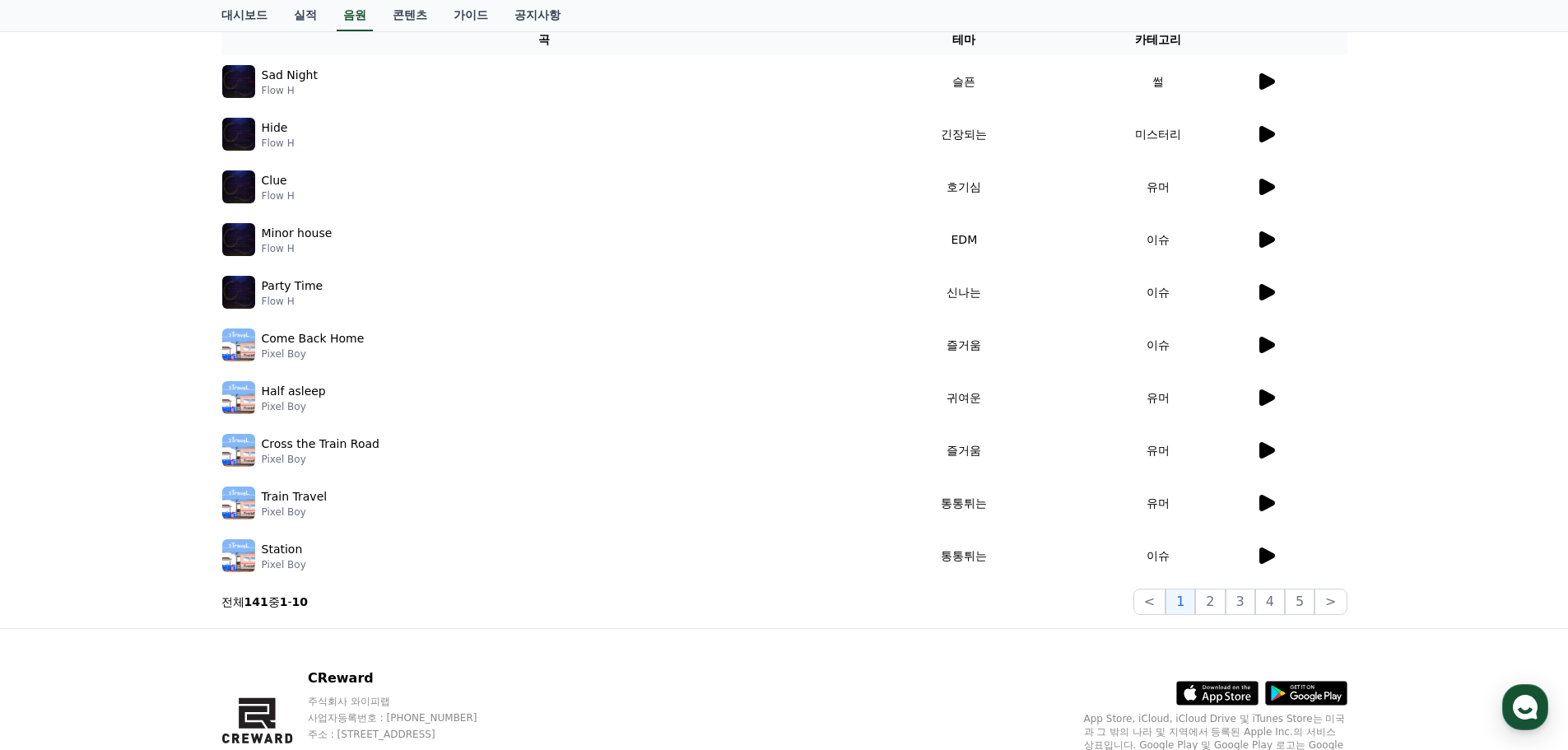
click at [1271, 399] on icon at bounding box center [1268, 398] width 16 height 16
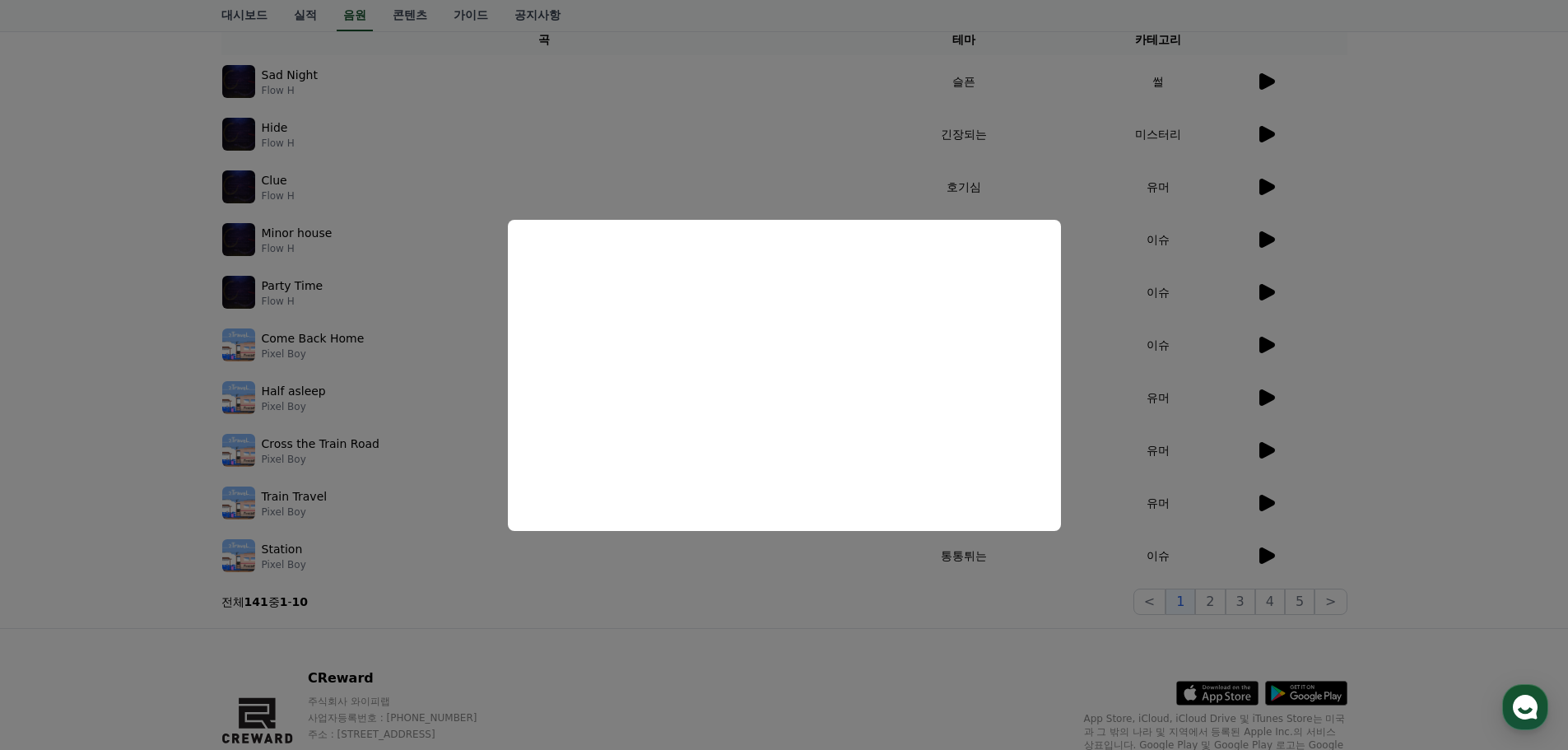
click at [1500, 379] on button "close modal" at bounding box center [784, 375] width 1568 height 750
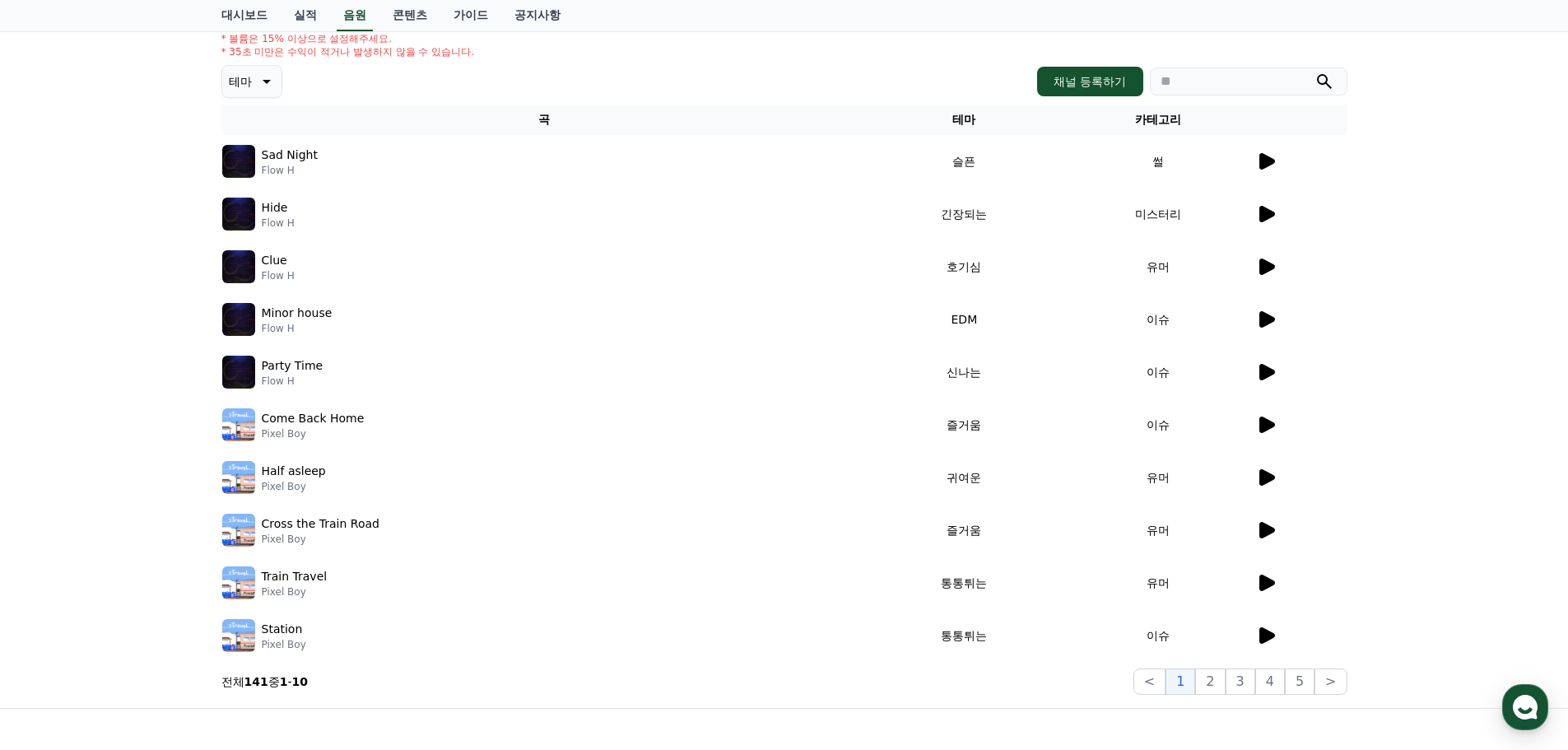
scroll to position [0, 0]
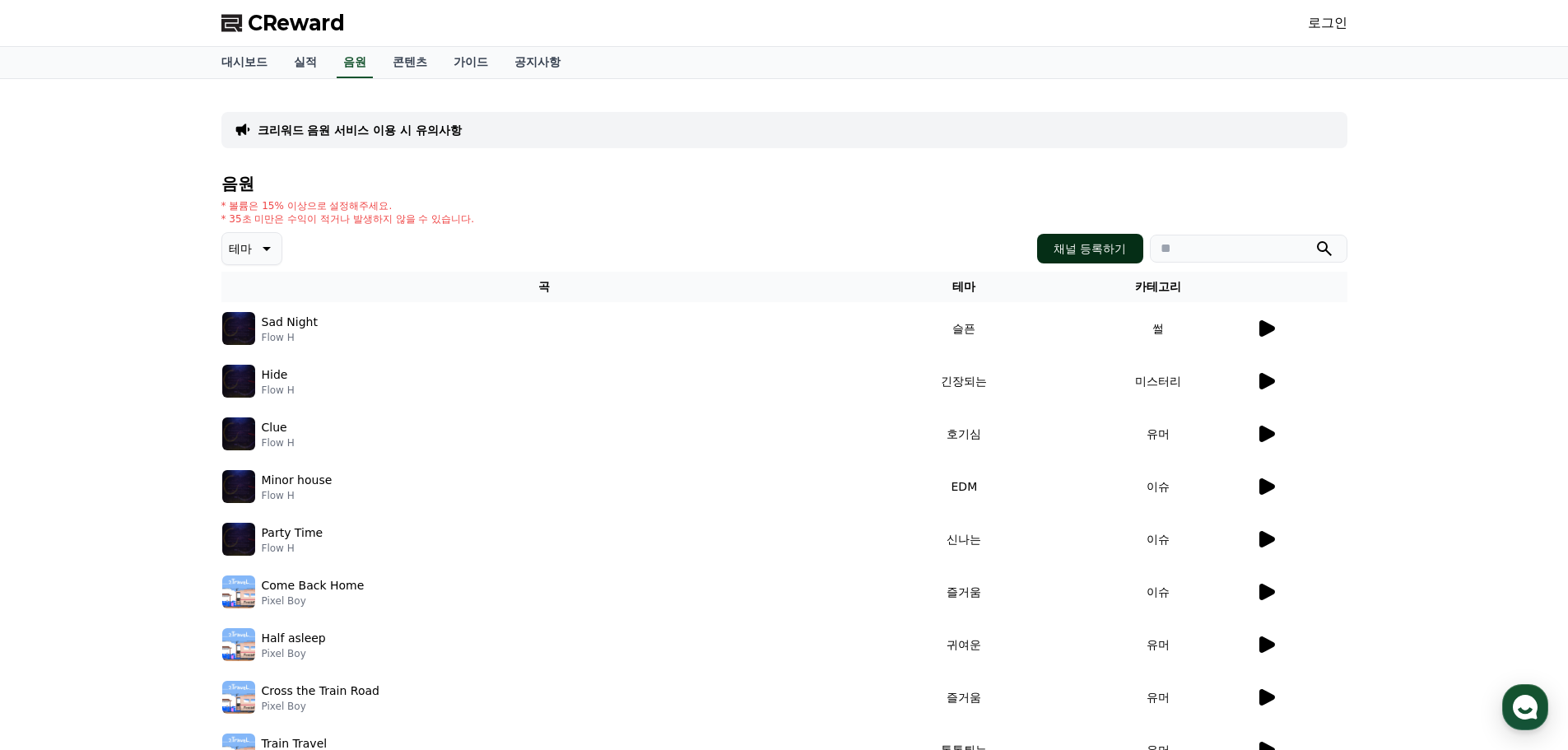
click at [1108, 252] on button "채널 등록하기" at bounding box center [1091, 248] width 105 height 29
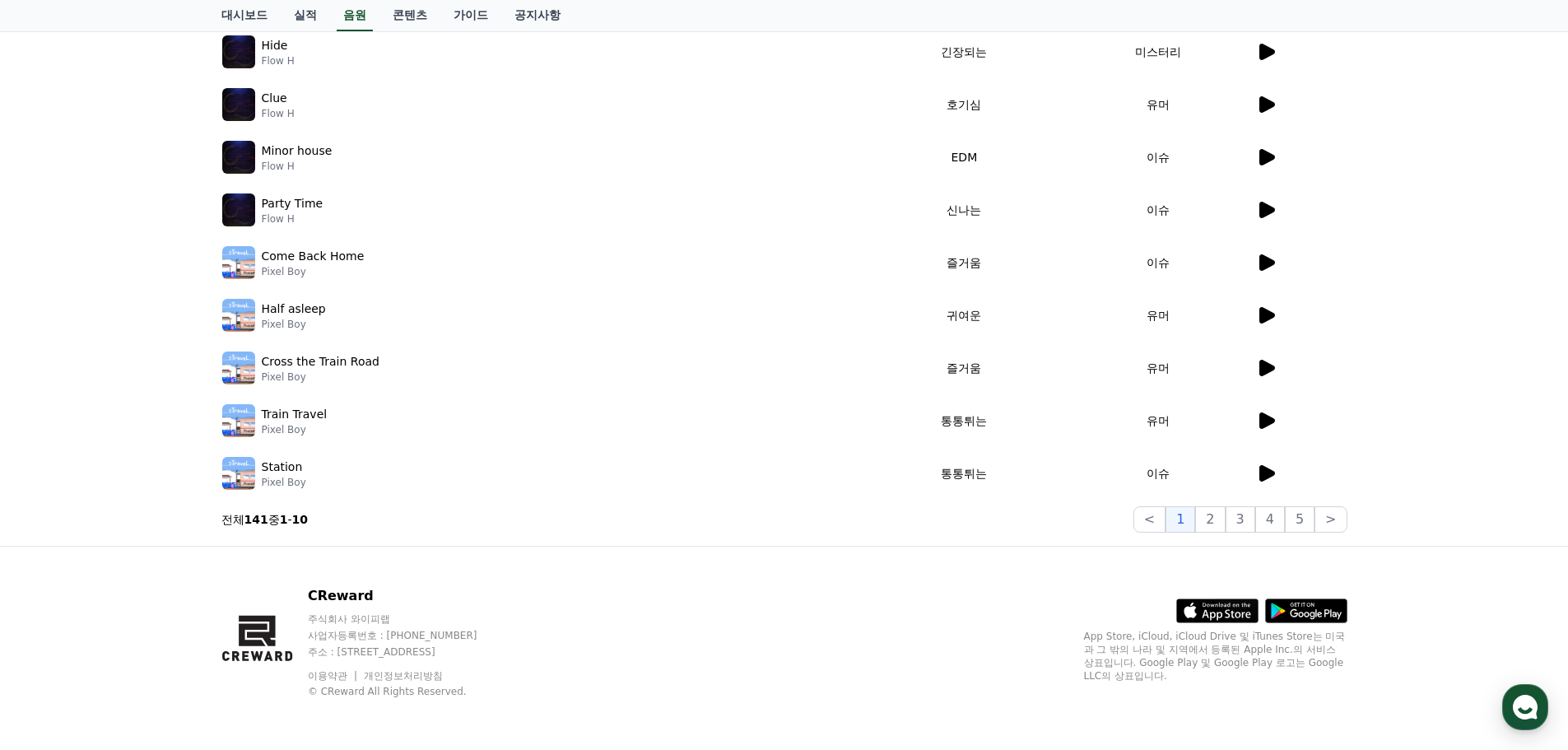
scroll to position [331, 0]
click at [1225, 521] on button "2" at bounding box center [1209, 519] width 29 height 26
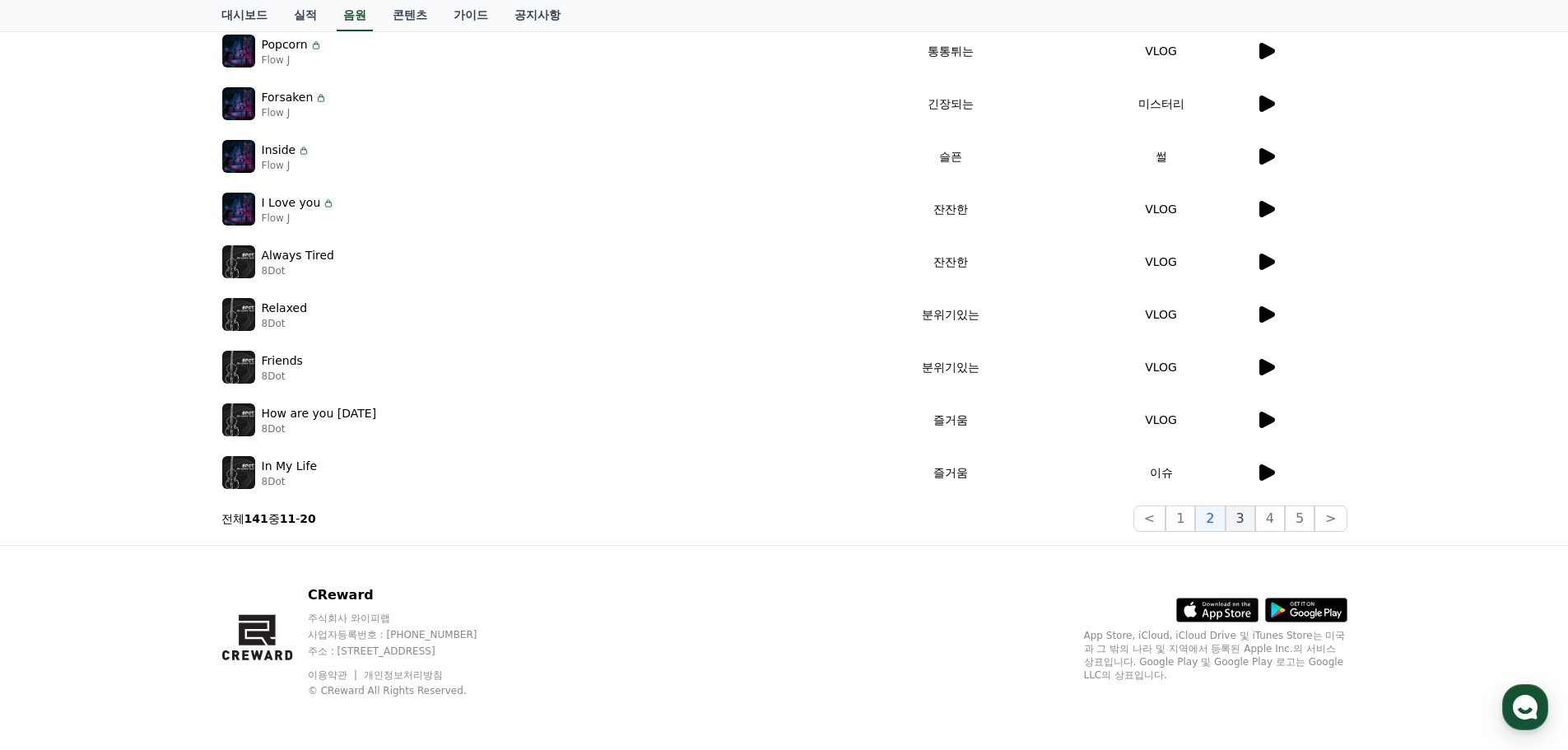
click at [1236, 518] on button "3" at bounding box center [1240, 519] width 29 height 26
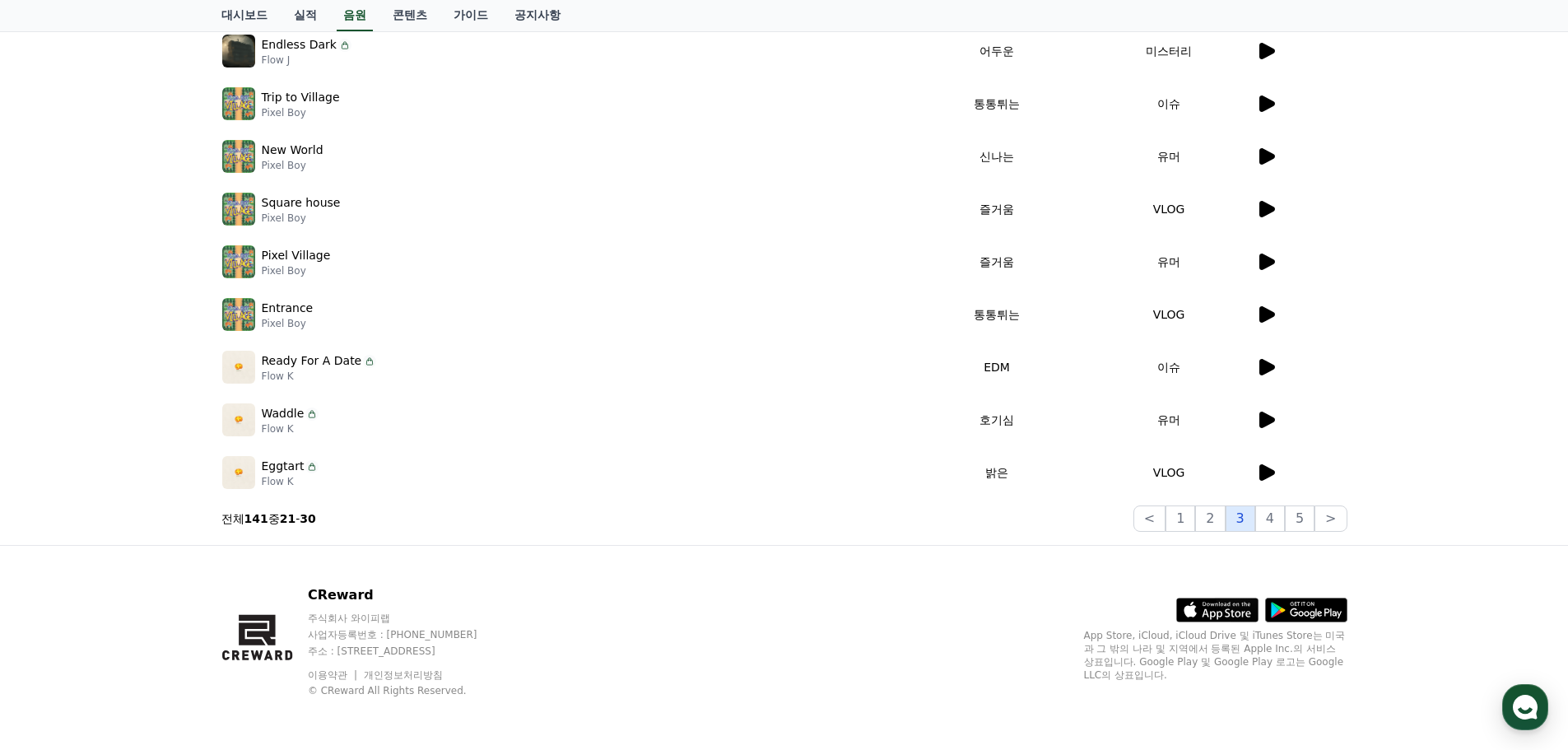
click at [1255, 514] on button "3" at bounding box center [1240, 519] width 29 height 26
click at [1279, 515] on button "4" at bounding box center [1269, 519] width 29 height 26
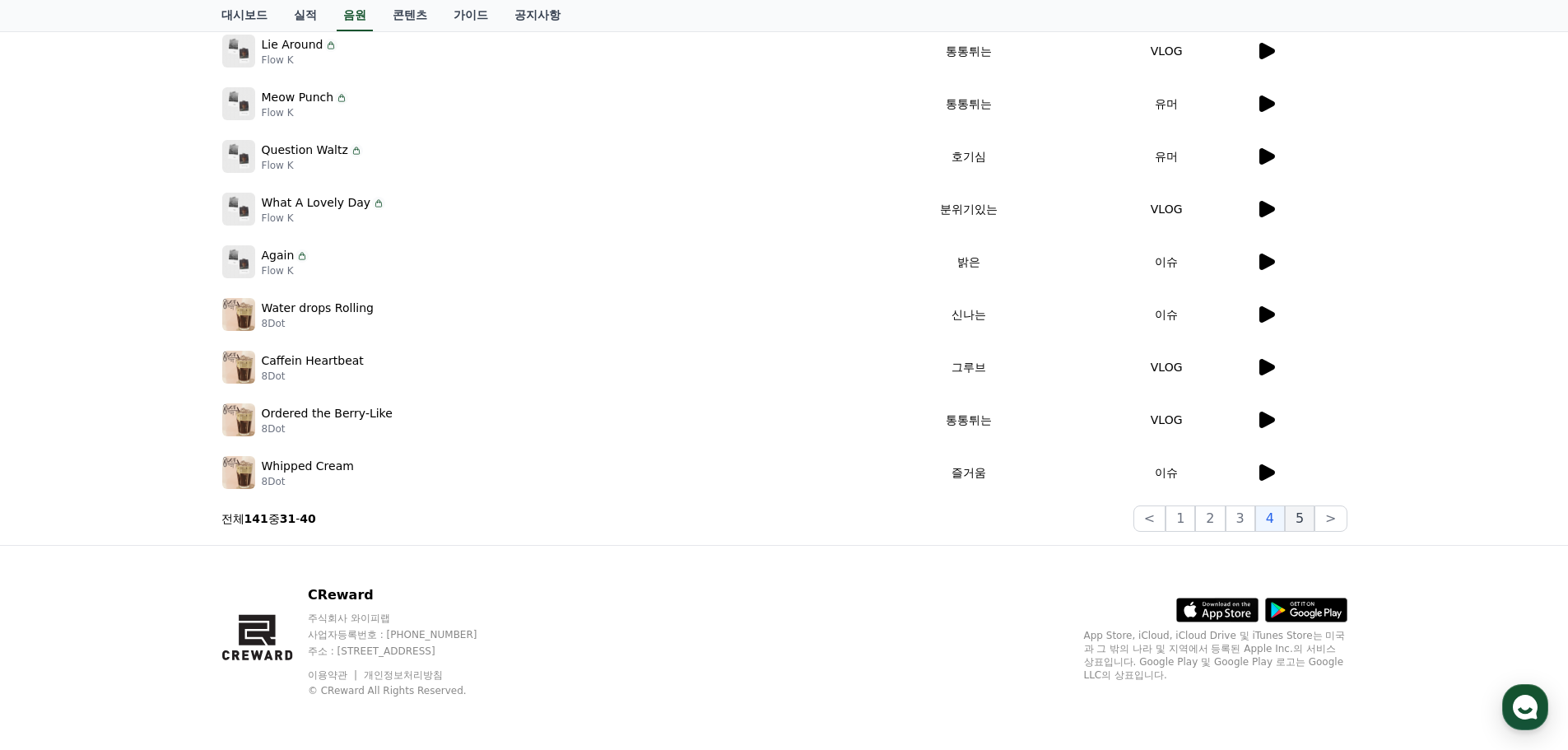
click at [1301, 525] on button "5" at bounding box center [1300, 519] width 29 height 26
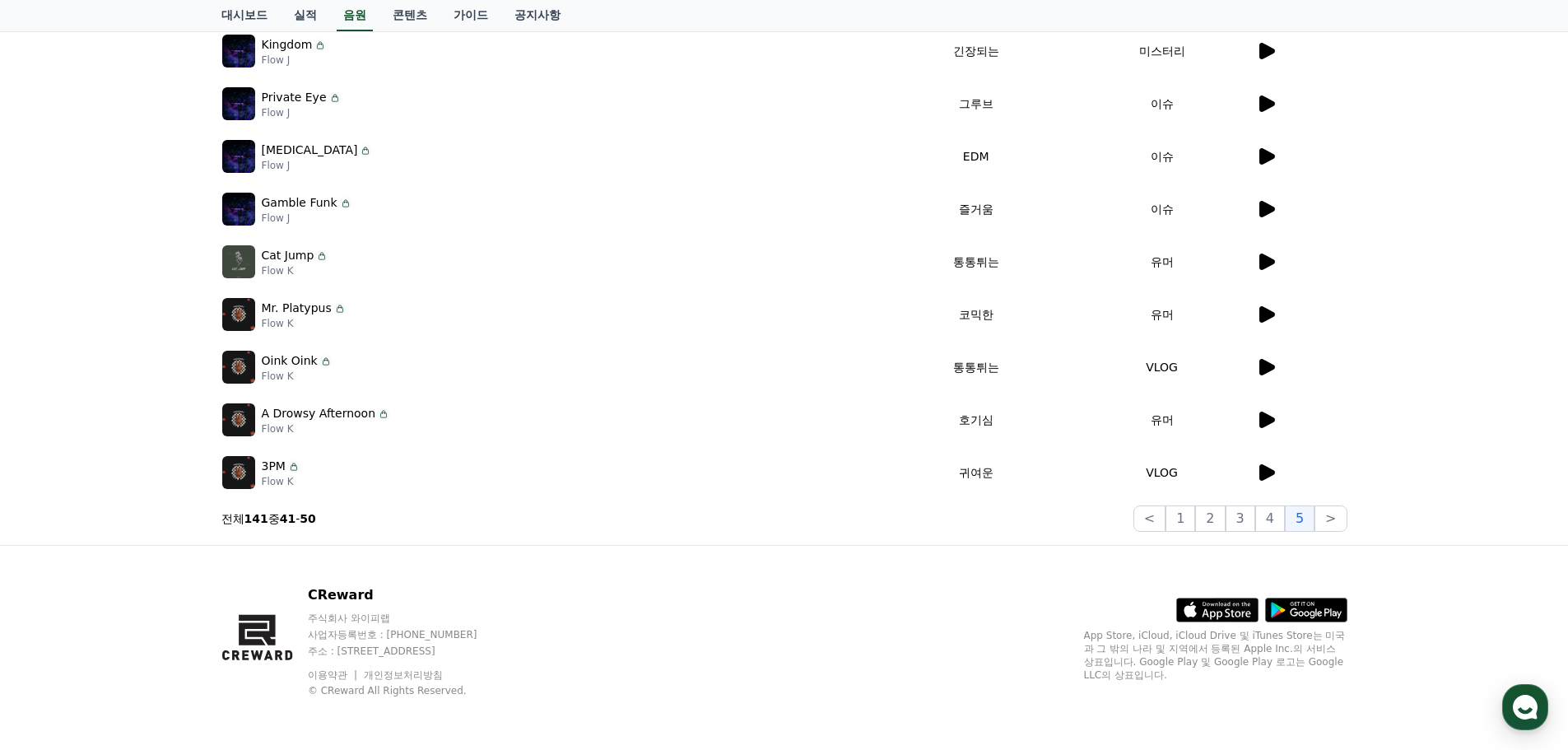
click at [1268, 465] on icon at bounding box center [1266, 472] width 20 height 20
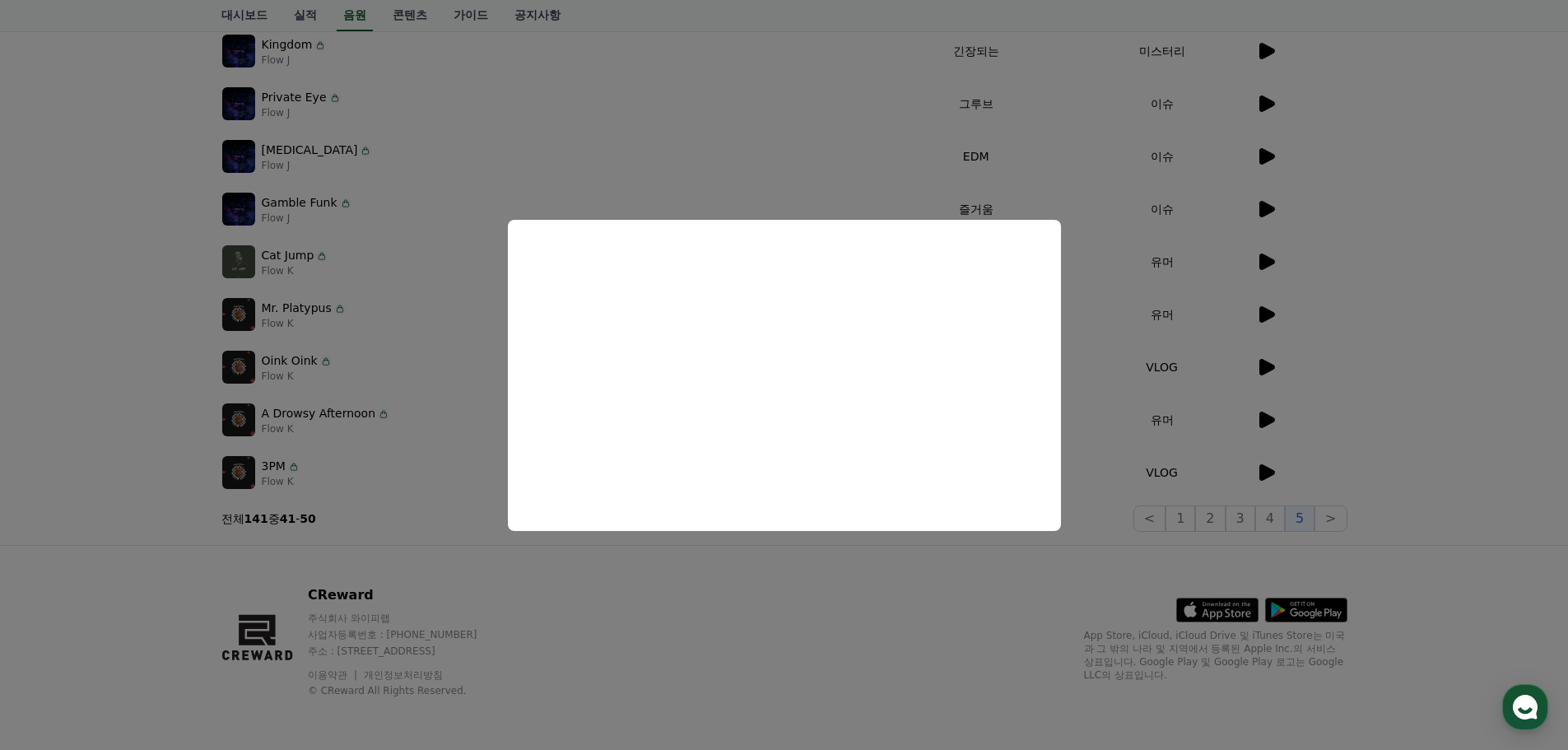
click at [1024, 577] on button "close modal" at bounding box center [784, 375] width 1568 height 750
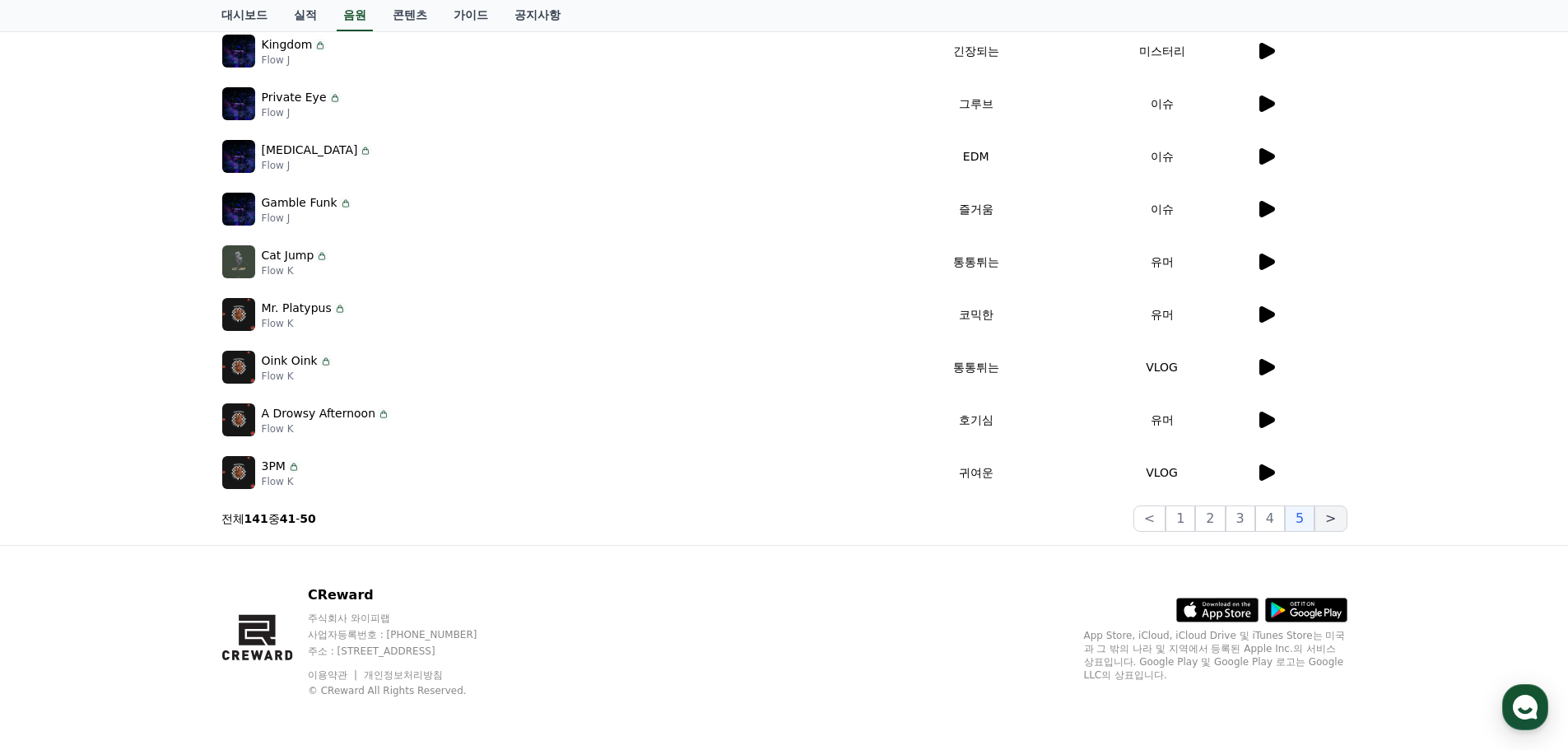
click at [1327, 511] on button ">" at bounding box center [1331, 519] width 32 height 26
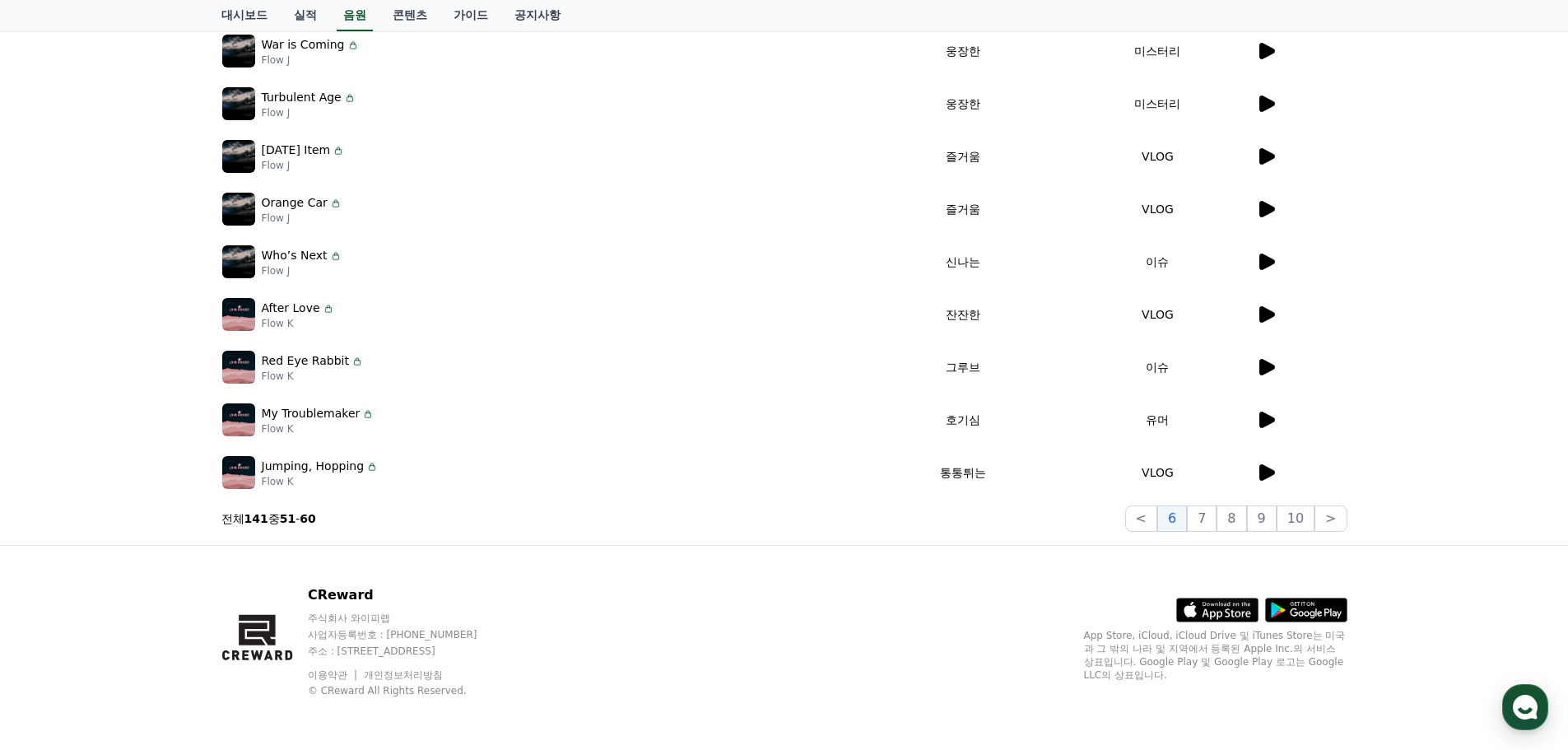
click at [1279, 457] on td at bounding box center [1301, 473] width 92 height 53
click at [1279, 465] on div at bounding box center [1301, 472] width 90 height 20
click at [1262, 473] on icon at bounding box center [1268, 472] width 16 height 16
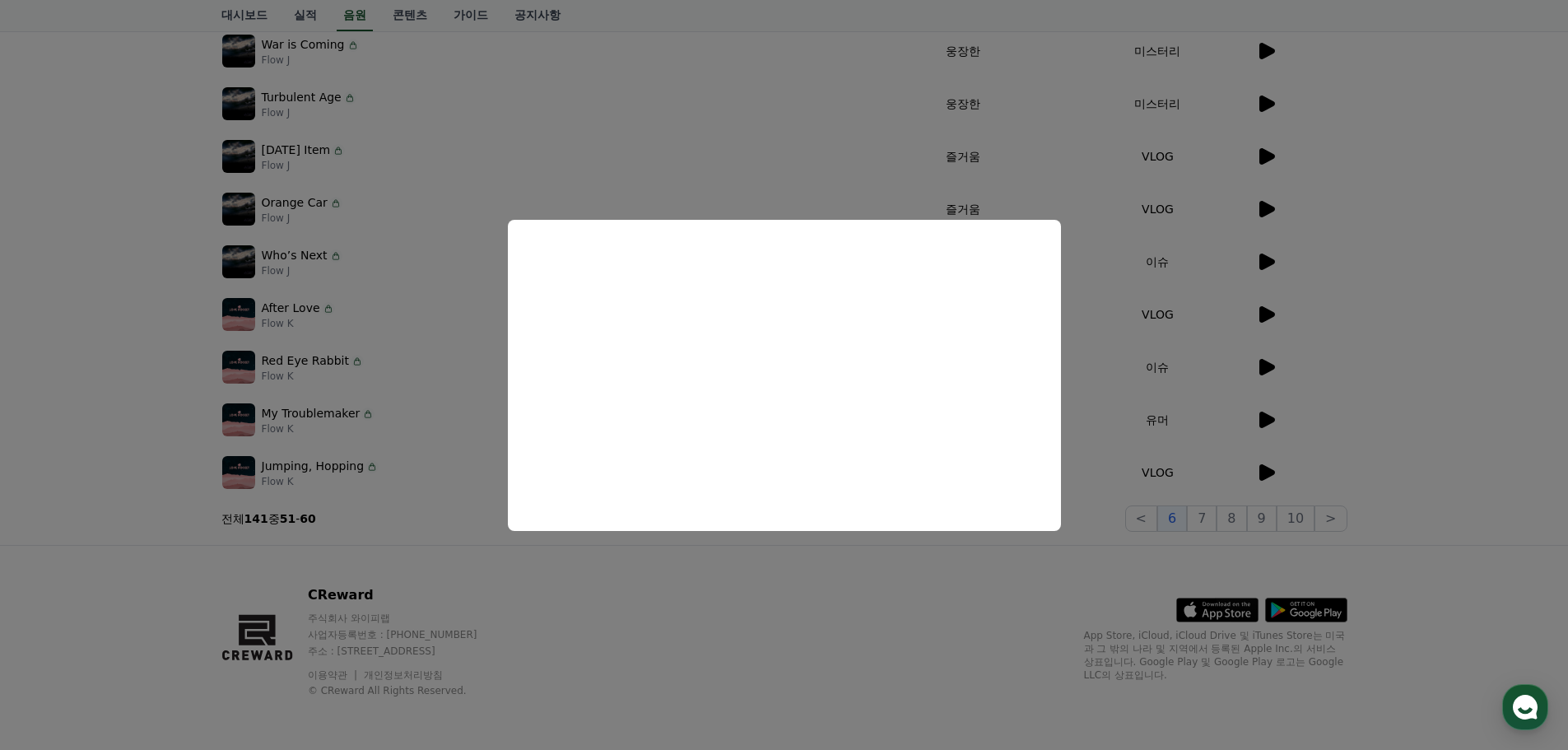
click at [1290, 400] on button "close modal" at bounding box center [784, 375] width 1568 height 750
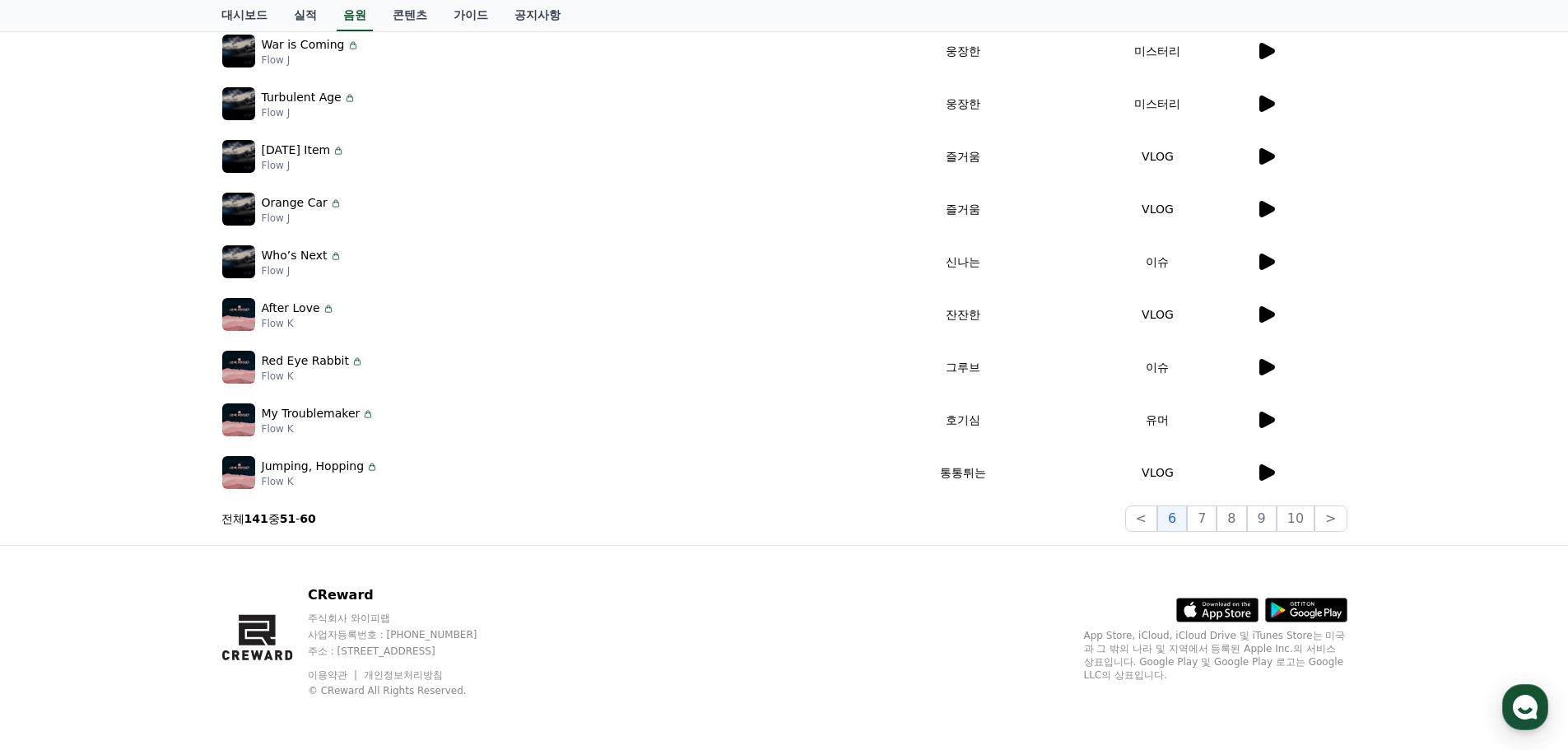
click at [1266, 418] on icon at bounding box center [1268, 419] width 16 height 16
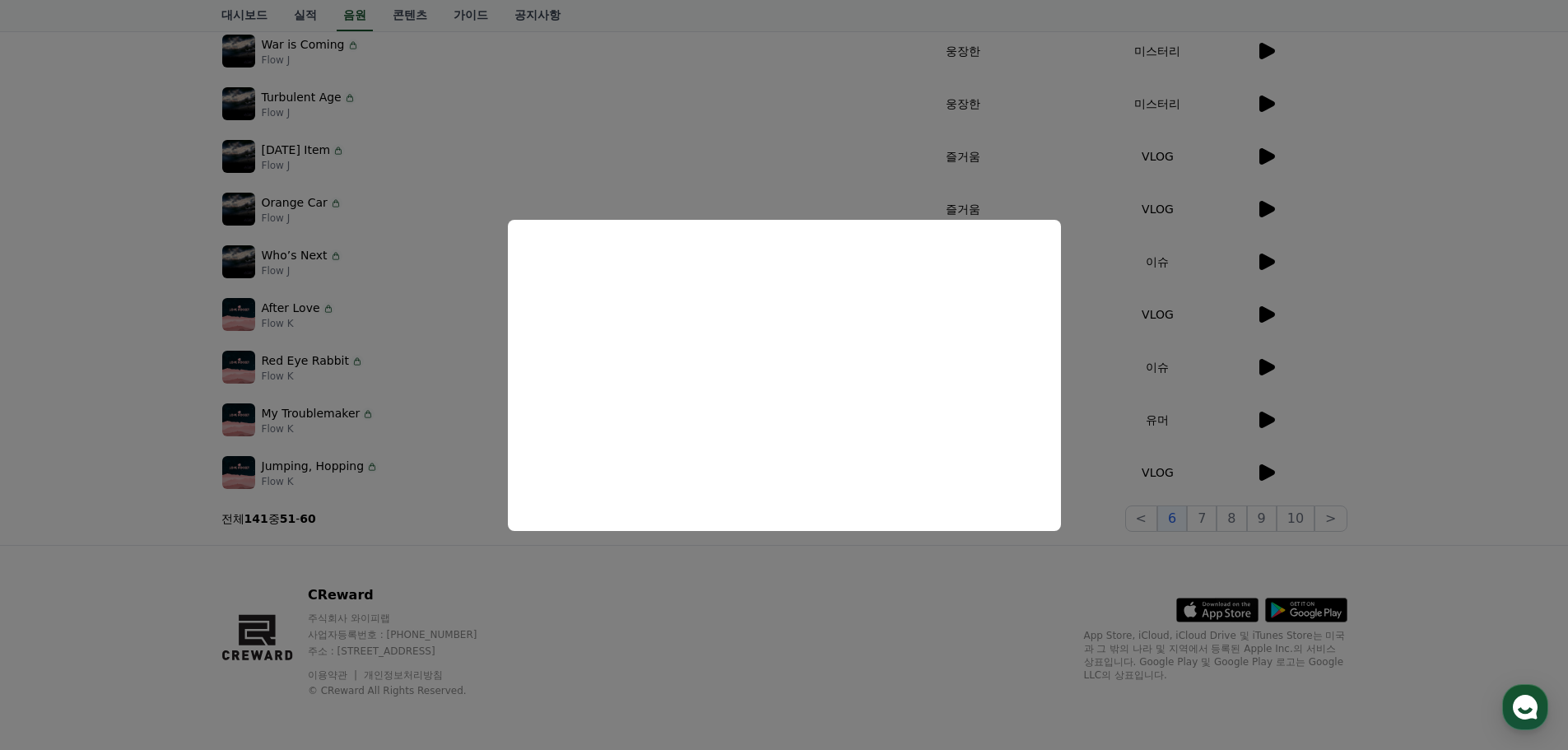
click at [1315, 386] on button "close modal" at bounding box center [784, 375] width 1568 height 750
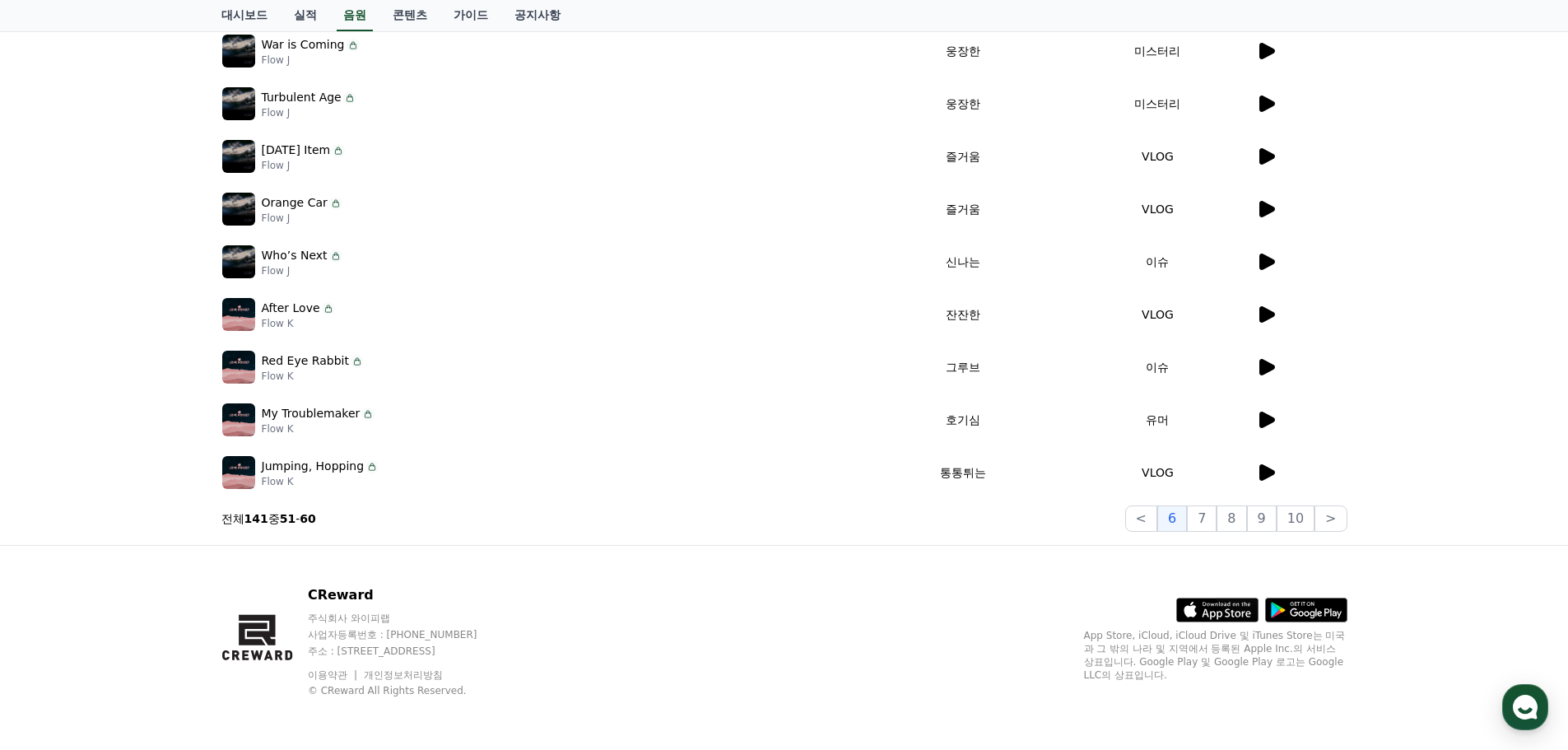
click at [1269, 368] on icon at bounding box center [1268, 367] width 16 height 16
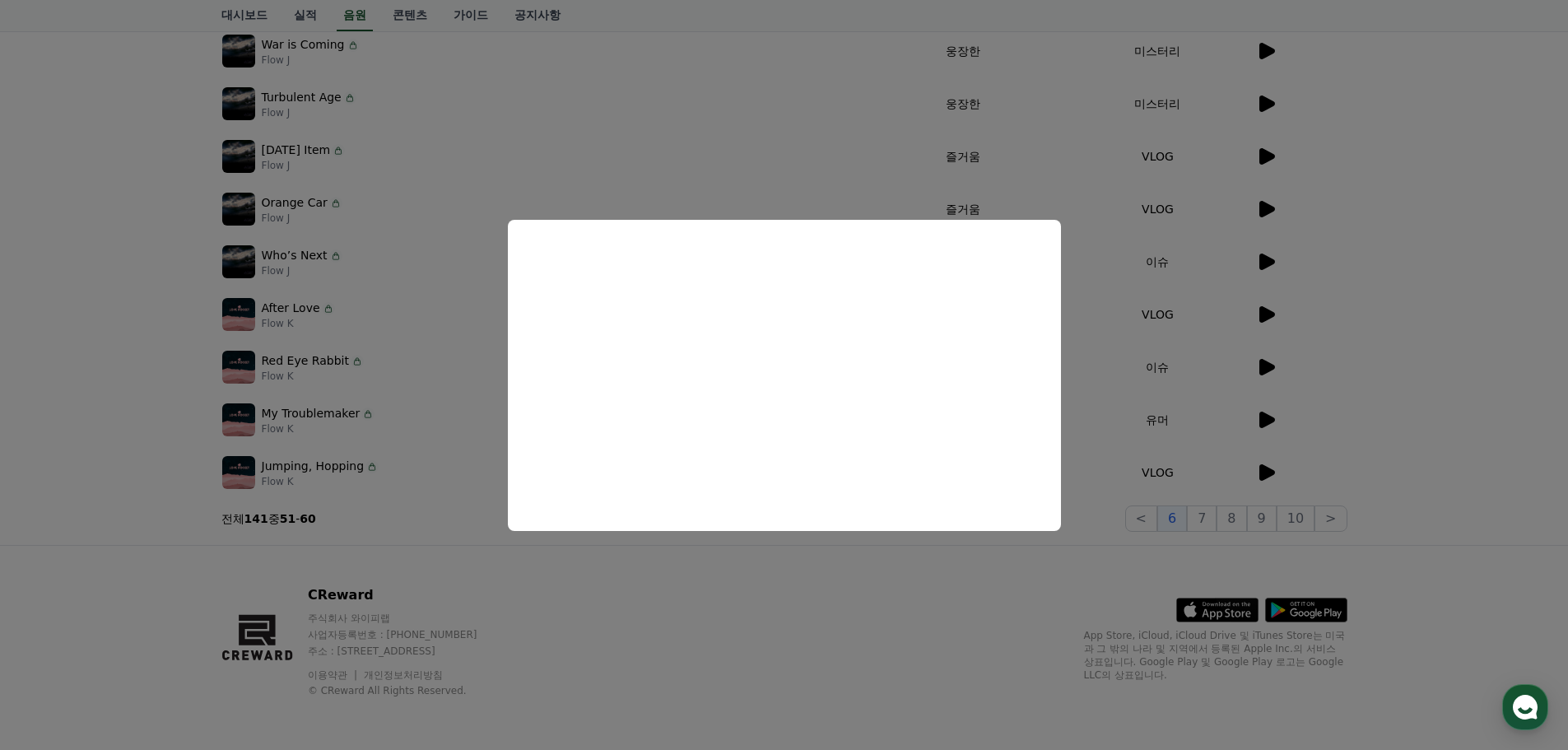
click at [719, 606] on button "close modal" at bounding box center [784, 375] width 1568 height 750
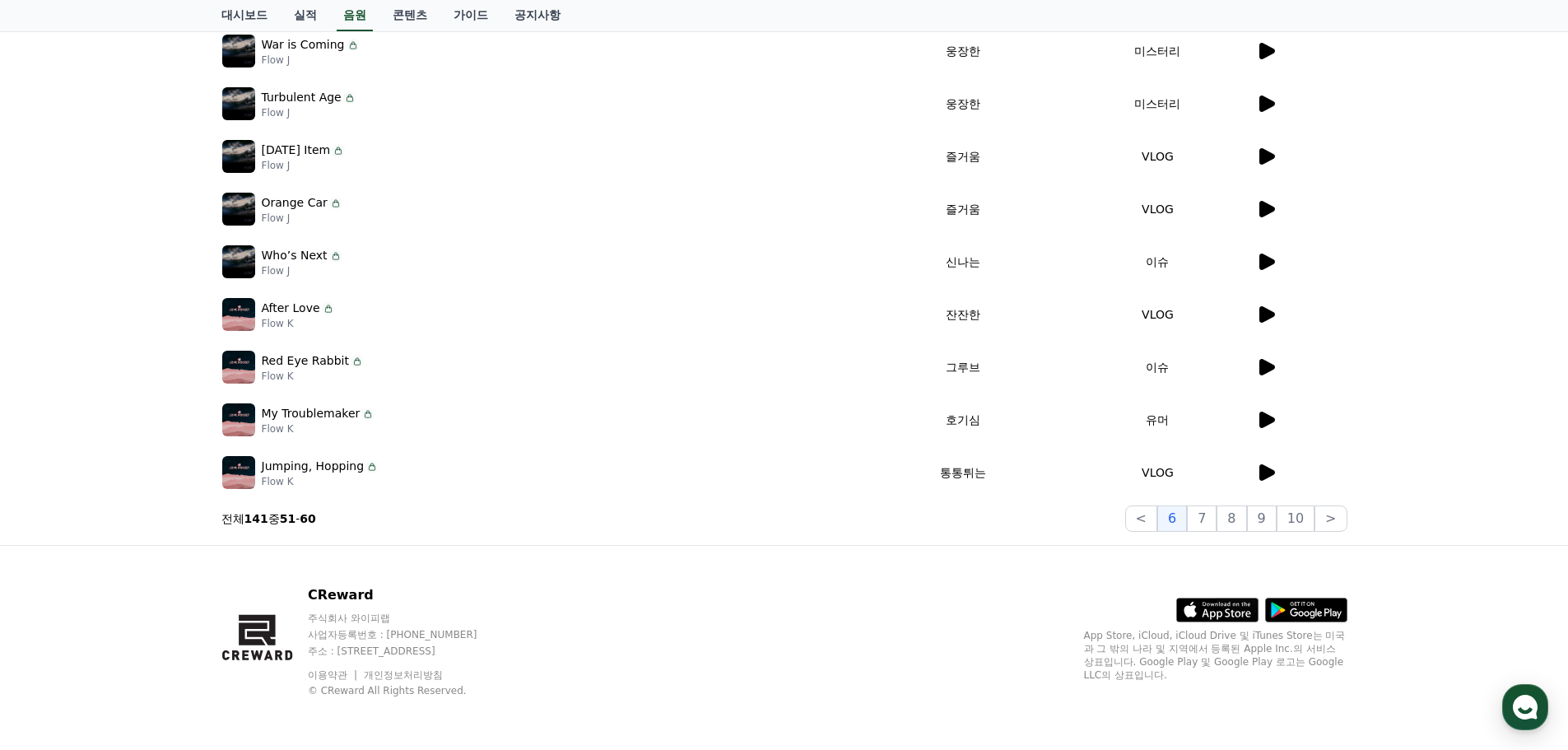
click at [1217, 532] on div "크리워드 음원 서비스 이용 시 유의사항 음원 * 볼륨은 15% 이상으로 설정해주세요. * 35초 미만은 수익이 적거나 발생하지 않을 수 있습니…" at bounding box center [784, 146] width 1140 height 783
click at [1217, 521] on button "7" at bounding box center [1202, 519] width 29 height 26
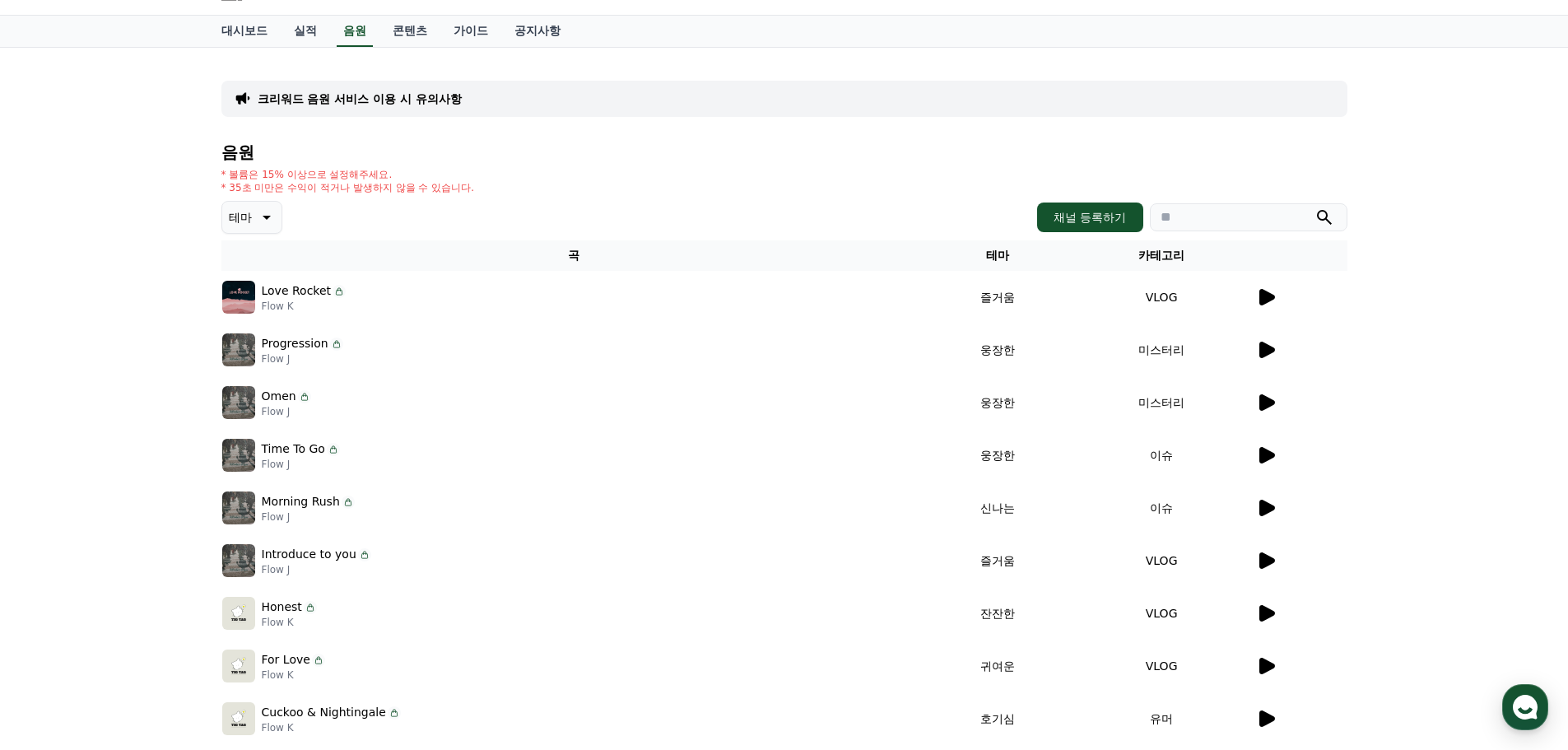
scroll to position [165, 0]
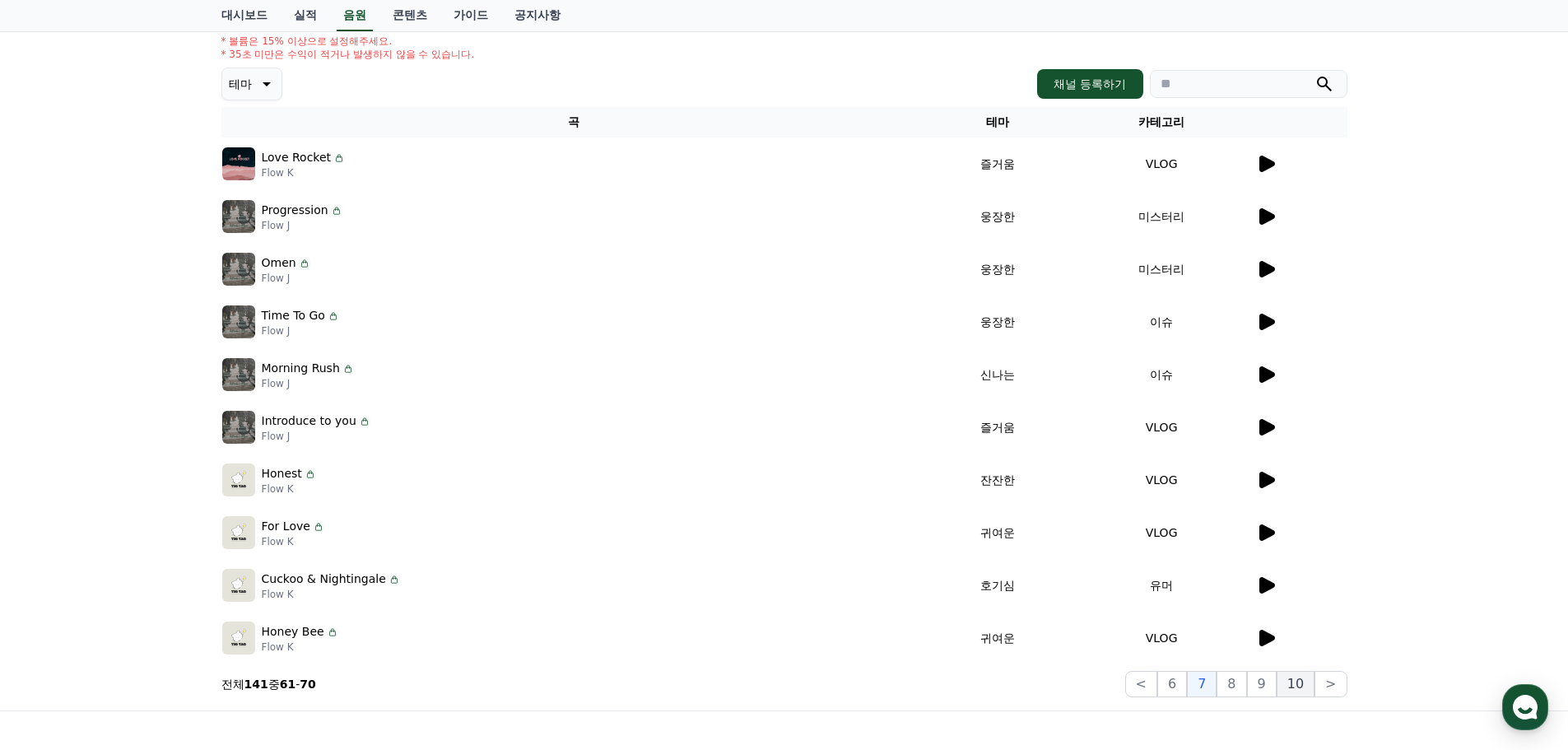
click at [1286, 686] on button "10" at bounding box center [1296, 685] width 38 height 26
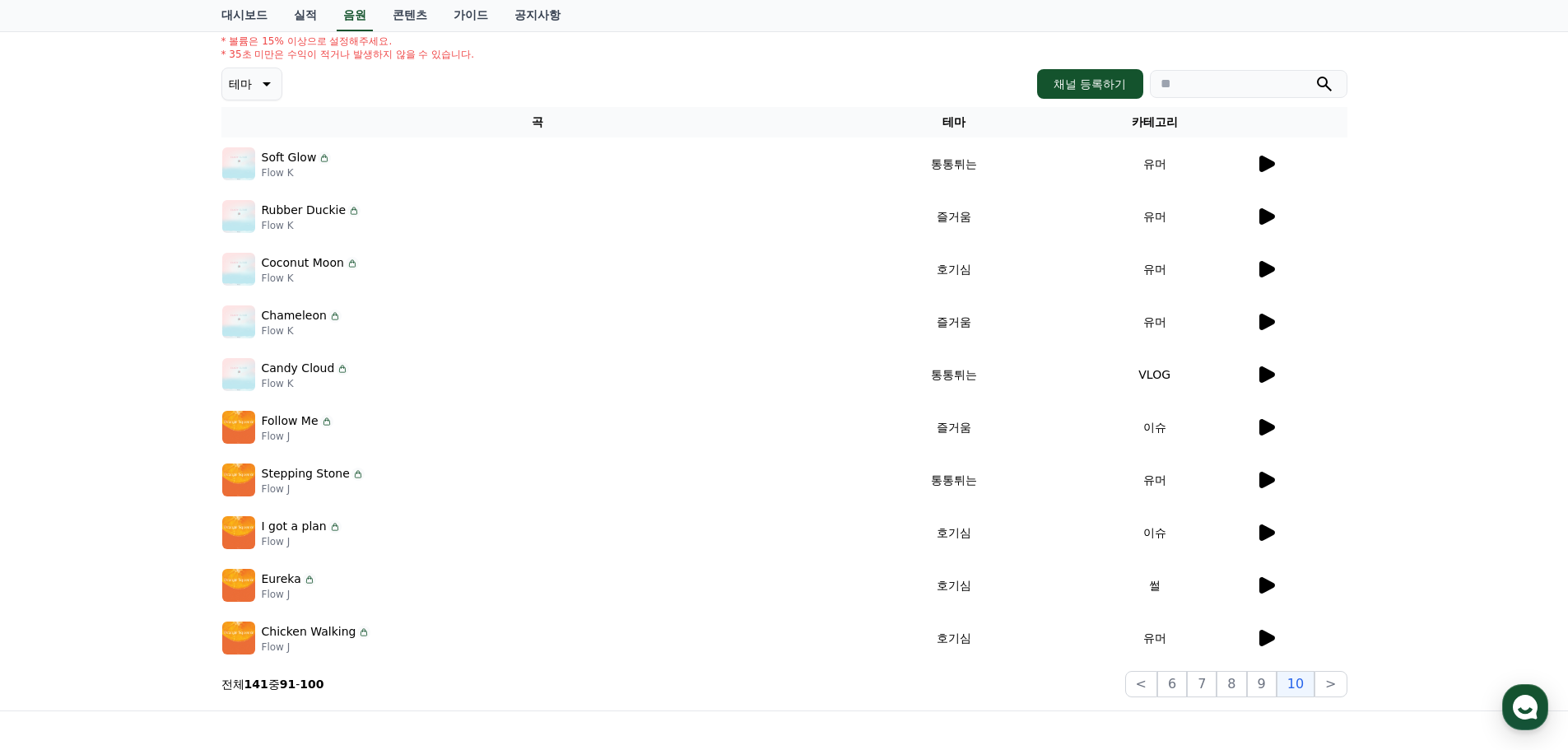
click at [1268, 160] on icon at bounding box center [1268, 163] width 16 height 16
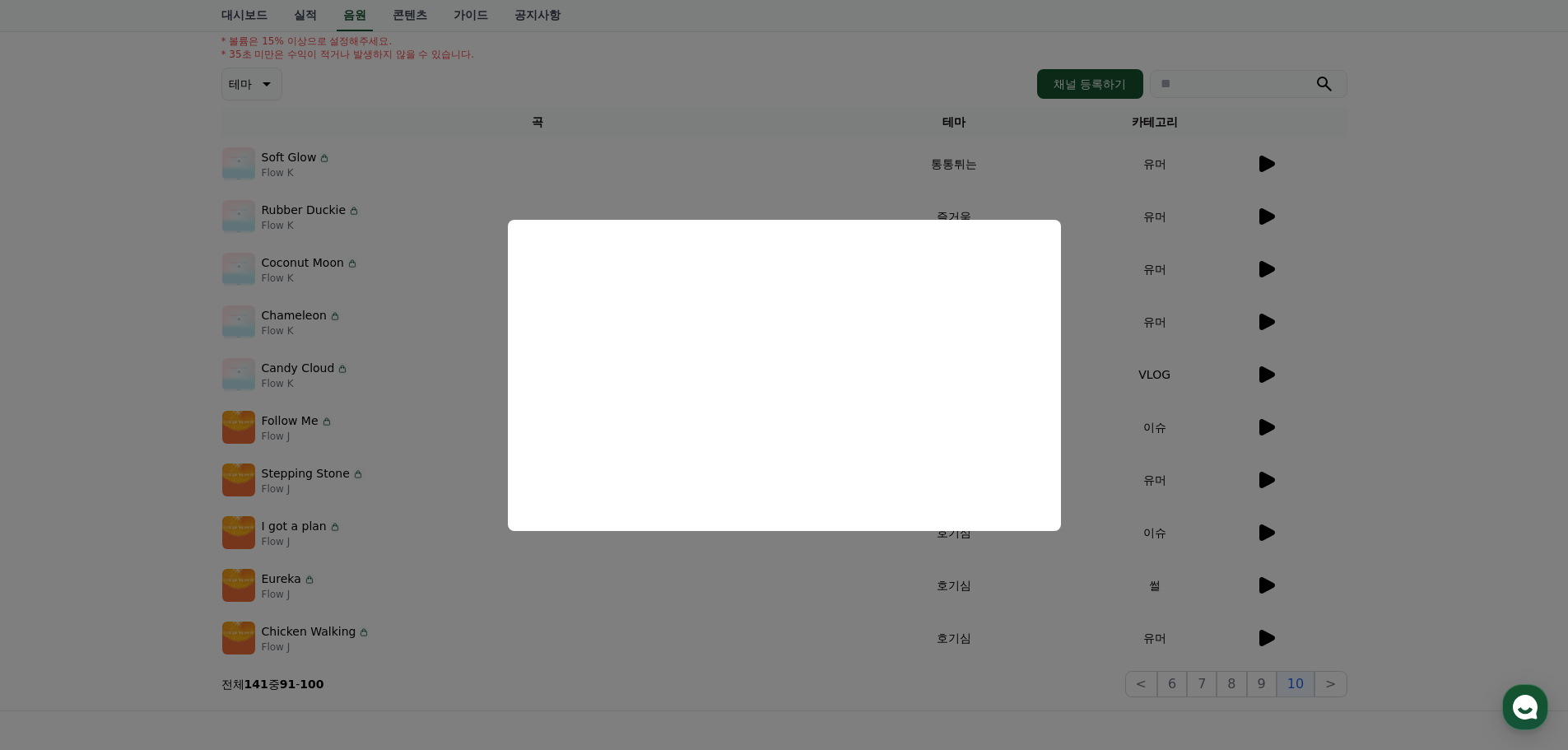
click at [1317, 217] on button "close modal" at bounding box center [784, 375] width 1568 height 750
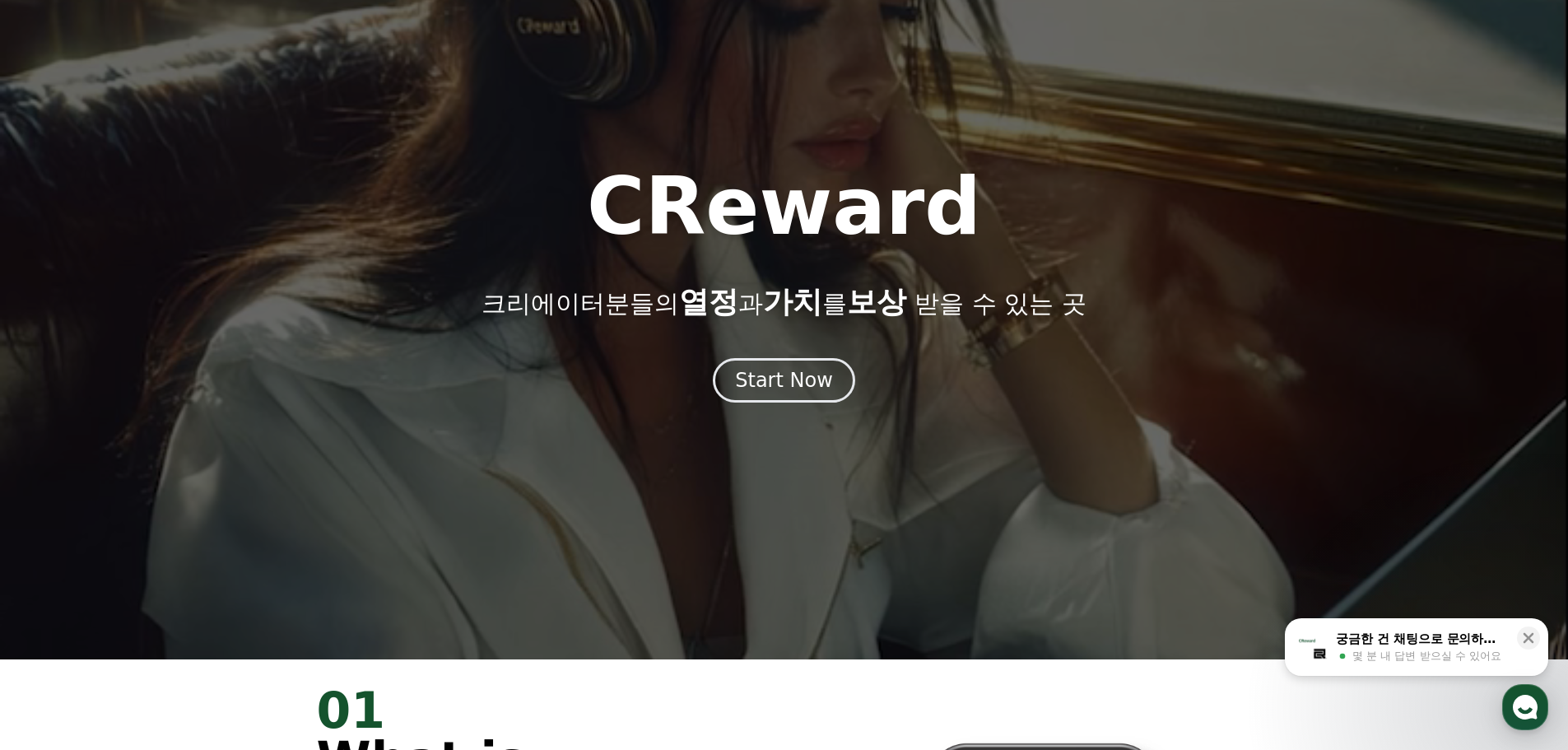
scroll to position [247, 0]
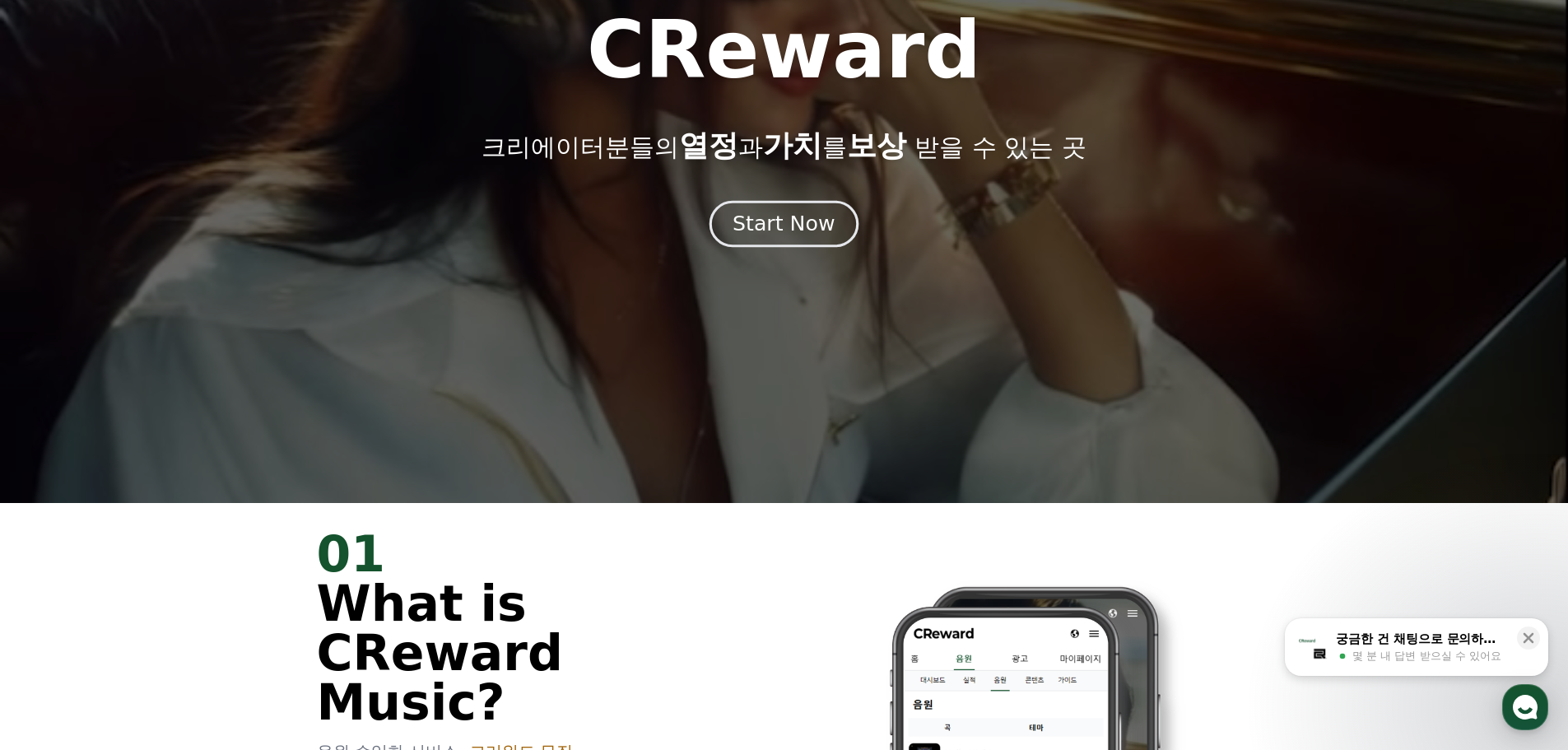
click at [746, 231] on div "Start Now" at bounding box center [784, 224] width 102 height 28
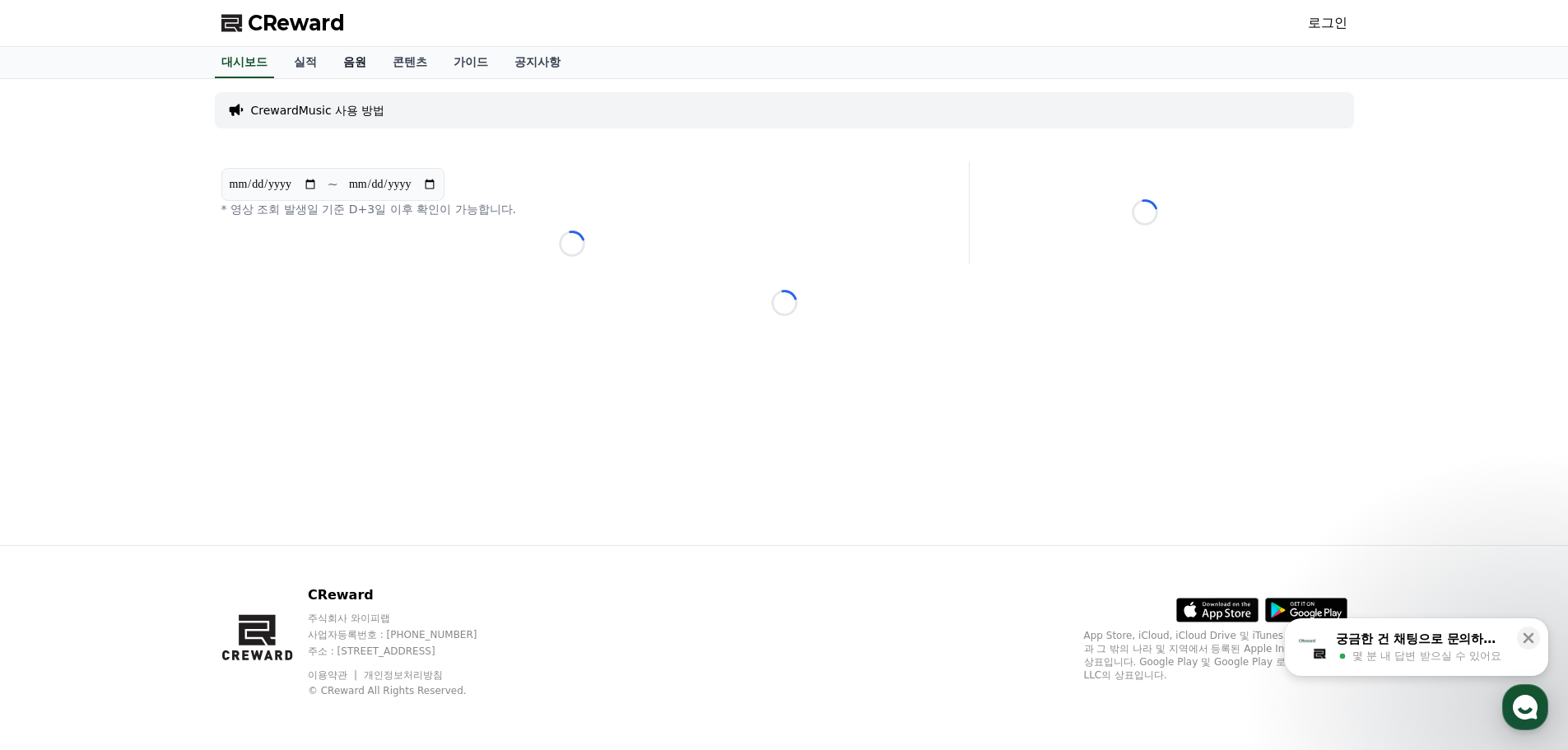
click at [348, 57] on link "음원" at bounding box center [355, 62] width 49 height 31
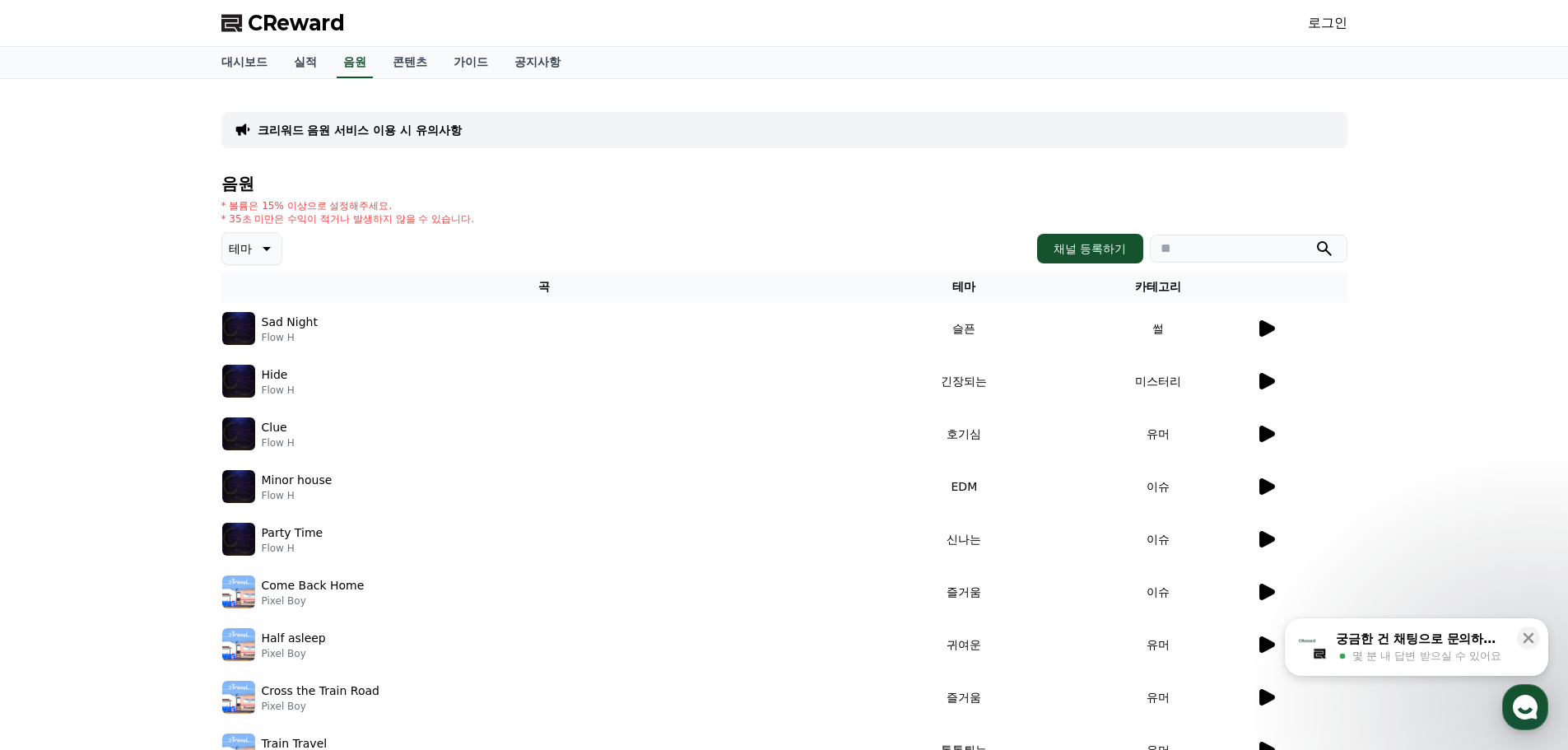
click at [1260, 589] on icon at bounding box center [1268, 592] width 16 height 16
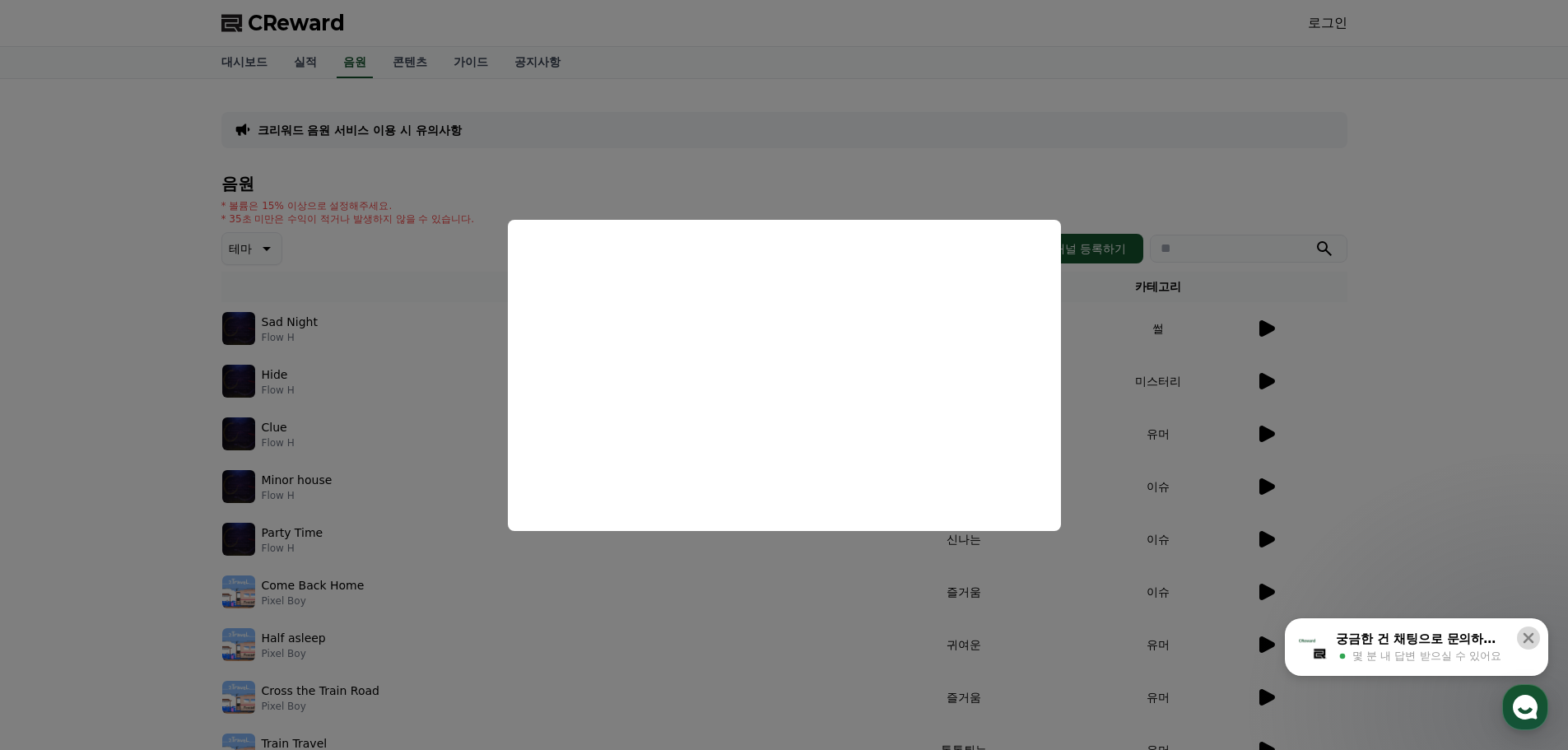
click at [1540, 640] on button at bounding box center [1528, 638] width 23 height 23
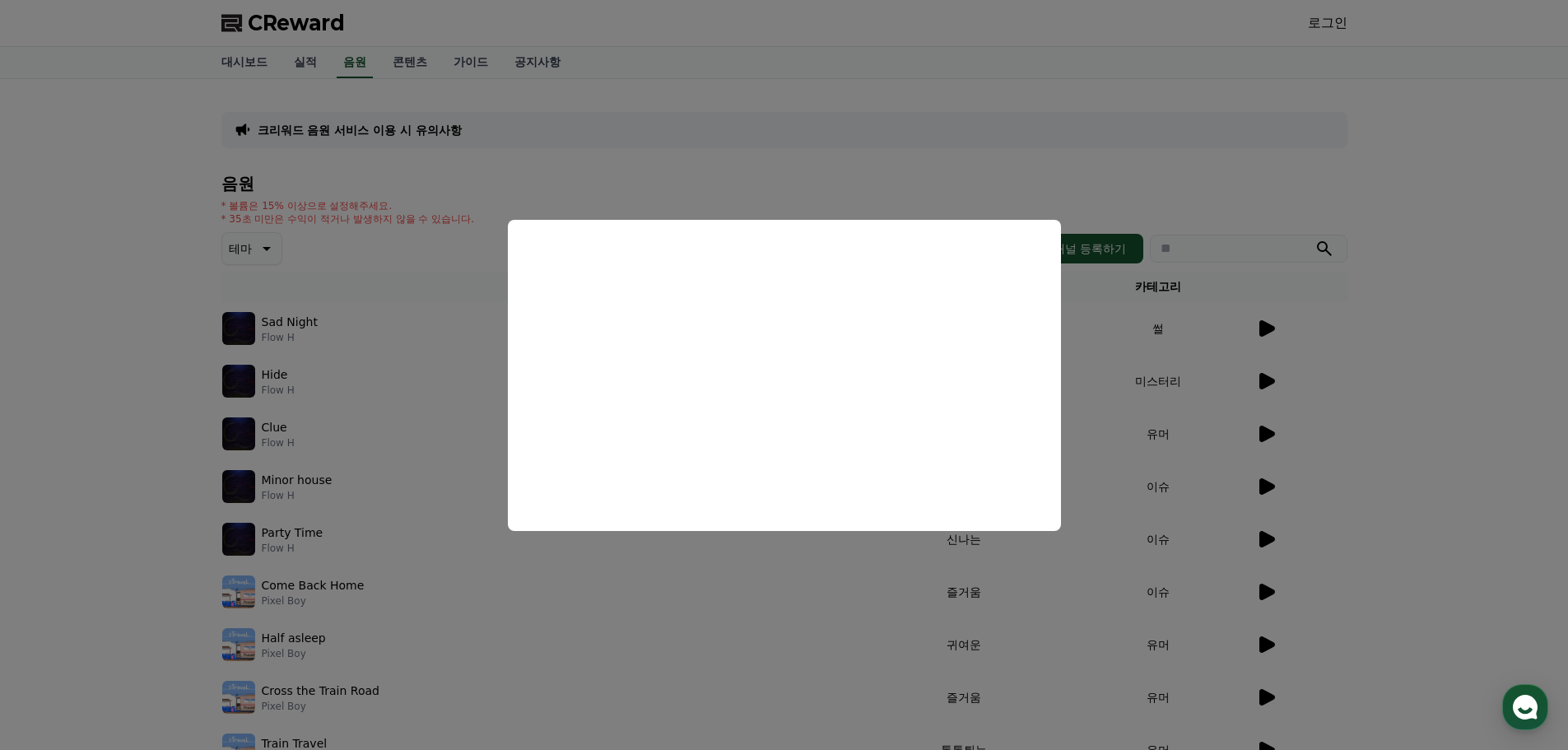
click at [1440, 442] on button "close modal" at bounding box center [784, 375] width 1568 height 750
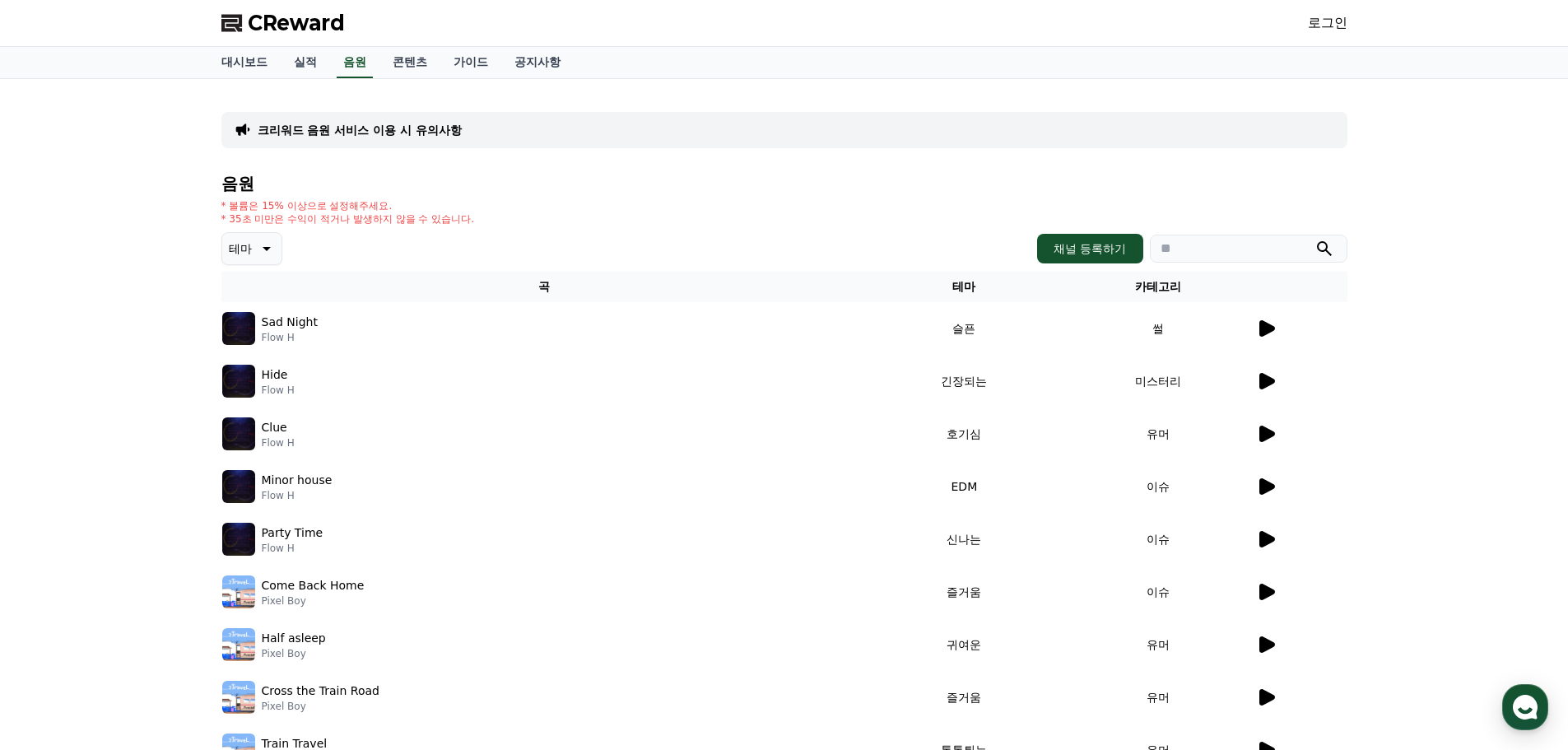
scroll to position [82, 0]
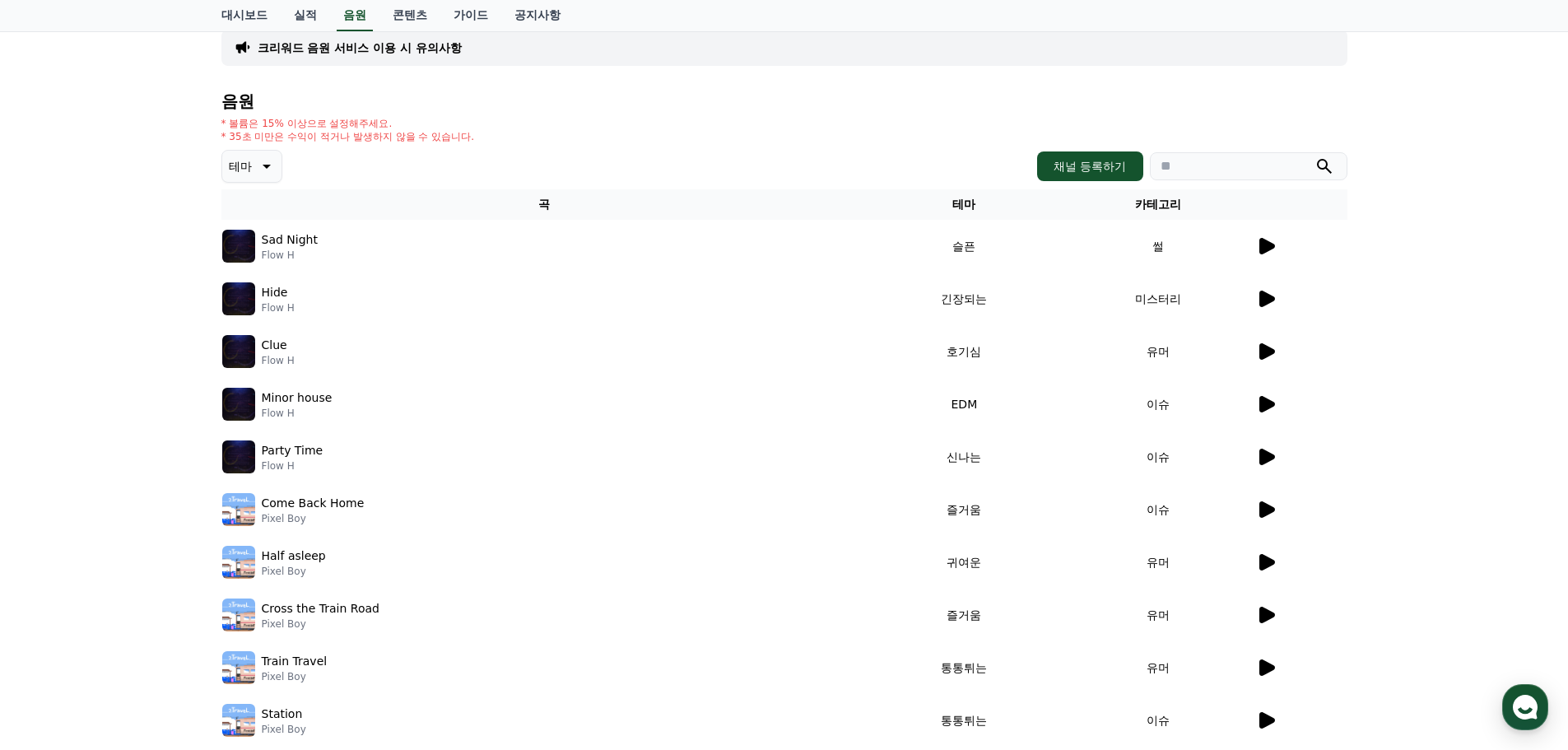
click at [1268, 253] on icon at bounding box center [1266, 246] width 20 height 20
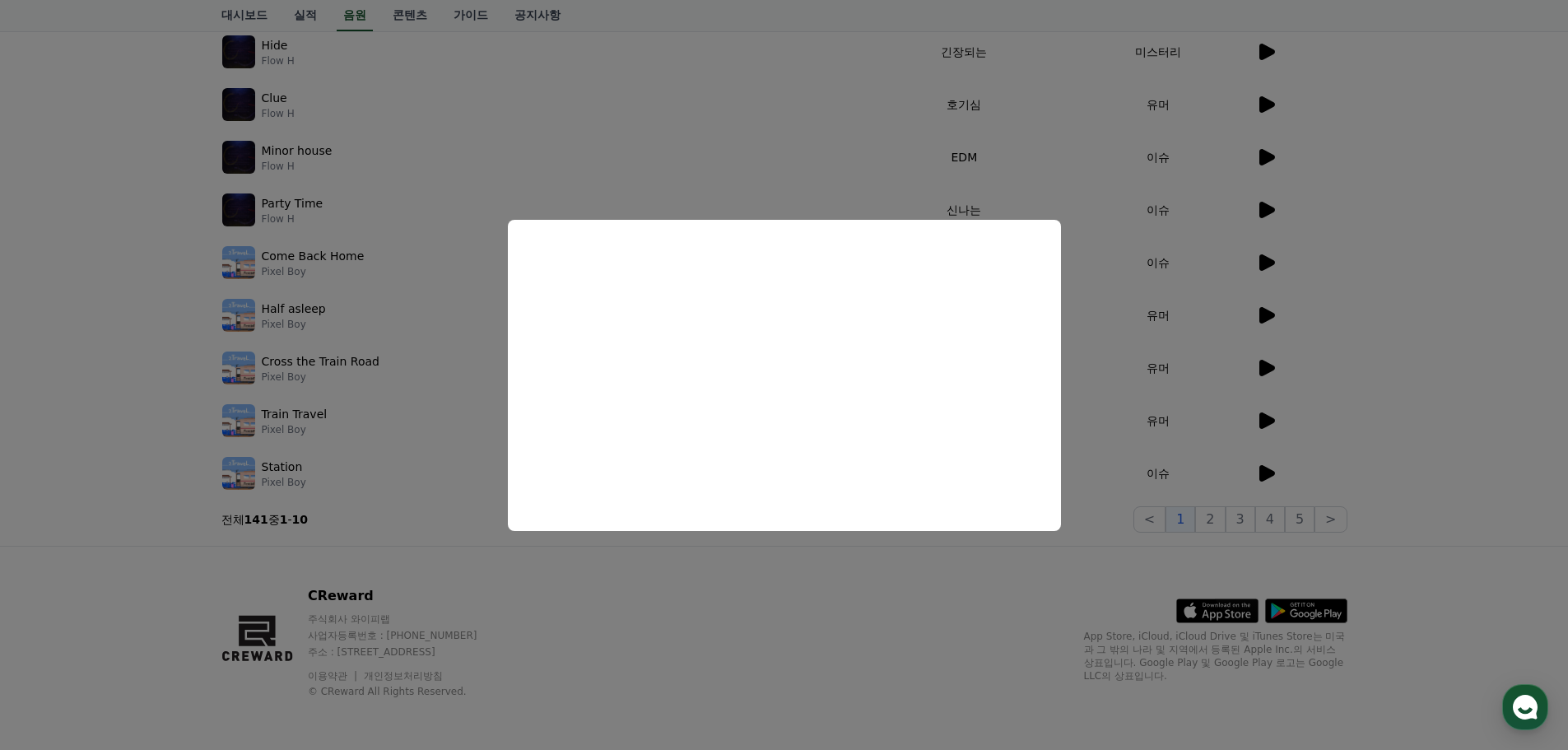
scroll to position [331, 0]
click at [1443, 382] on button "close modal" at bounding box center [784, 375] width 1568 height 750
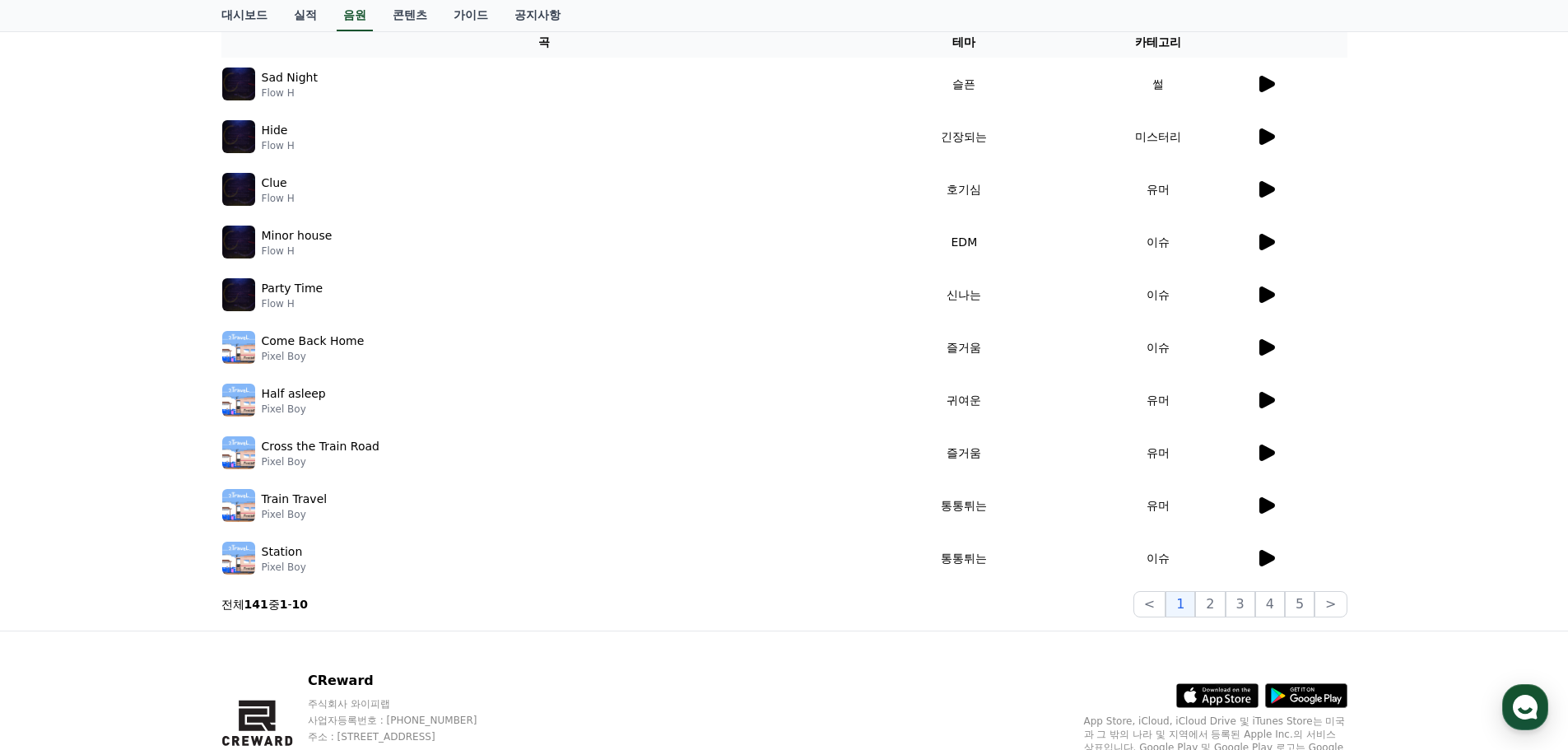
scroll to position [248, 0]
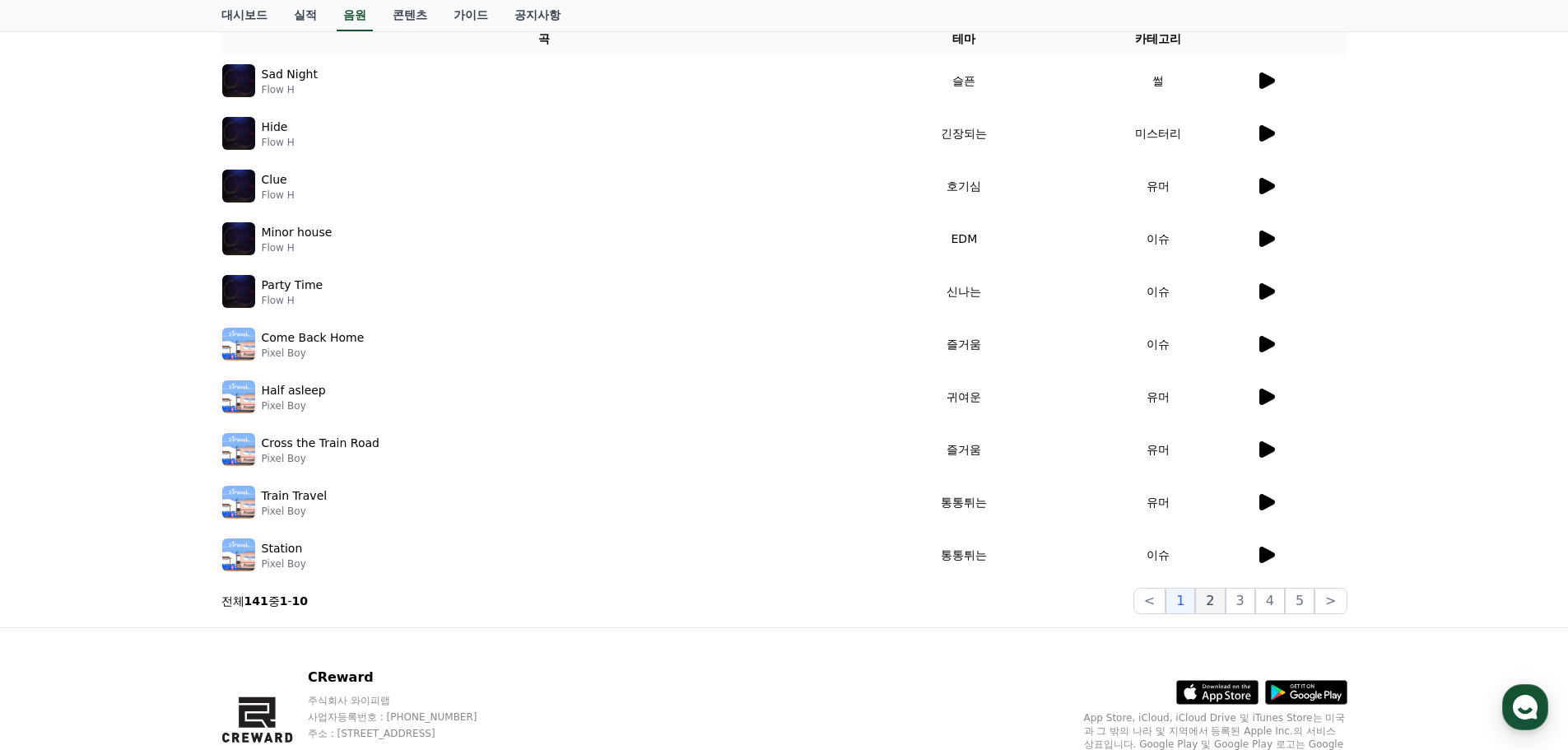
click at [1225, 599] on button "2" at bounding box center [1209, 601] width 29 height 26
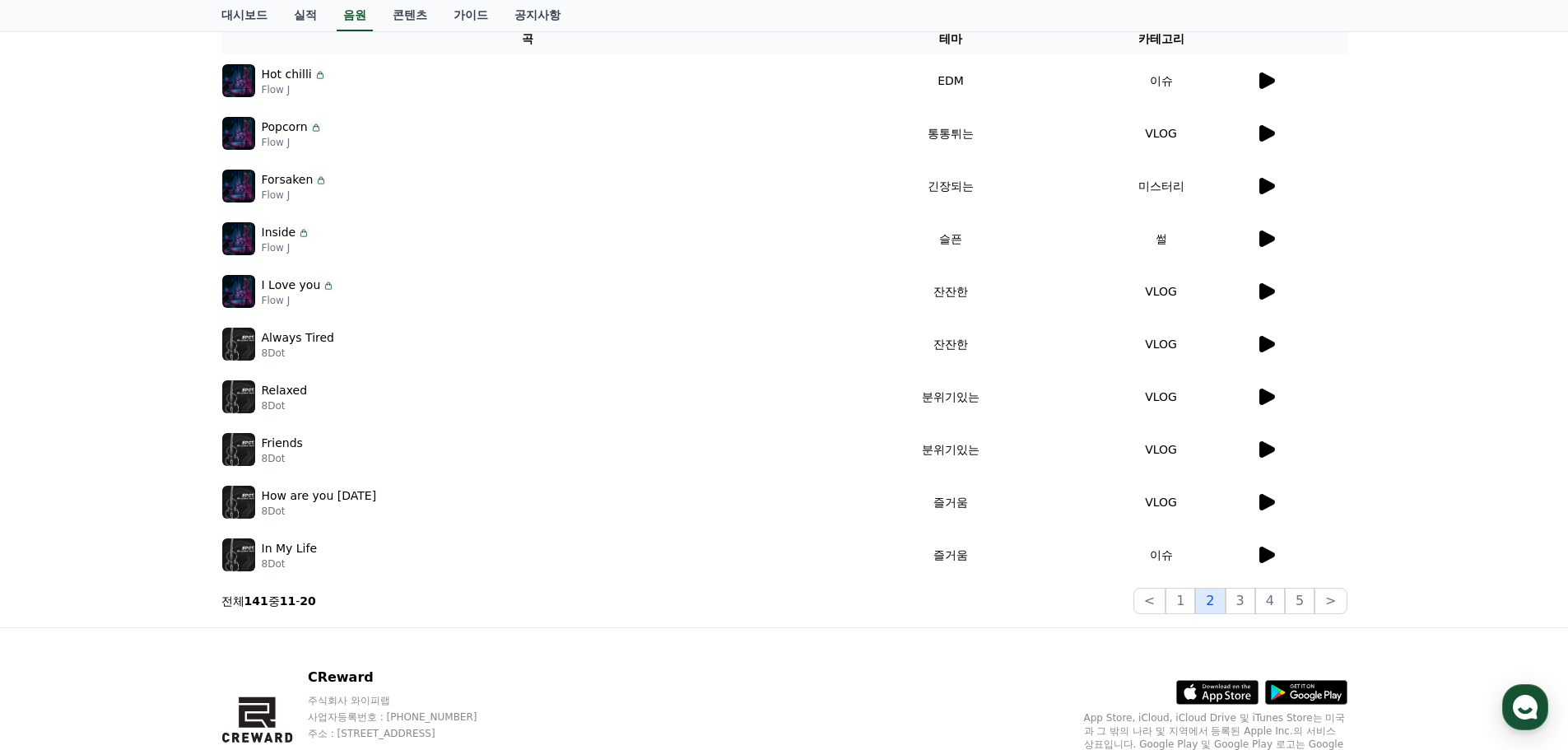
click at [1224, 598] on button "2" at bounding box center [1209, 601] width 29 height 26
click at [1253, 598] on button "3" at bounding box center [1240, 601] width 29 height 26
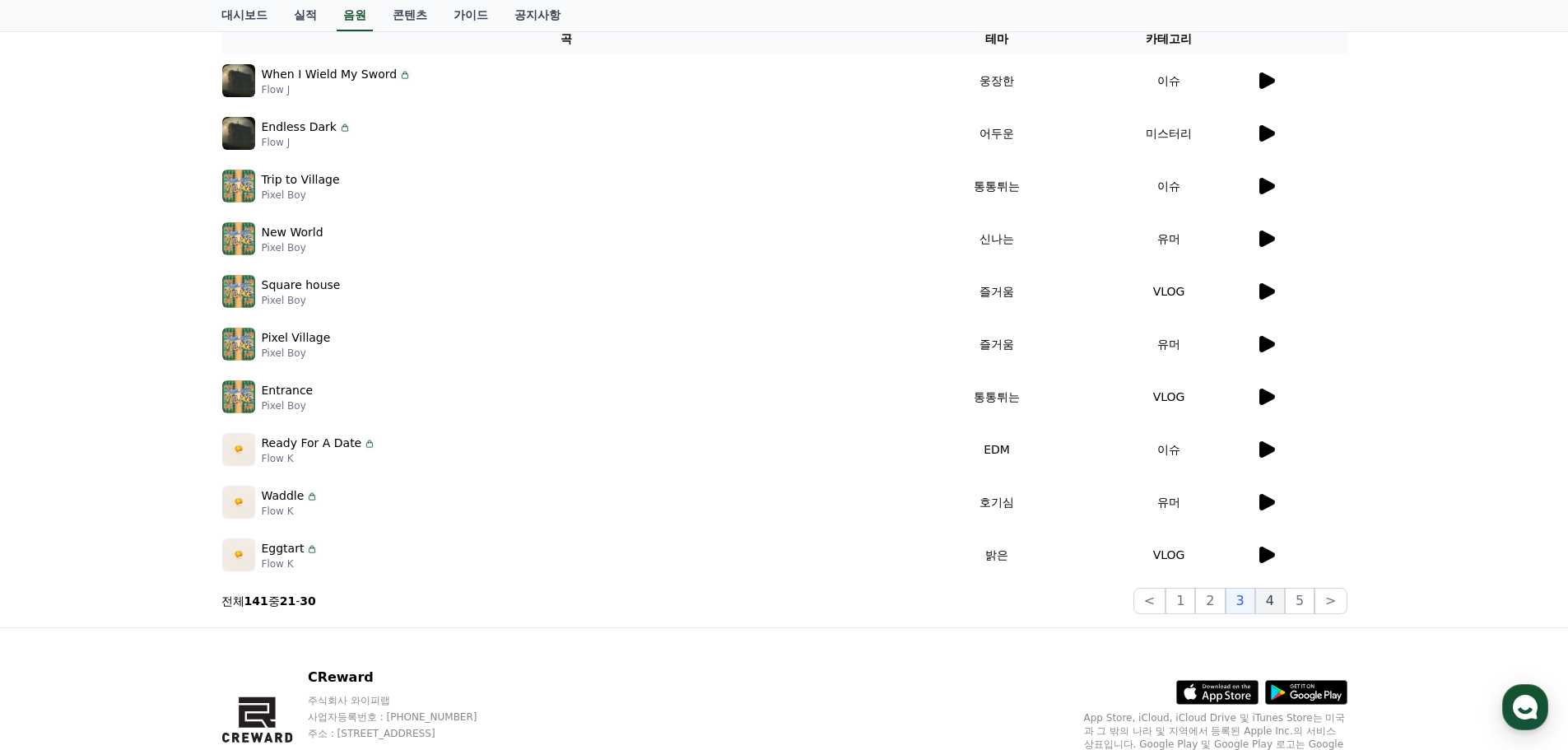
click at [1282, 600] on button "4" at bounding box center [1269, 601] width 29 height 26
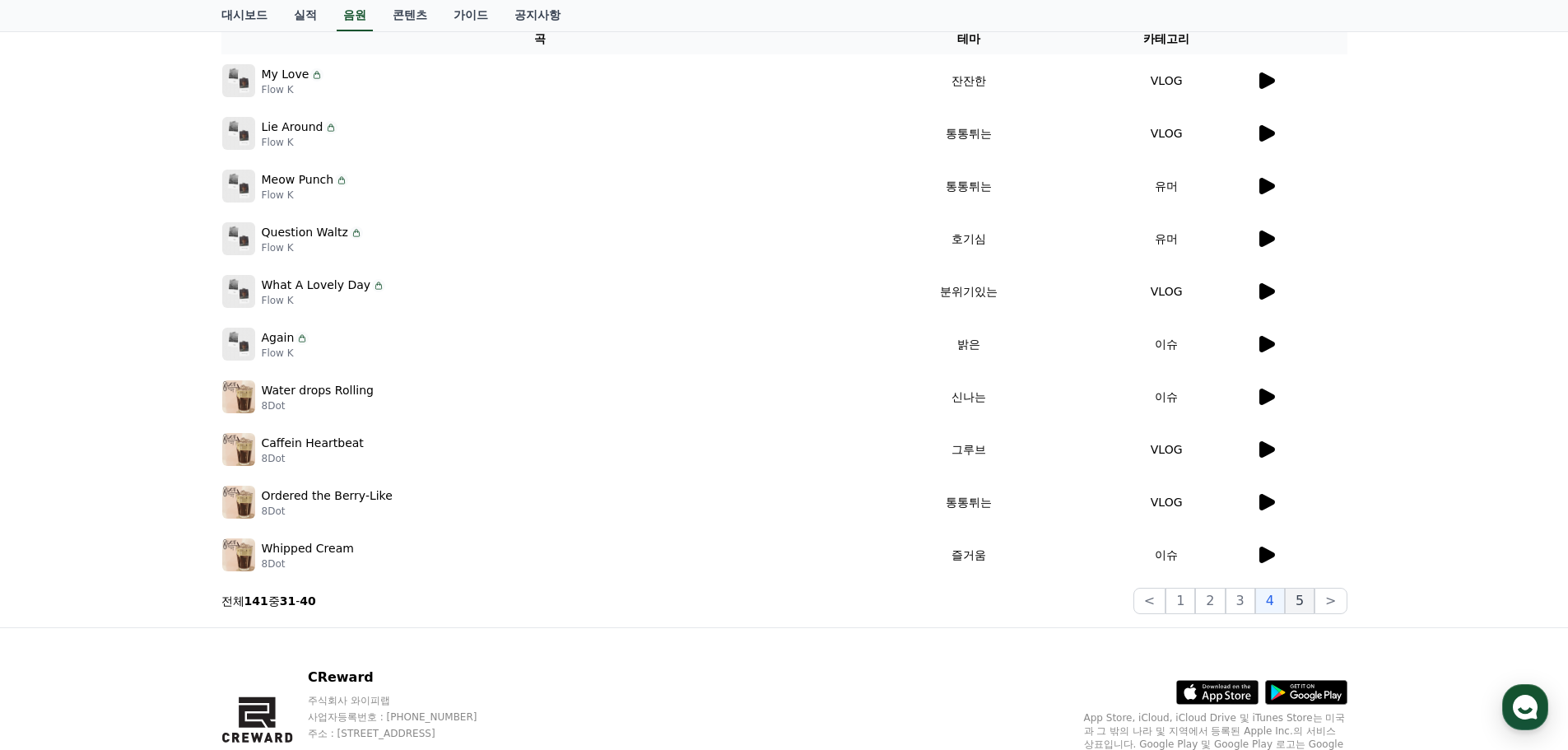
click at [1311, 604] on button "5" at bounding box center [1300, 601] width 29 height 26
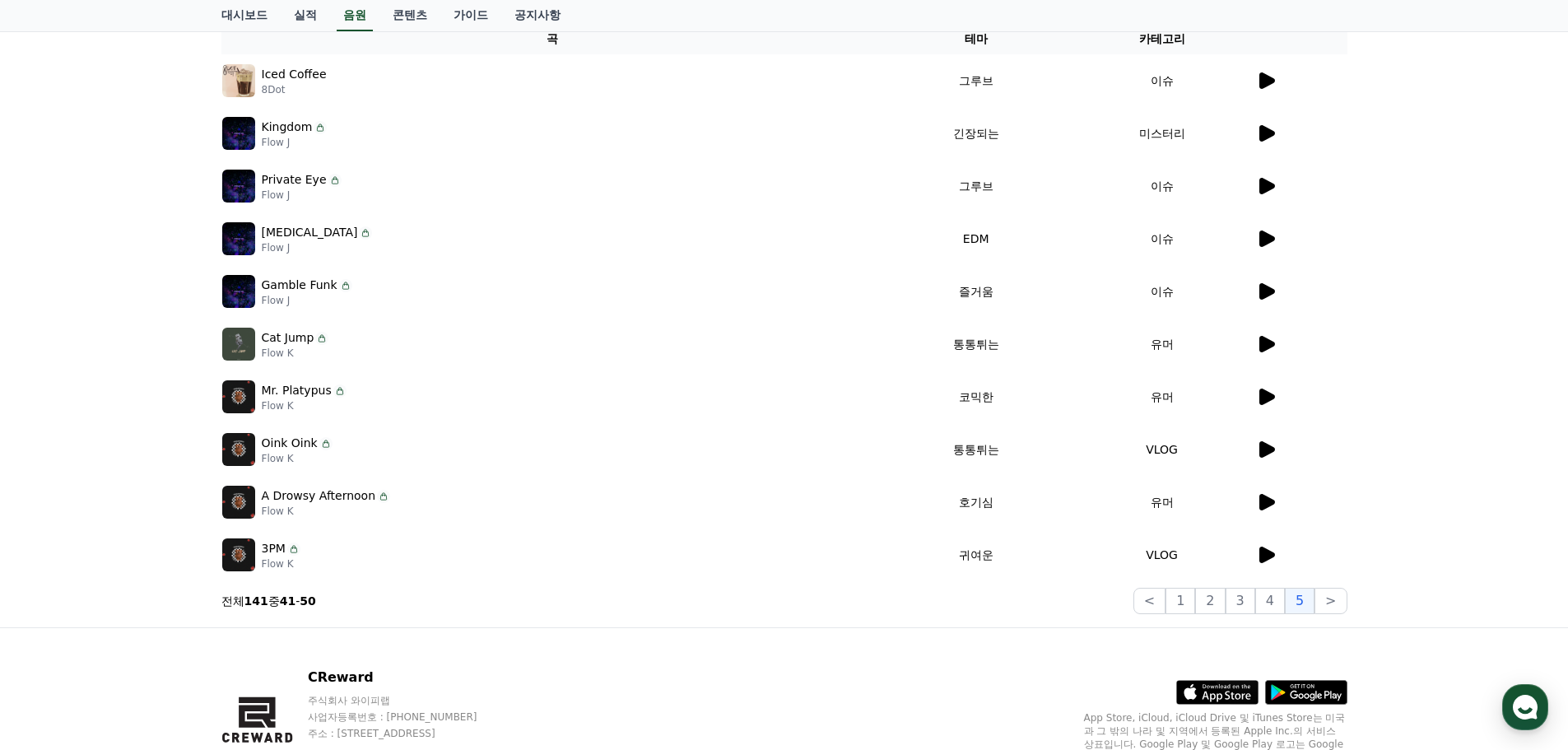
click at [1255, 515] on td at bounding box center [1301, 502] width 92 height 53
click at [1269, 501] on icon at bounding box center [1268, 502] width 16 height 16
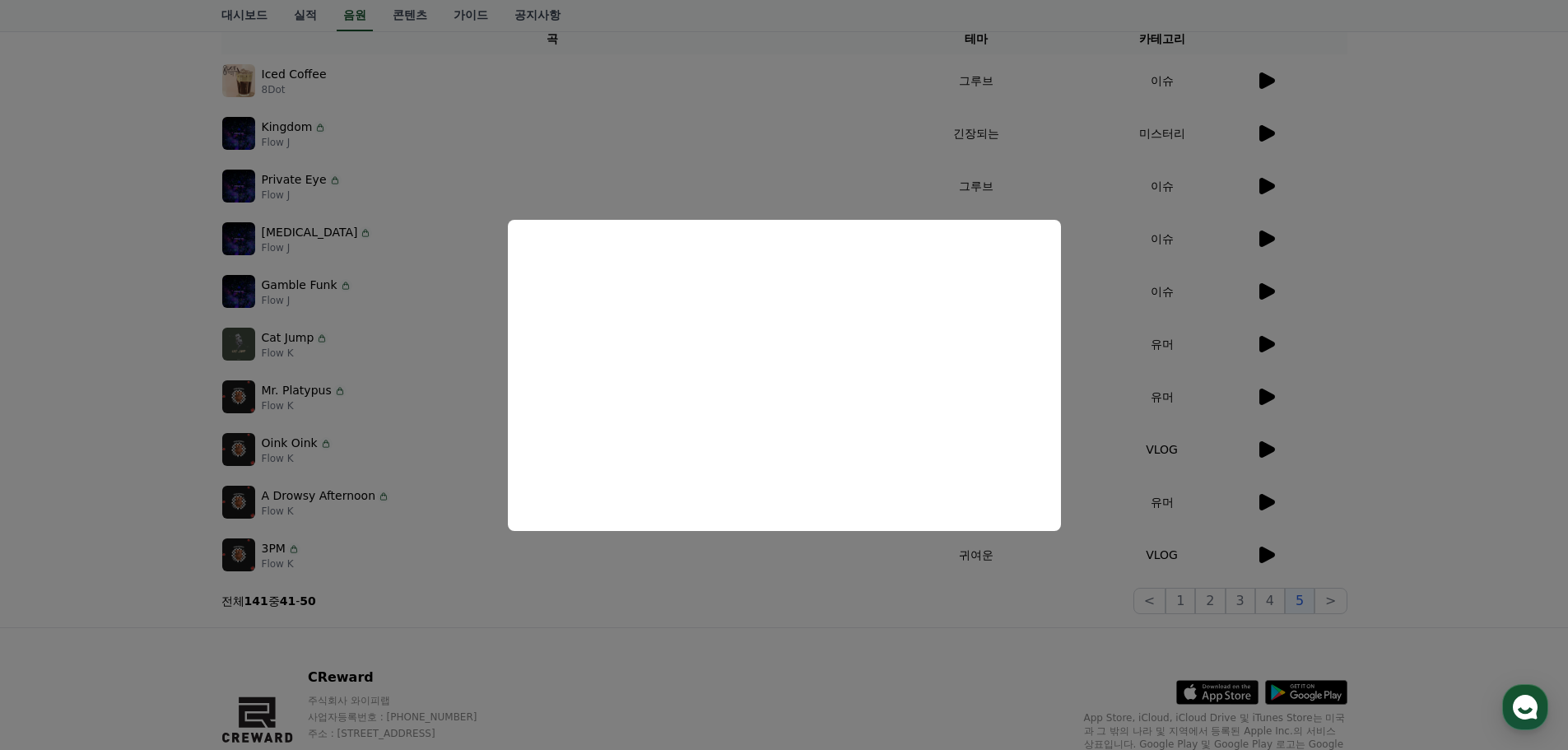
click at [1437, 494] on button "close modal" at bounding box center [784, 375] width 1568 height 750
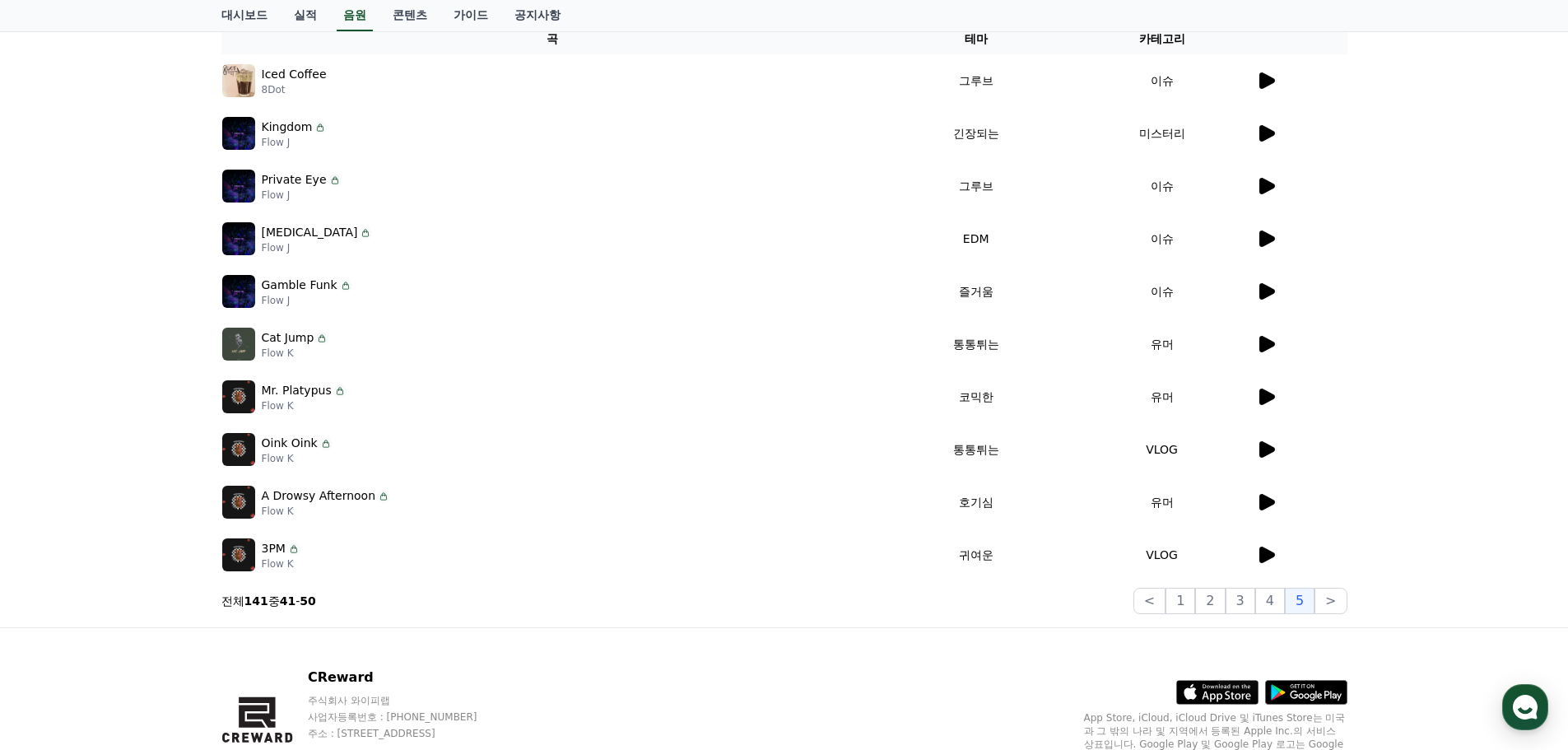
click at [1268, 561] on icon at bounding box center [1266, 555] width 20 height 20
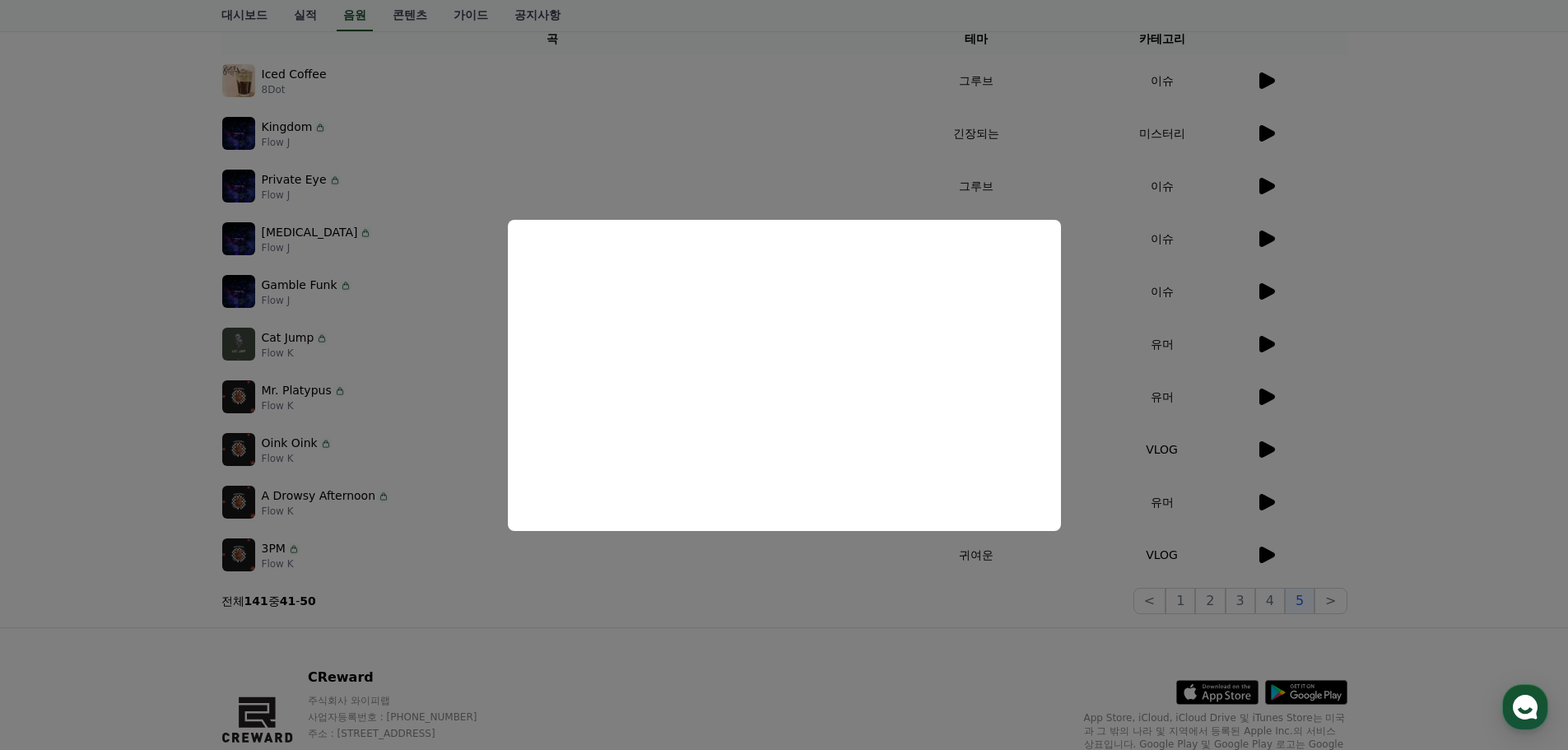
click at [1492, 432] on button "close modal" at bounding box center [784, 375] width 1568 height 750
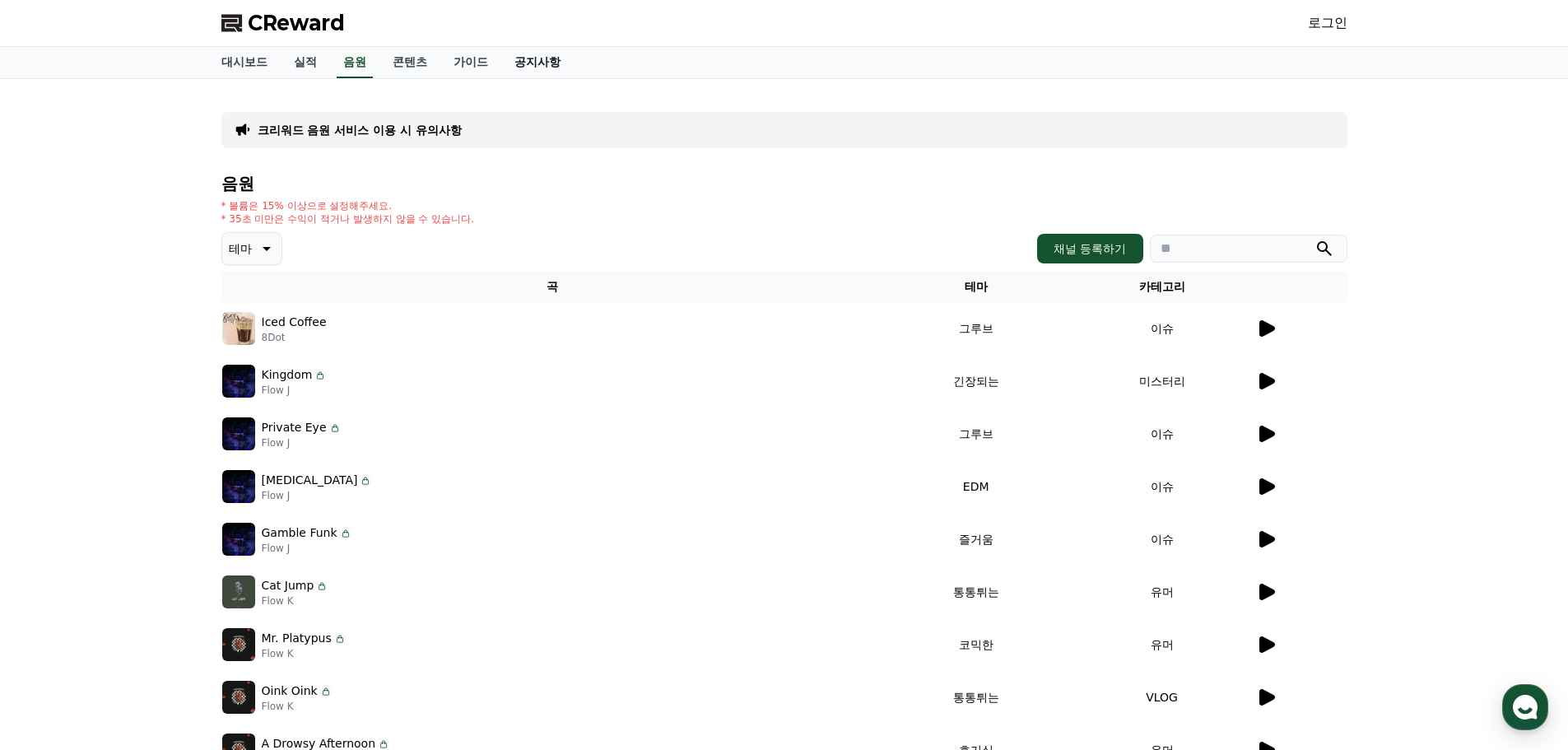
click at [535, 65] on link "공지사항" at bounding box center [537, 62] width 73 height 31
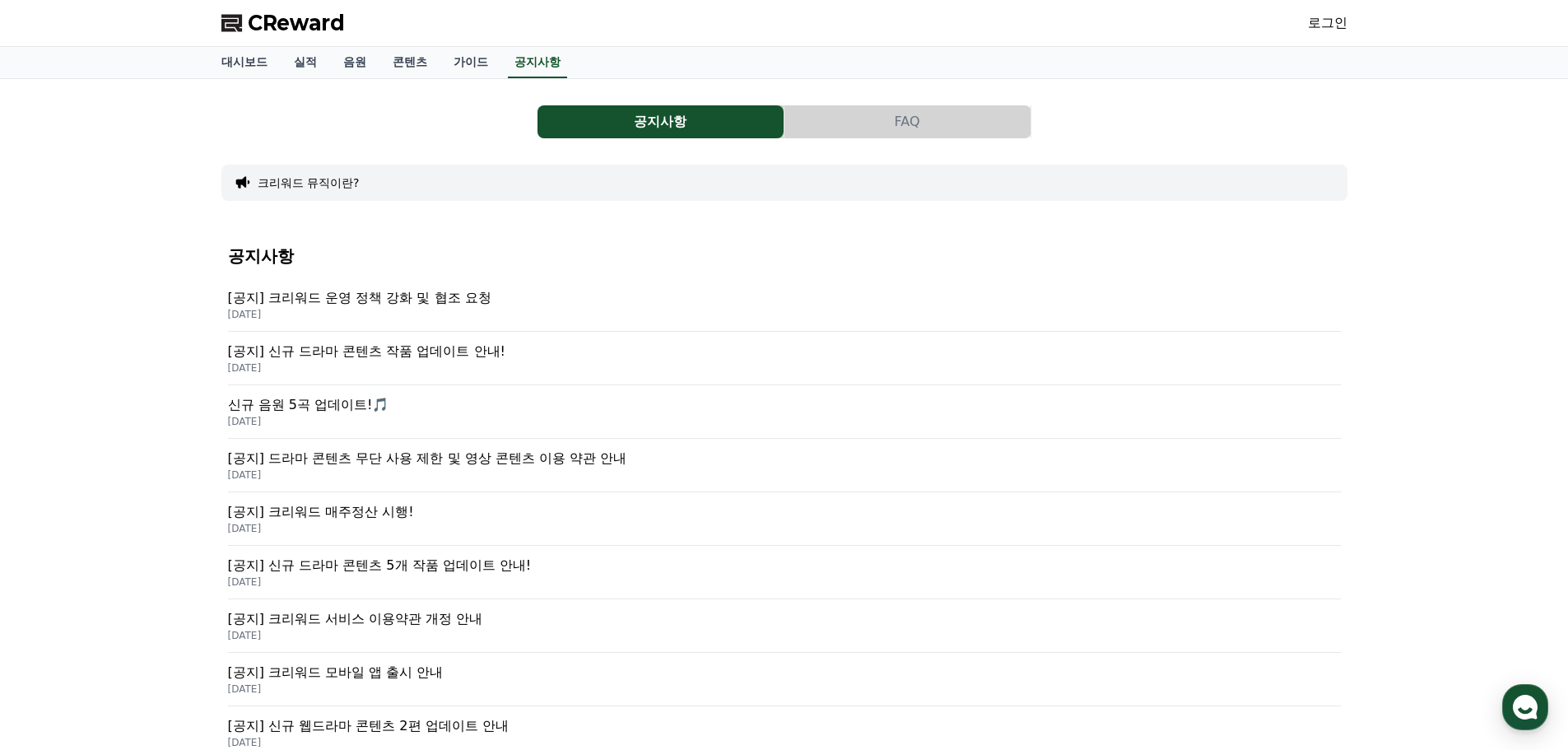
click at [461, 291] on p "[공지] 크리워드 운영 정책 강화 및 협조 요청" at bounding box center [784, 298] width 1113 height 20
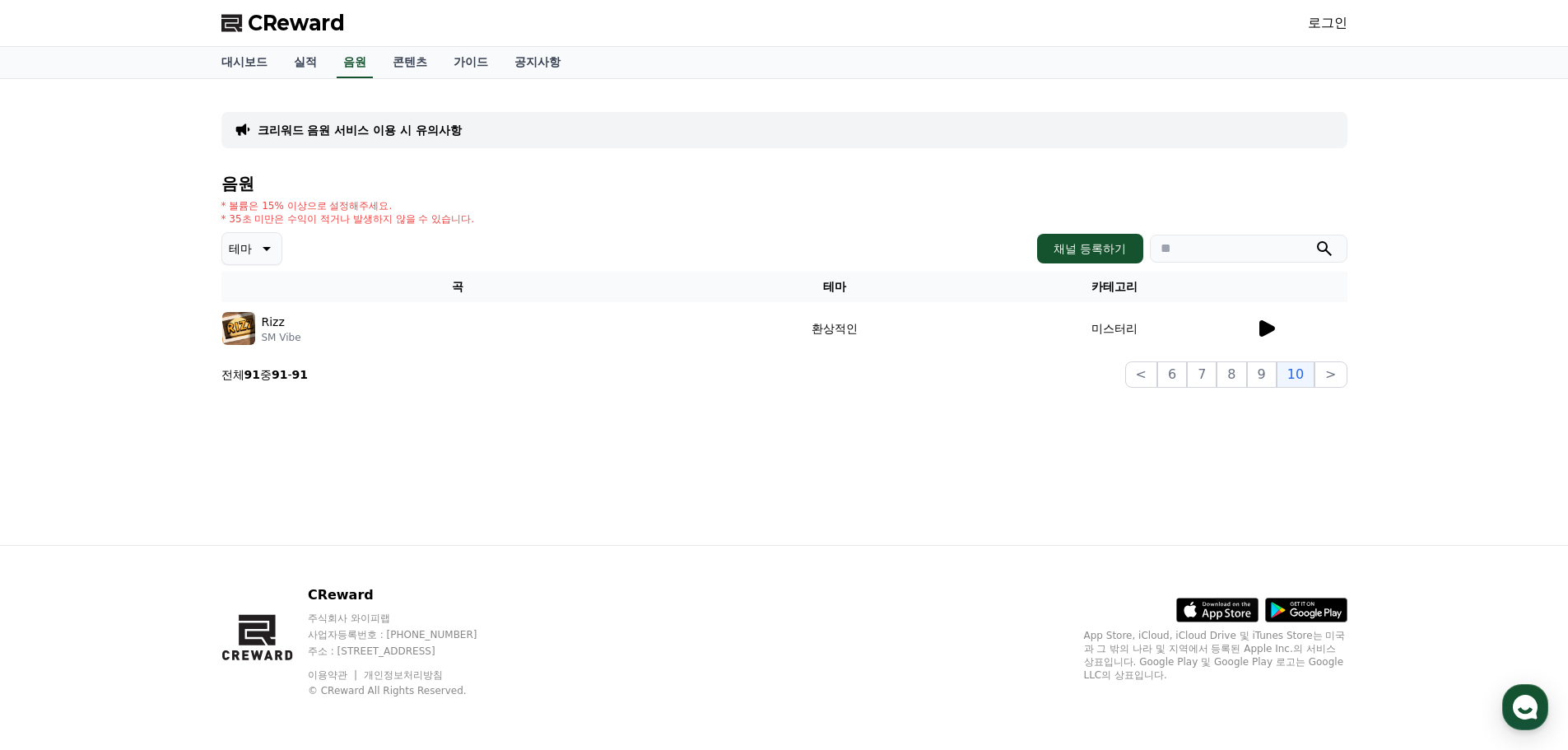
click at [1266, 337] on icon at bounding box center [1266, 328] width 20 height 20
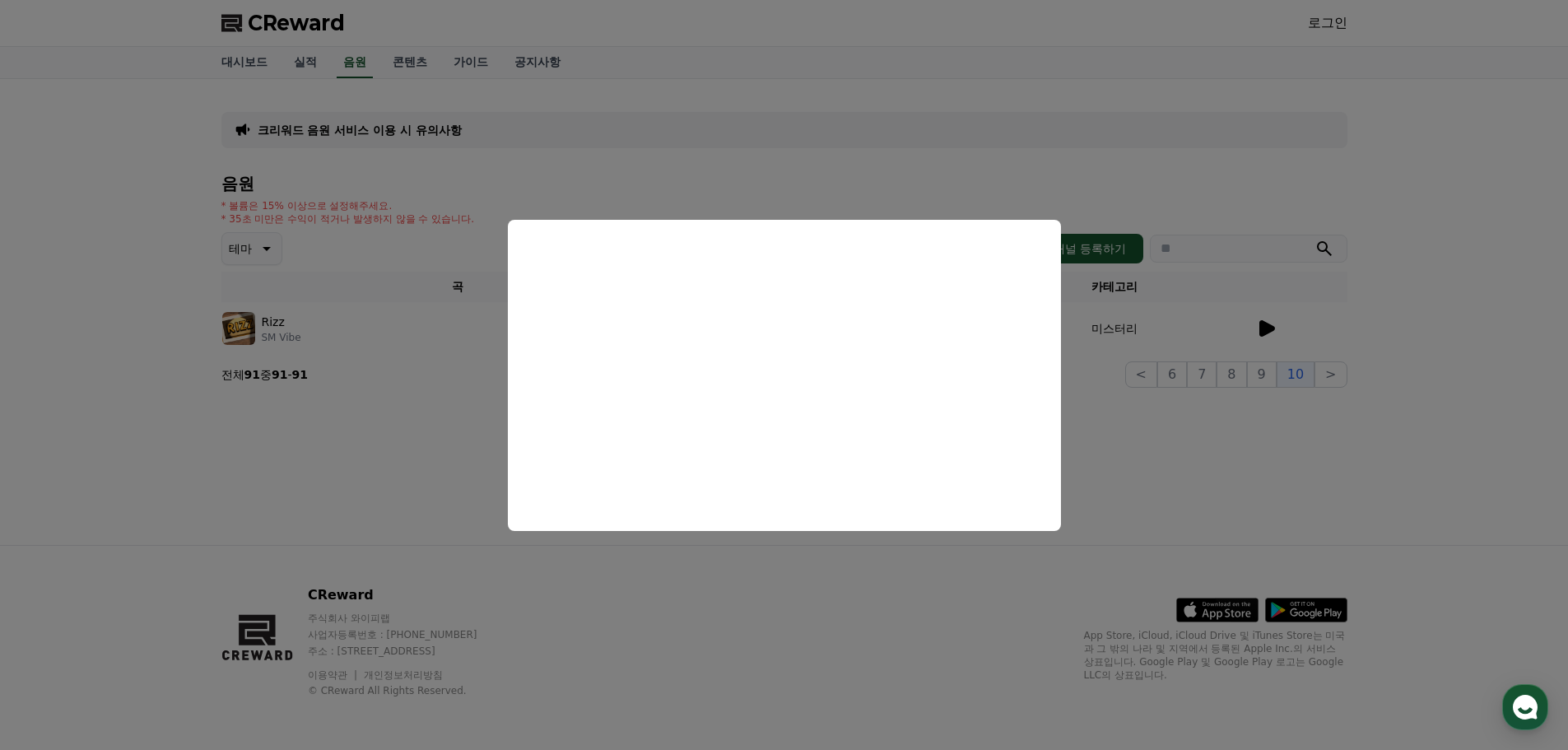
click at [769, 184] on button "close modal" at bounding box center [784, 375] width 1568 height 750
